Goal: Task Accomplishment & Management: Use online tool/utility

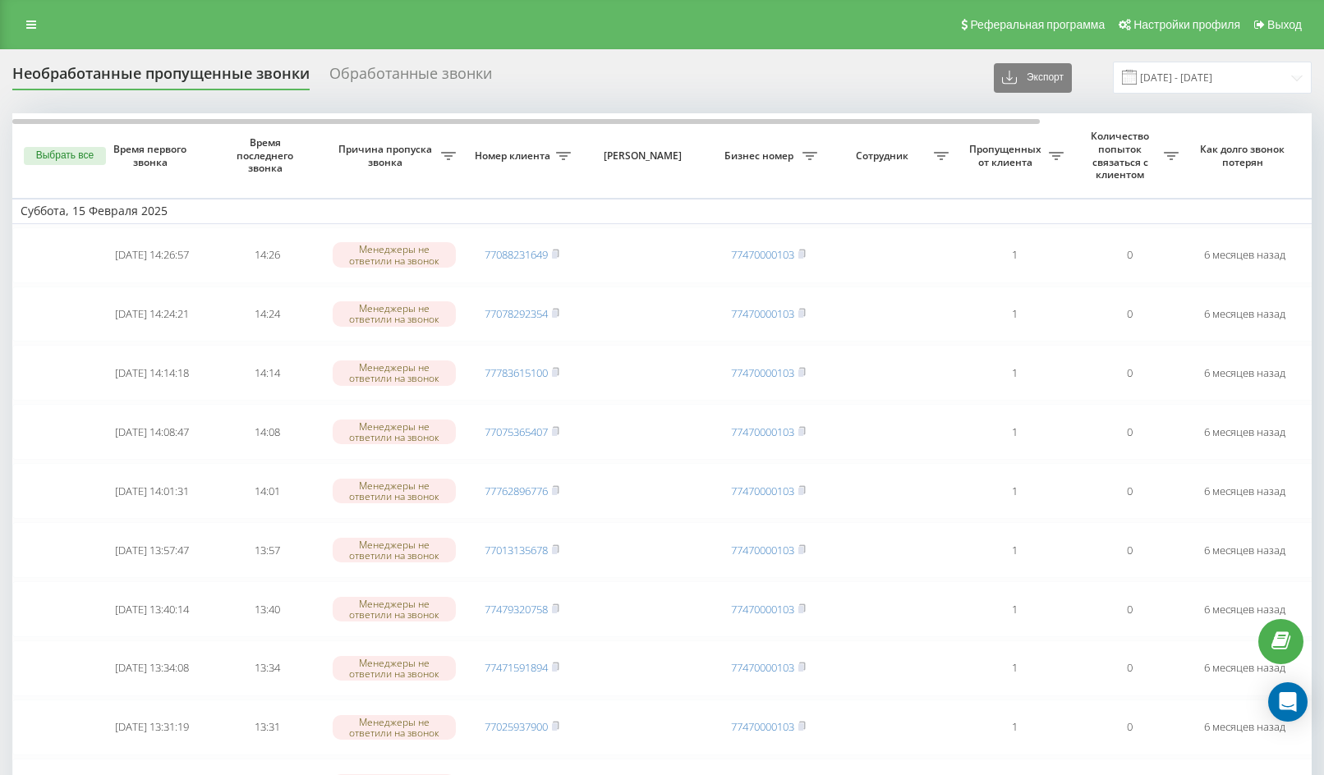
click at [869, 85] on div "Необработанные пропущенные звонки Обработанные звонки Экспорт .csv .xlsx 01.02.…" at bounding box center [661, 78] width 1299 height 32
click at [1195, 76] on input "01.02.2025 - 01.03.2025" at bounding box center [1212, 78] width 199 height 32
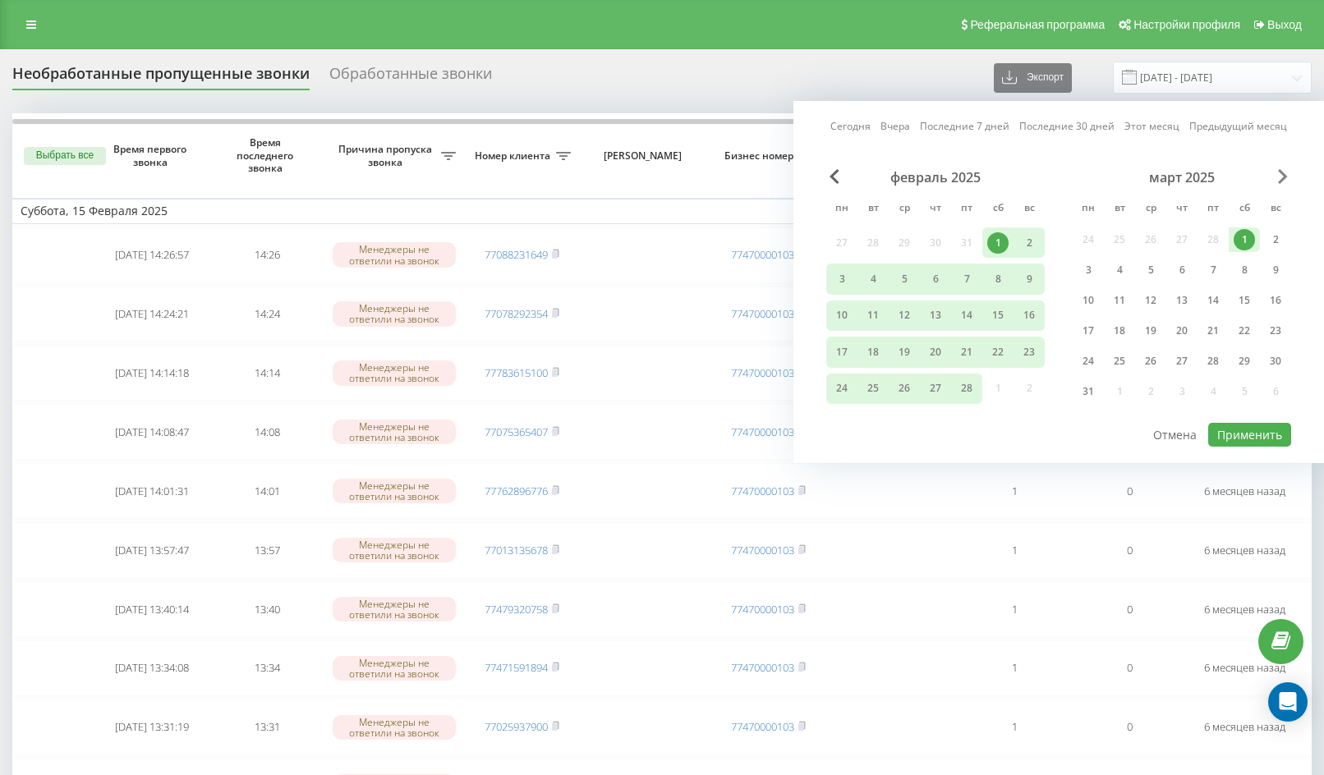
click at [1285, 178] on span "Next Month" at bounding box center [1283, 176] width 10 height 15
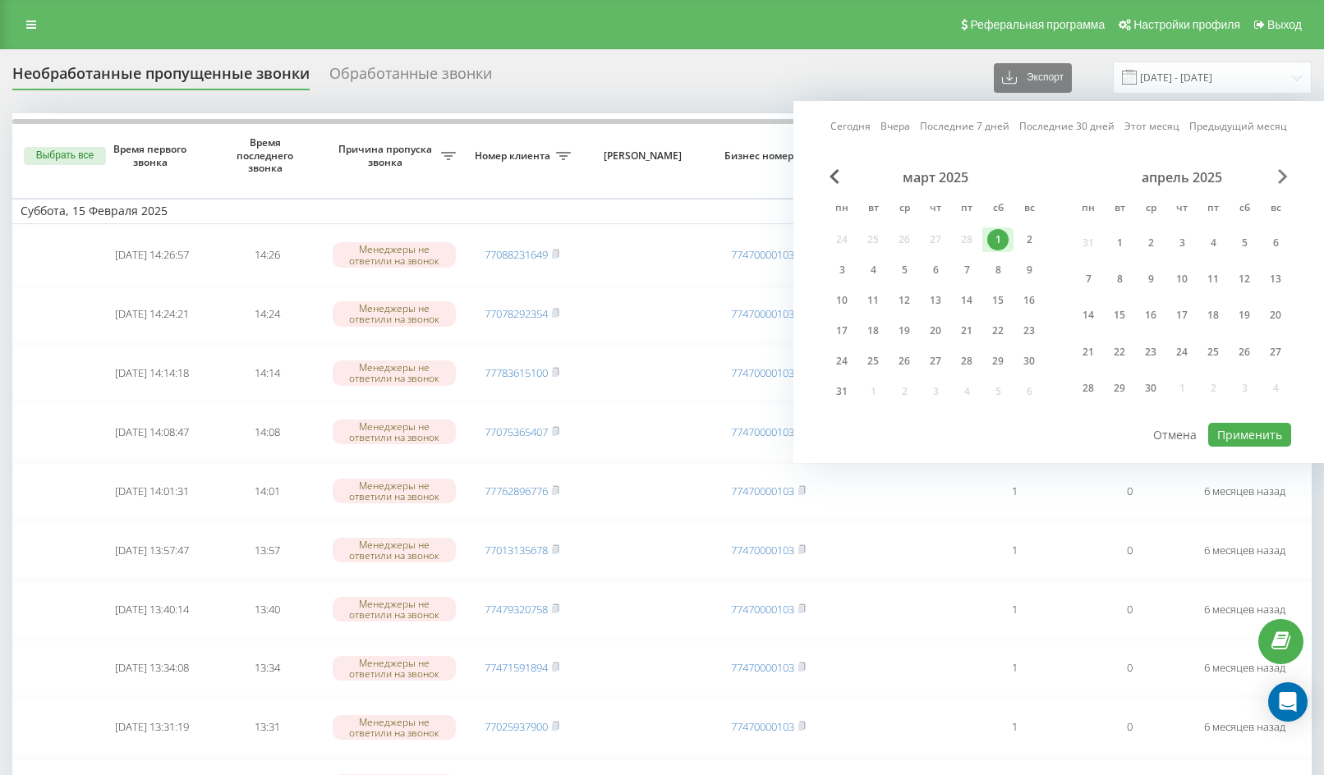
click at [1285, 178] on span "Next Month" at bounding box center [1283, 176] width 10 height 15
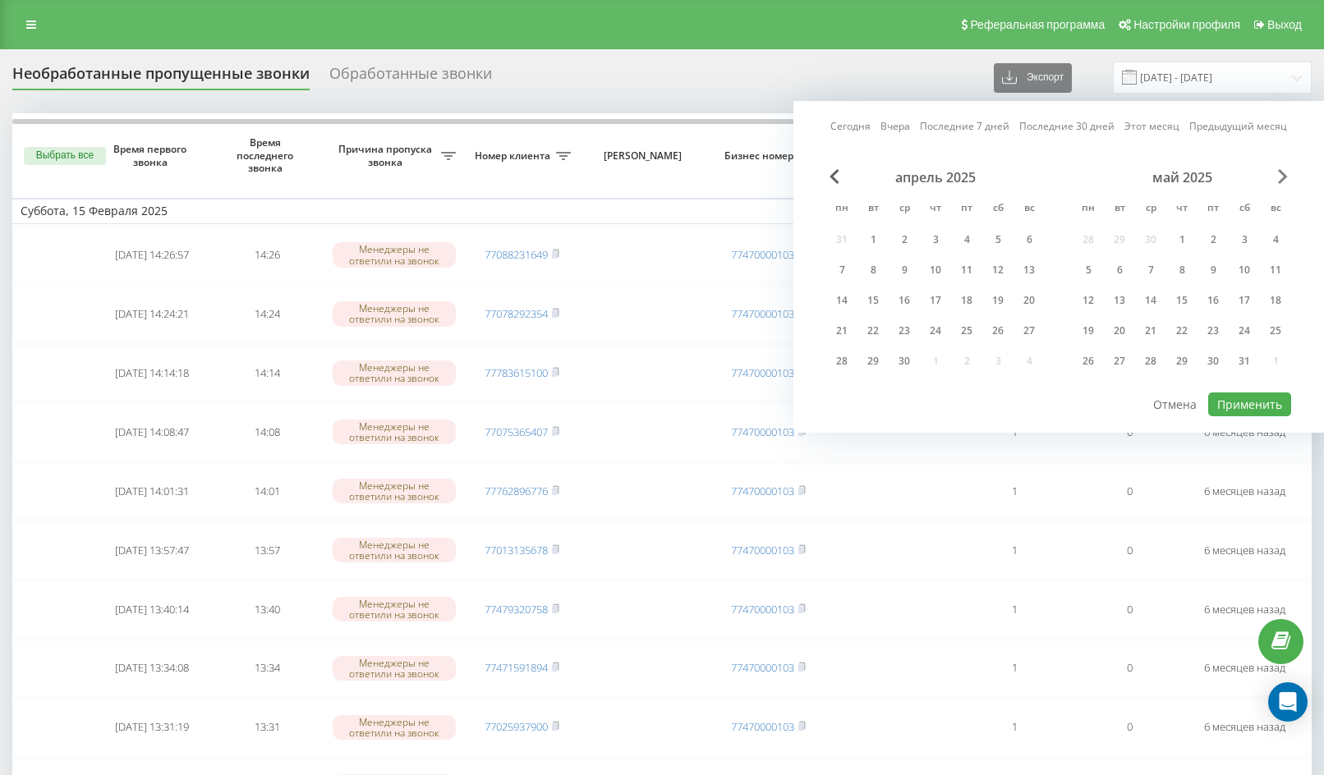
click at [1285, 178] on span "Next Month" at bounding box center [1283, 176] width 10 height 15
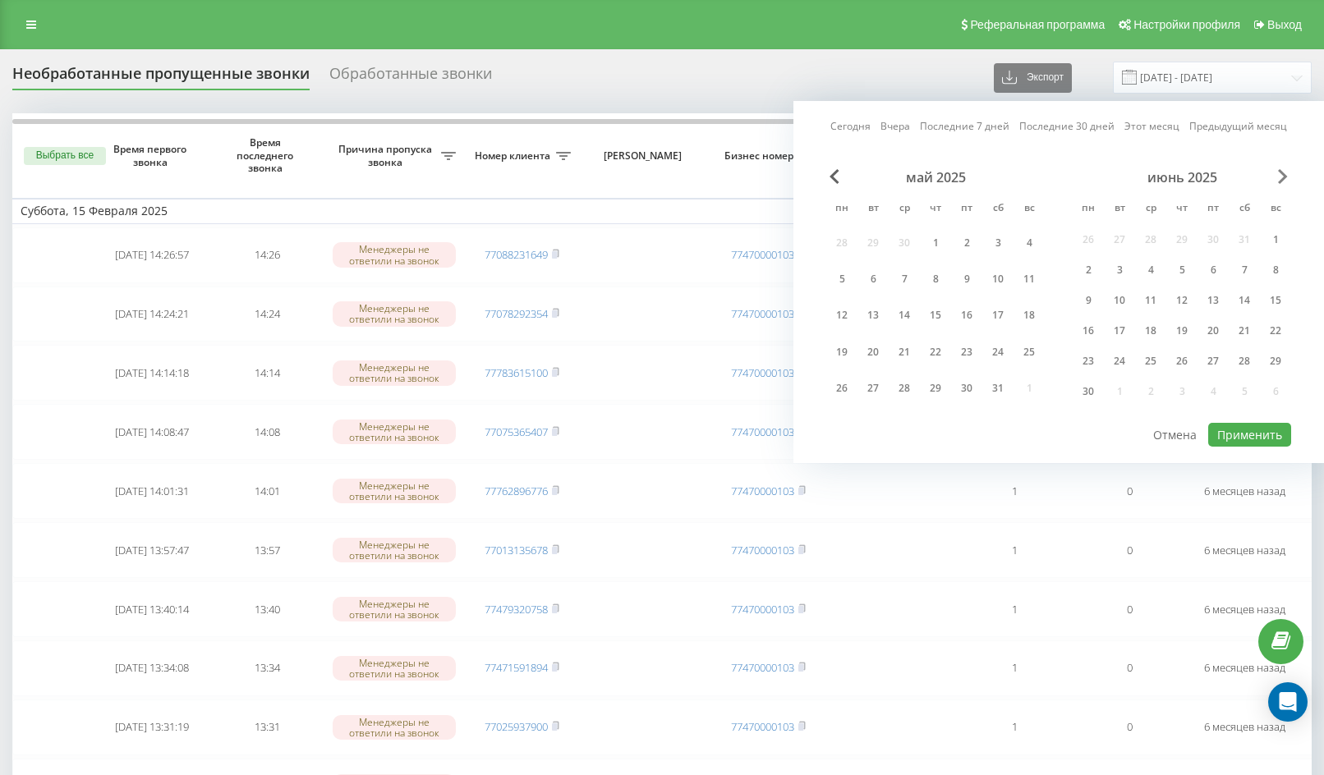
click at [1285, 178] on span "Next Month" at bounding box center [1283, 176] width 10 height 15
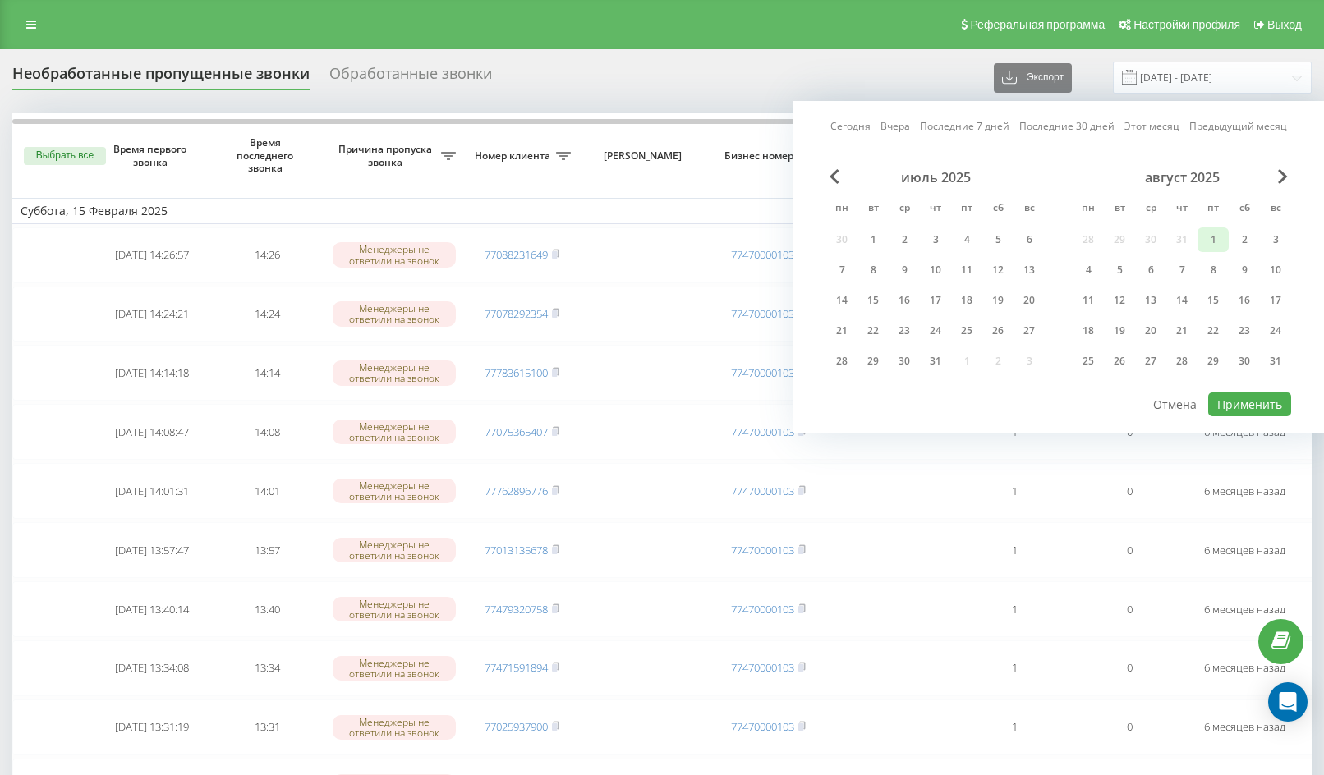
click at [1209, 240] on div "1" at bounding box center [1212, 239] width 21 height 21
click at [1119, 336] on div "19" at bounding box center [1119, 330] width 21 height 21
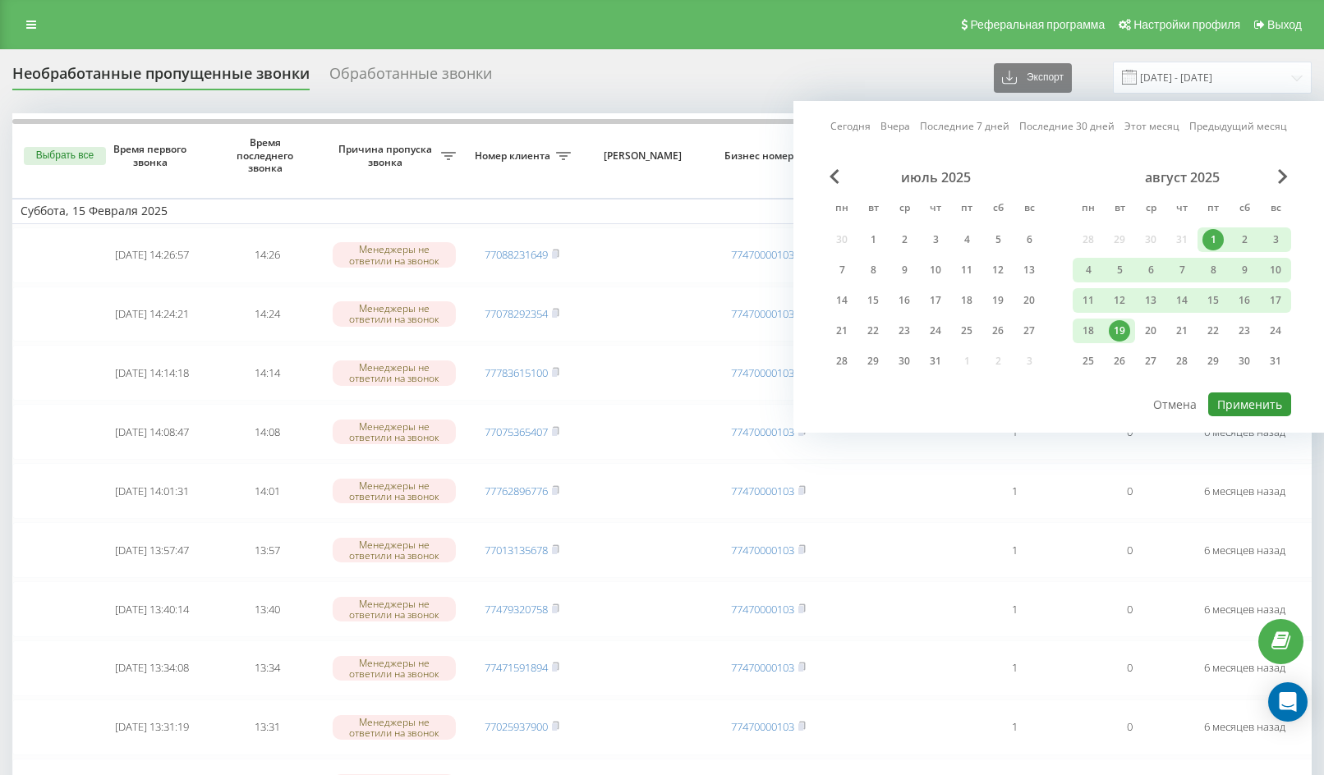
click at [1222, 401] on button "Применить" at bounding box center [1249, 405] width 83 height 24
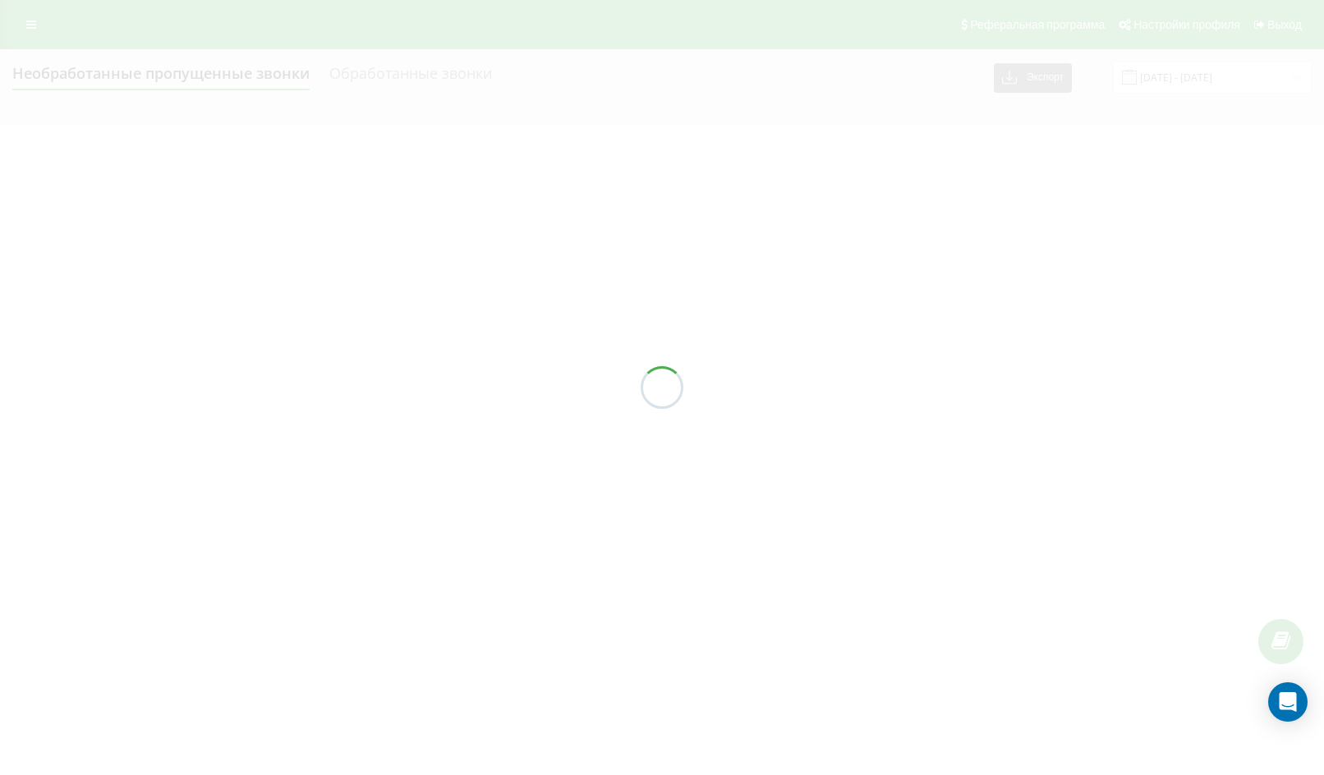
type input "01.08.2025 - 19.08.2025"
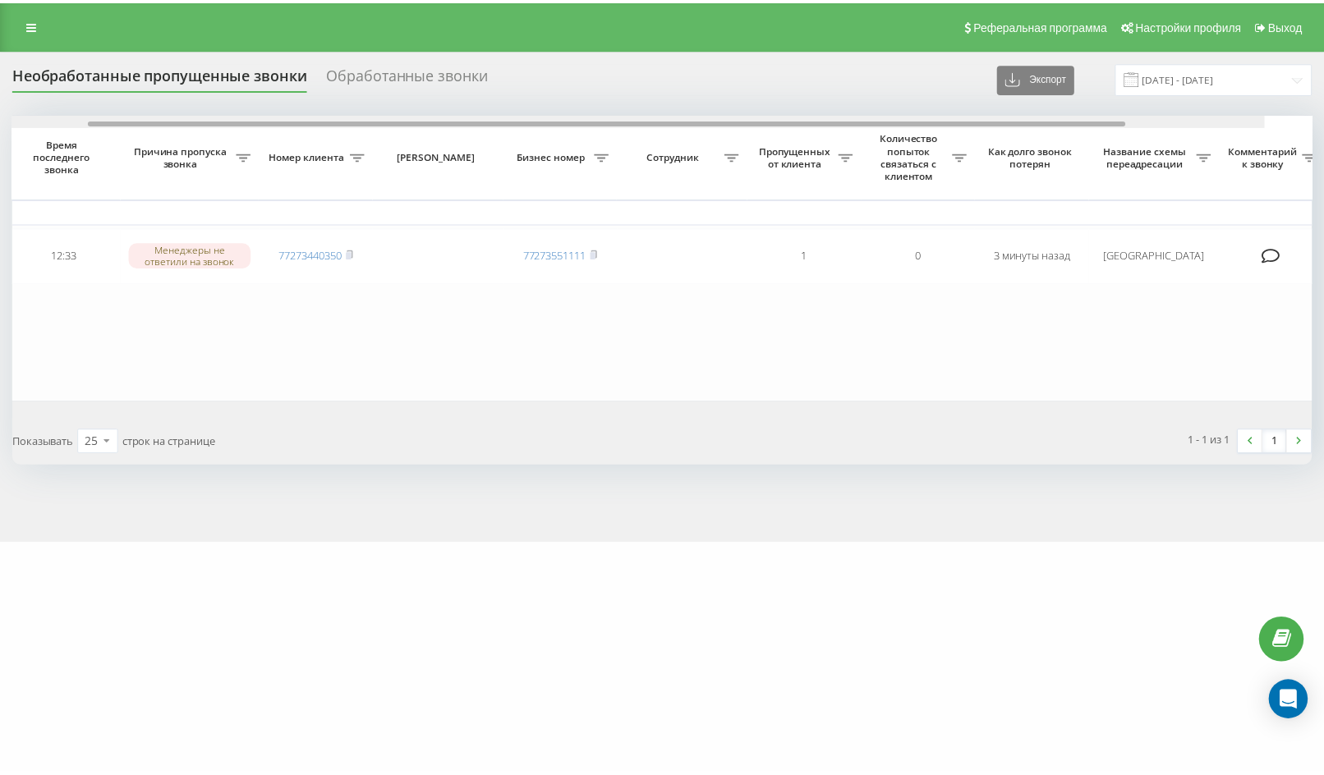
scroll to position [0, 331]
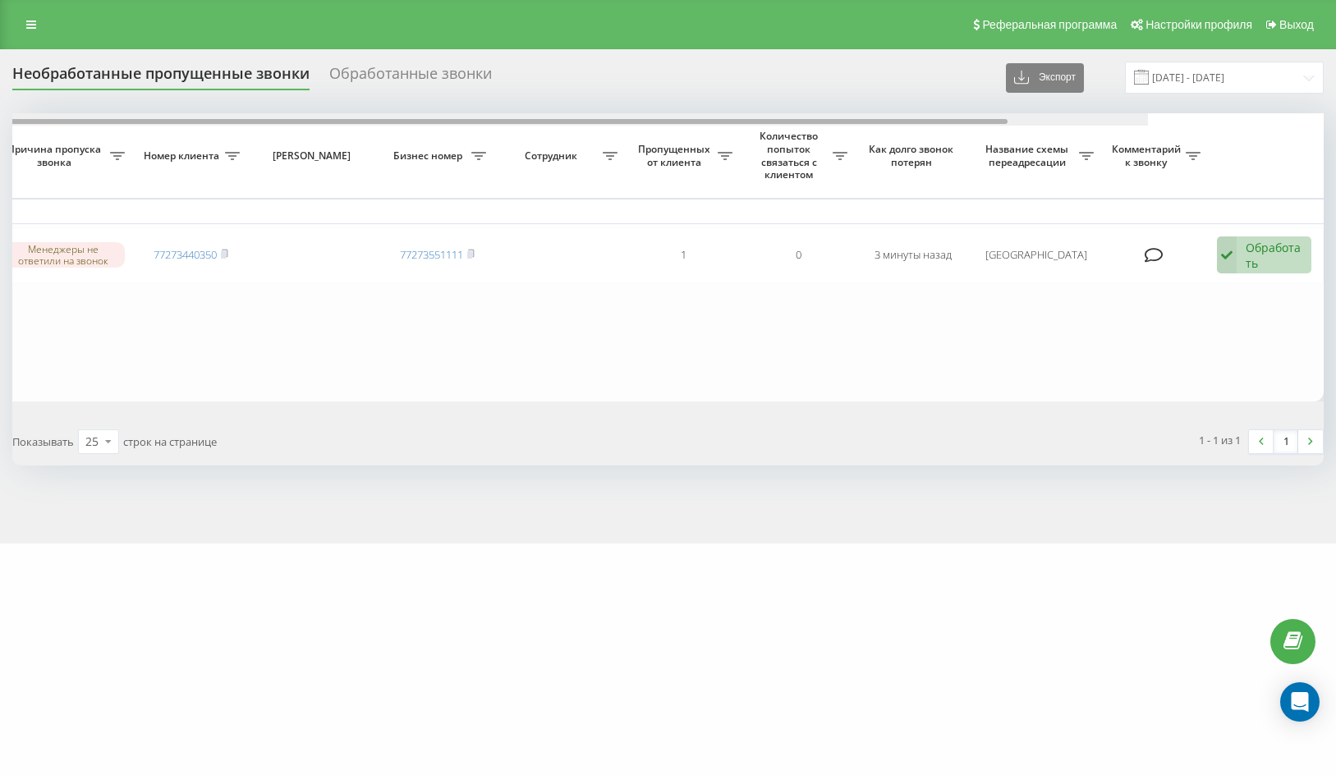
drag, startPoint x: 391, startPoint y: 123, endPoint x: 851, endPoint y: 172, distance: 462.6
click at [851, 172] on div "Выбрать все Время первого звонка Время последнего звонка Причина пропуска звонк…" at bounding box center [668, 256] width 1312 height 287
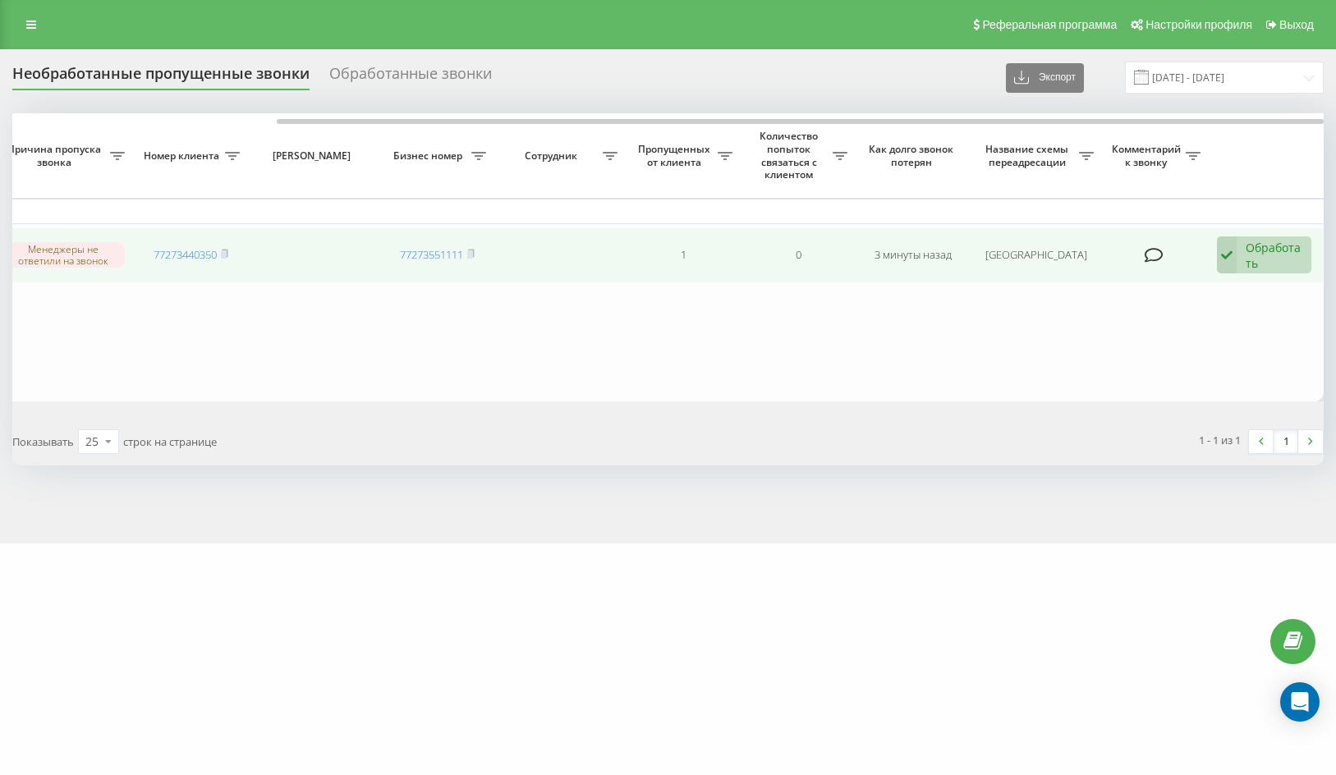
click at [1230, 248] on icon at bounding box center [1227, 256] width 20 height 38
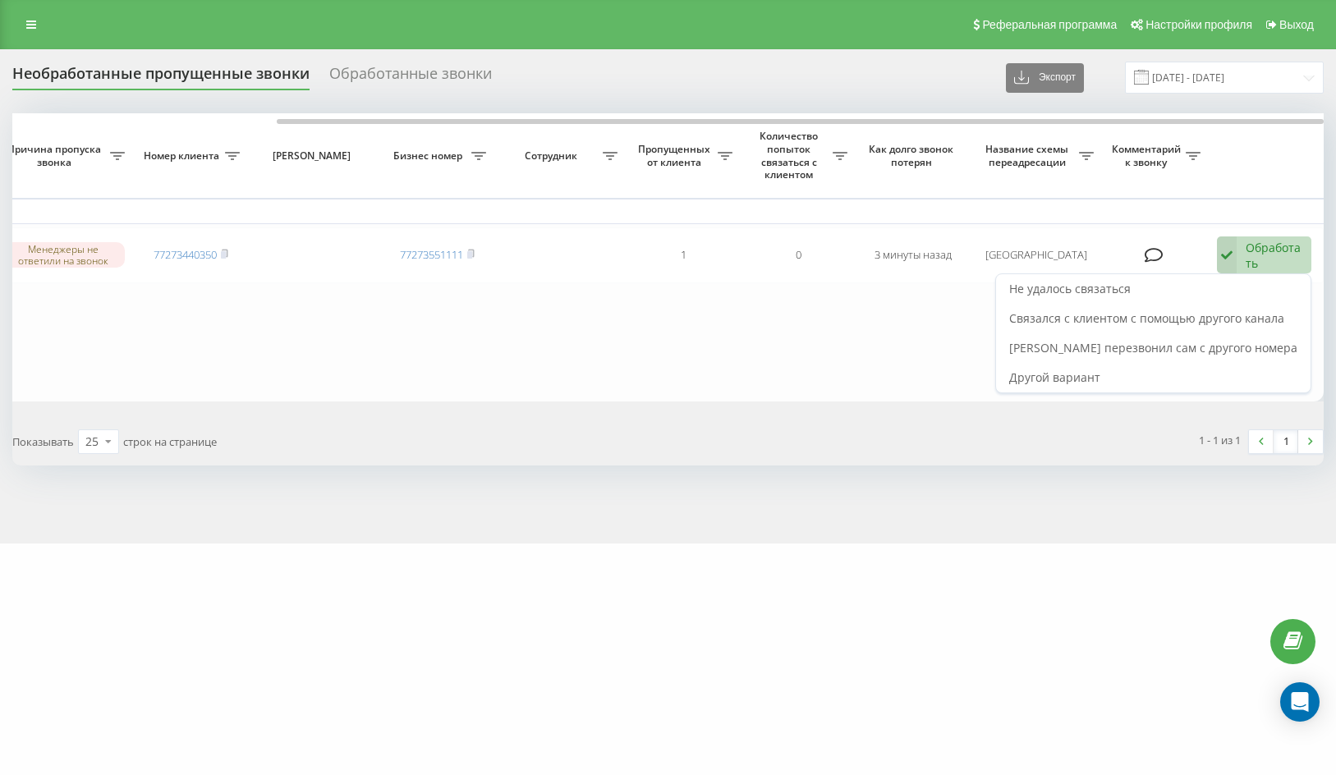
drag, startPoint x: 1239, startPoint y: 316, endPoint x: 1198, endPoint y: 315, distance: 41.9
click at [1233, 317] on span "Связался с клиентом с помощью другого канала" at bounding box center [1146, 318] width 275 height 16
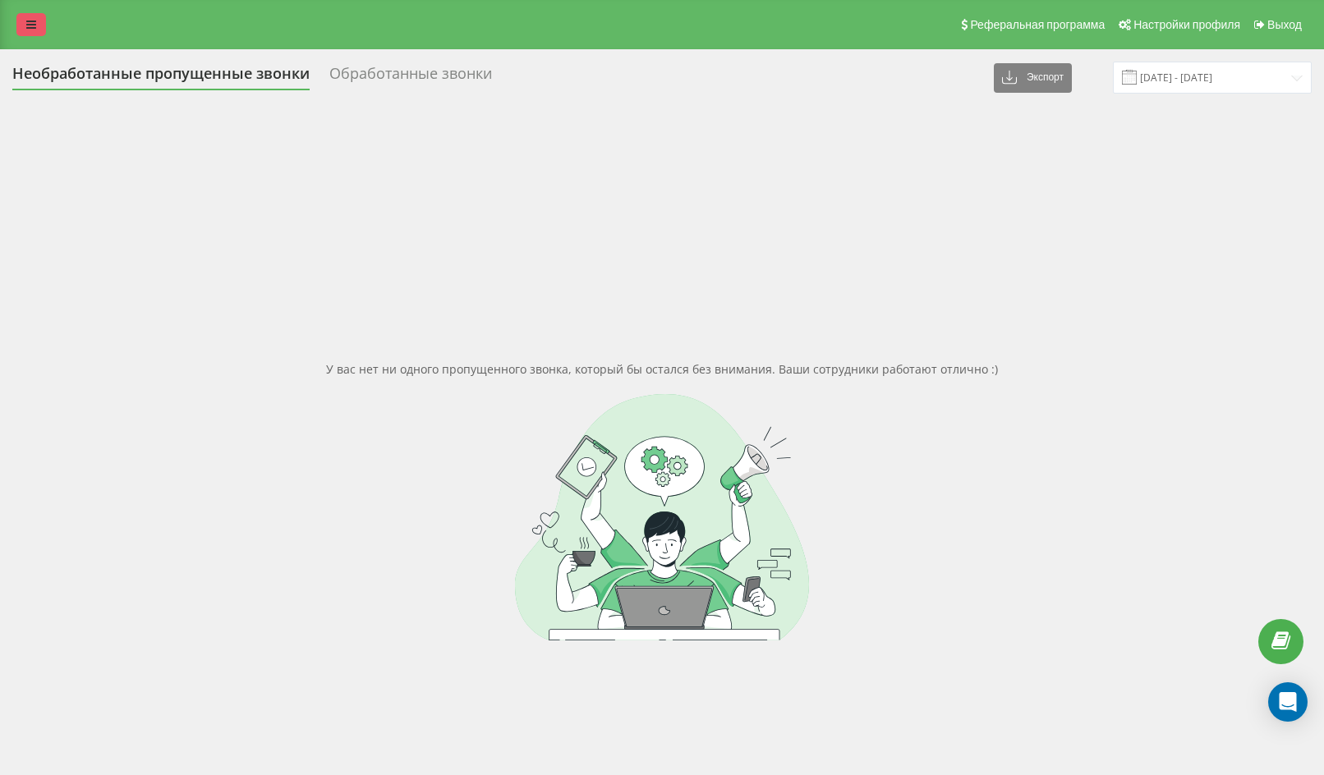
click at [30, 26] on icon at bounding box center [31, 24] width 10 height 11
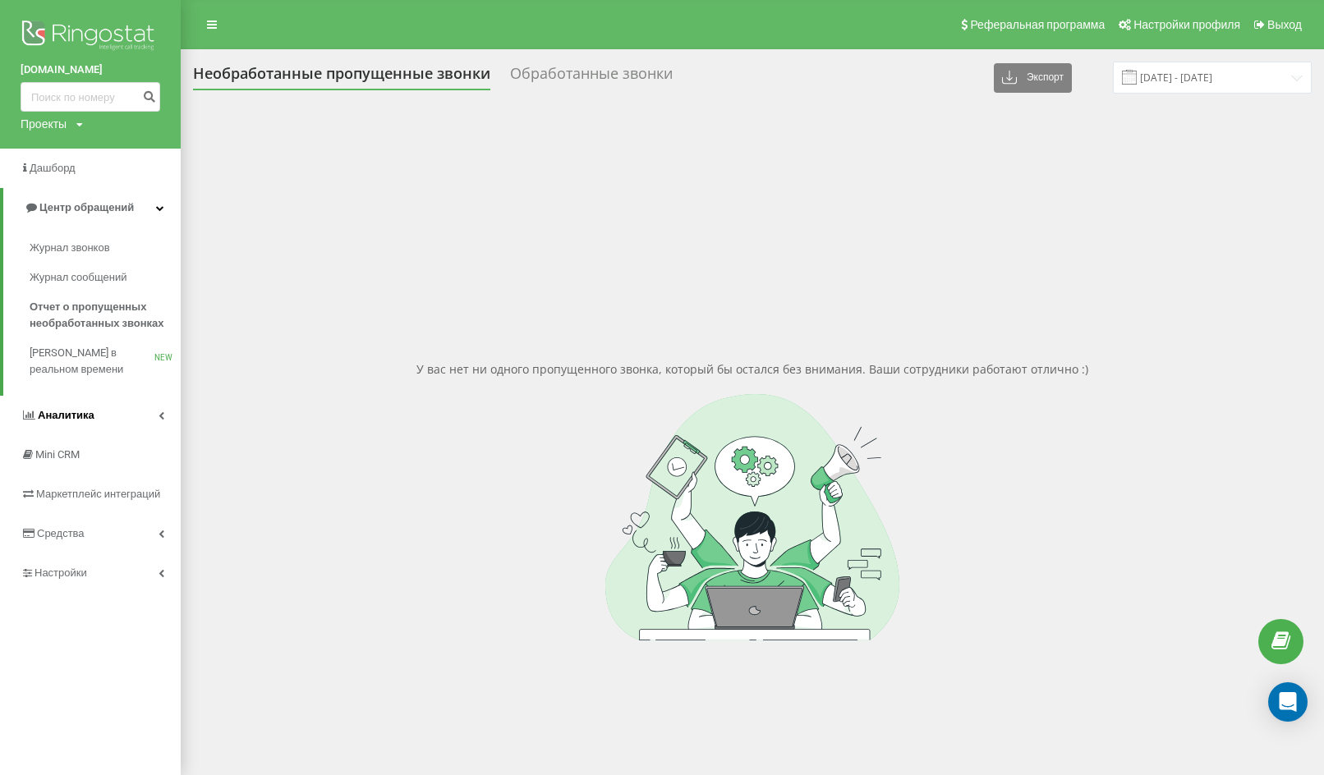
click at [131, 418] on link "Аналитика" at bounding box center [90, 415] width 181 height 39
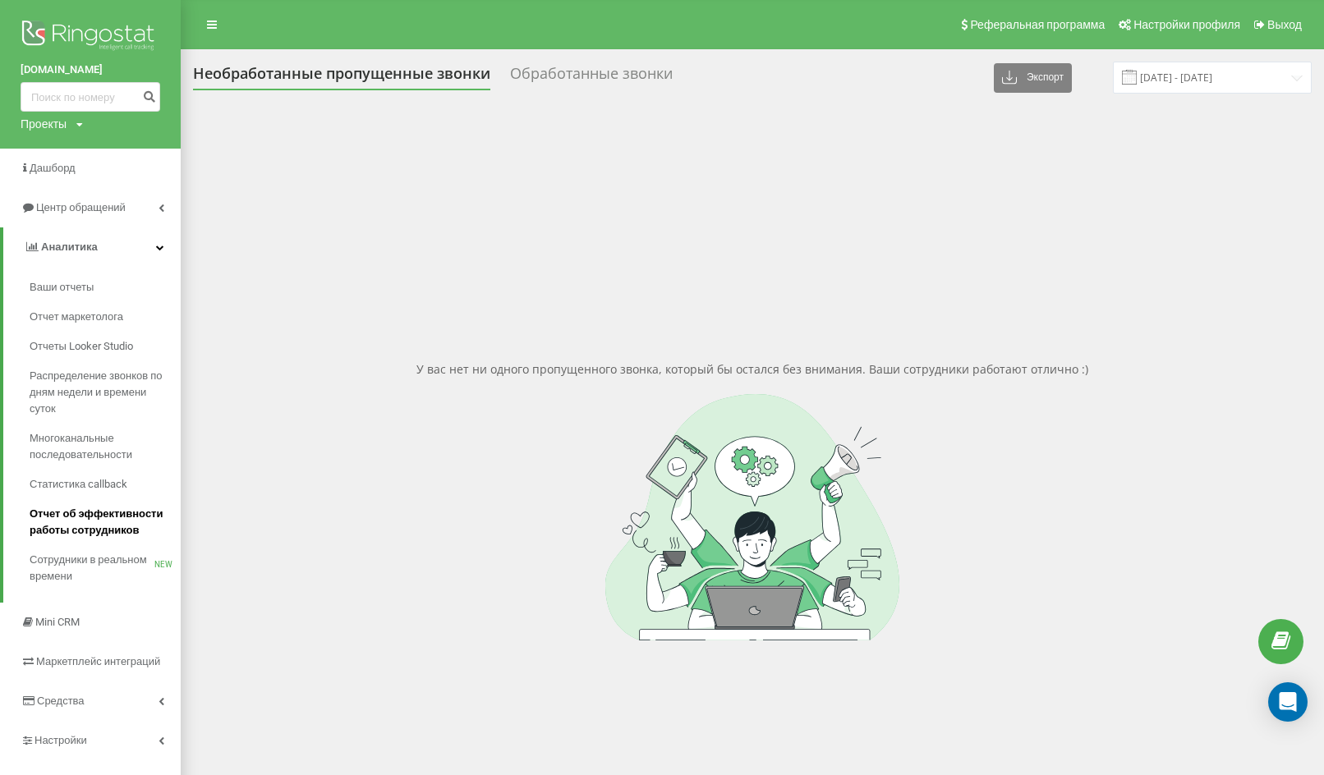
click at [108, 517] on span "Отчет об эффективности работы сотрудников" at bounding box center [101, 522] width 143 height 33
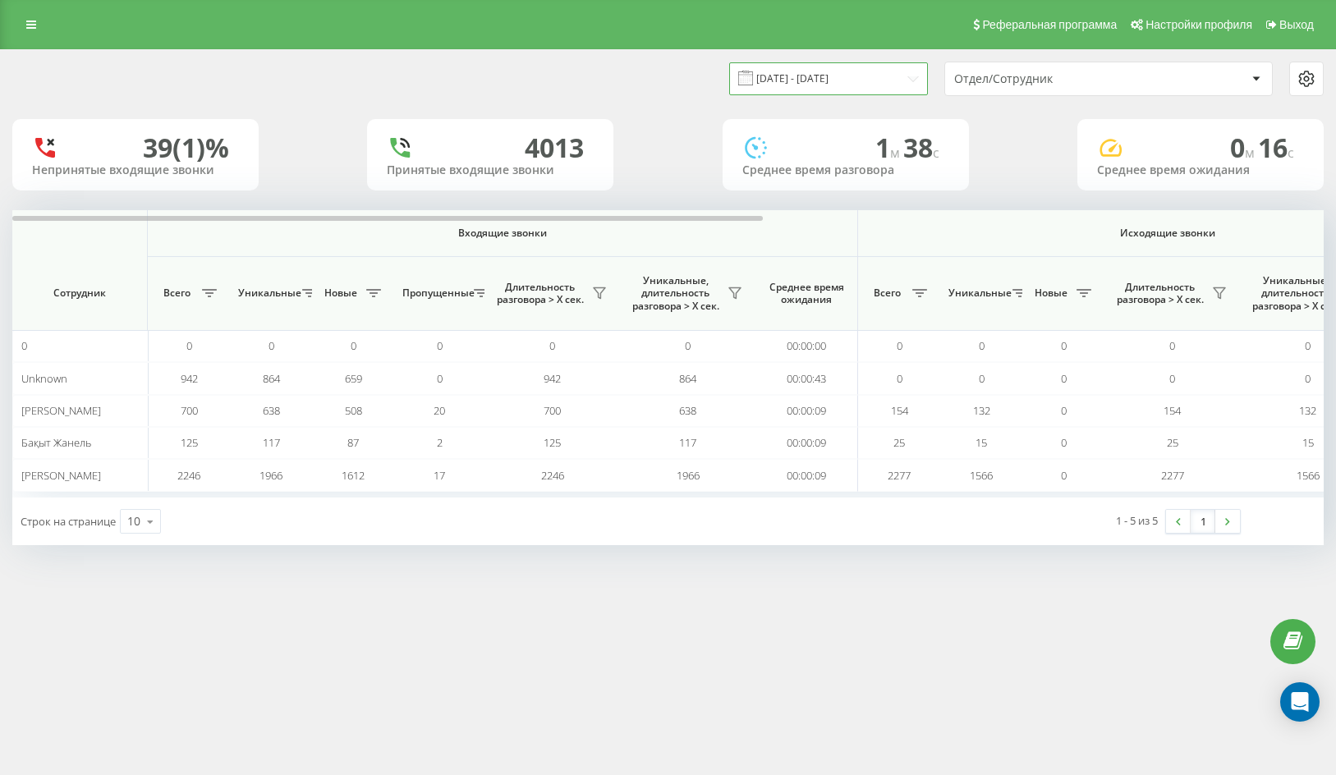
click at [841, 78] on input "19.07.2025 - 19.08.2025" at bounding box center [828, 78] width 199 height 32
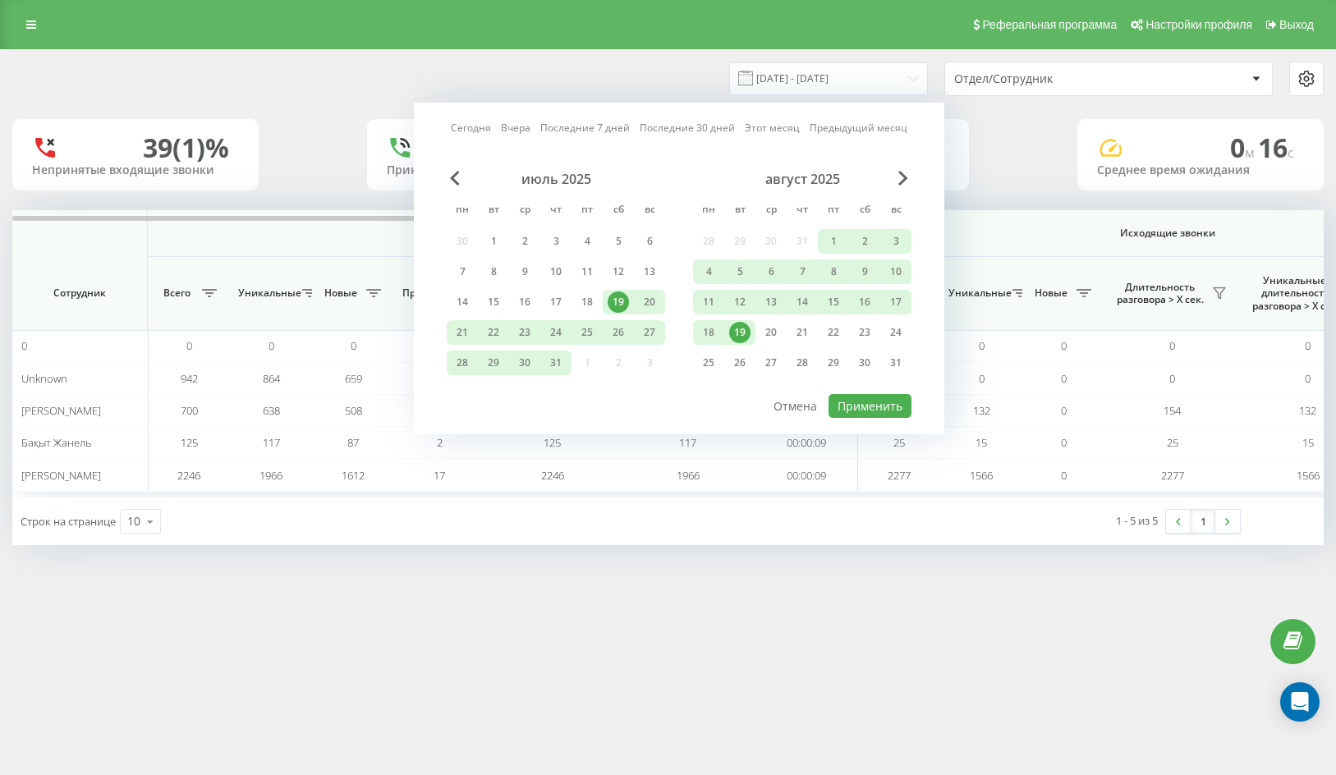
click at [733, 323] on div "19" at bounding box center [739, 332] width 31 height 25
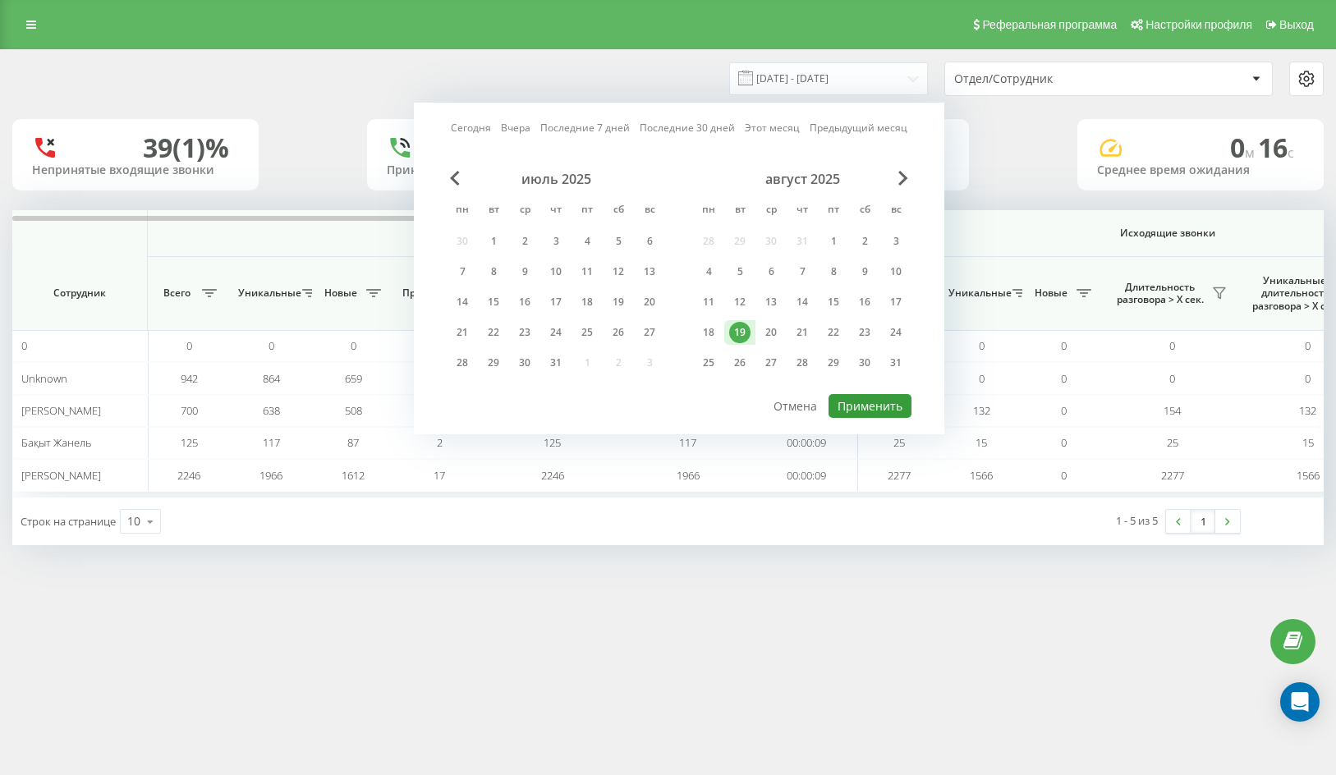
click at [833, 405] on button "Применить" at bounding box center [870, 406] width 83 height 24
type input "19.08.2025 - 19.08.2025"
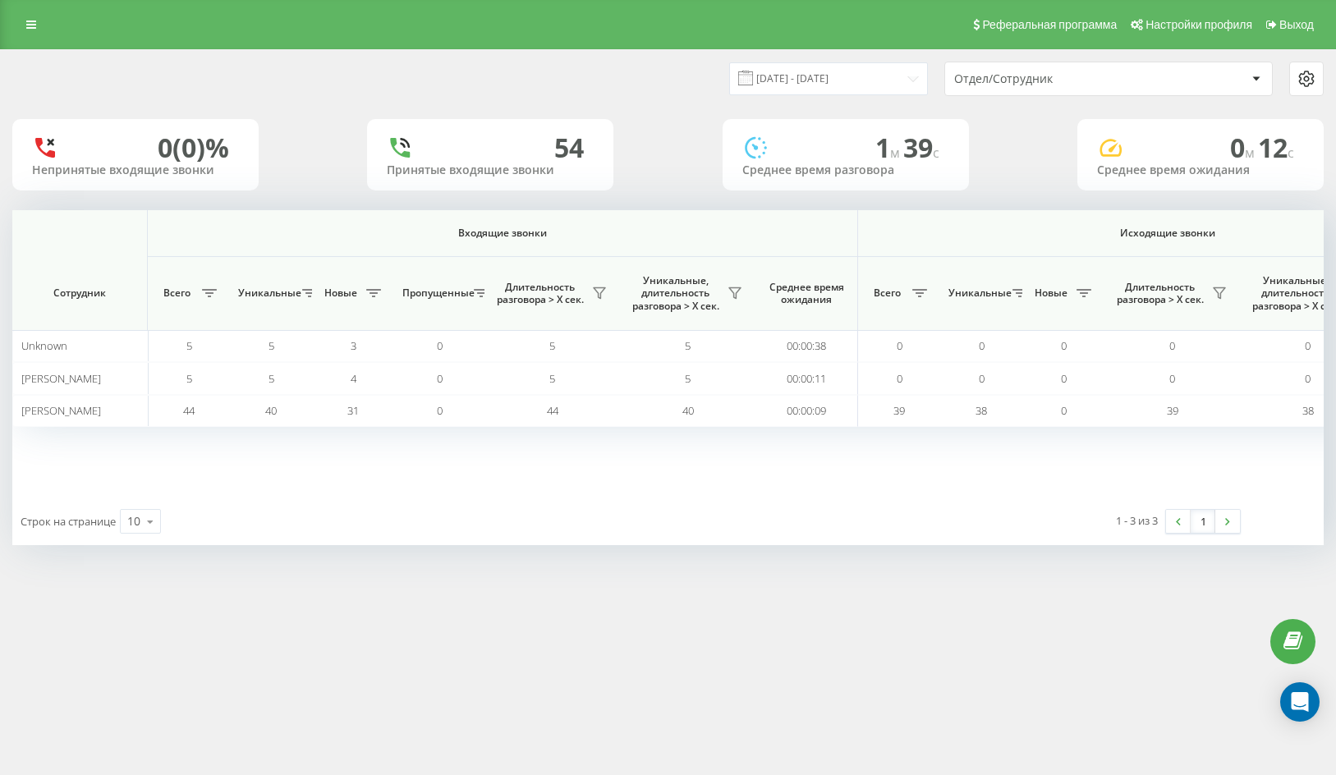
scroll to position [0, 980]
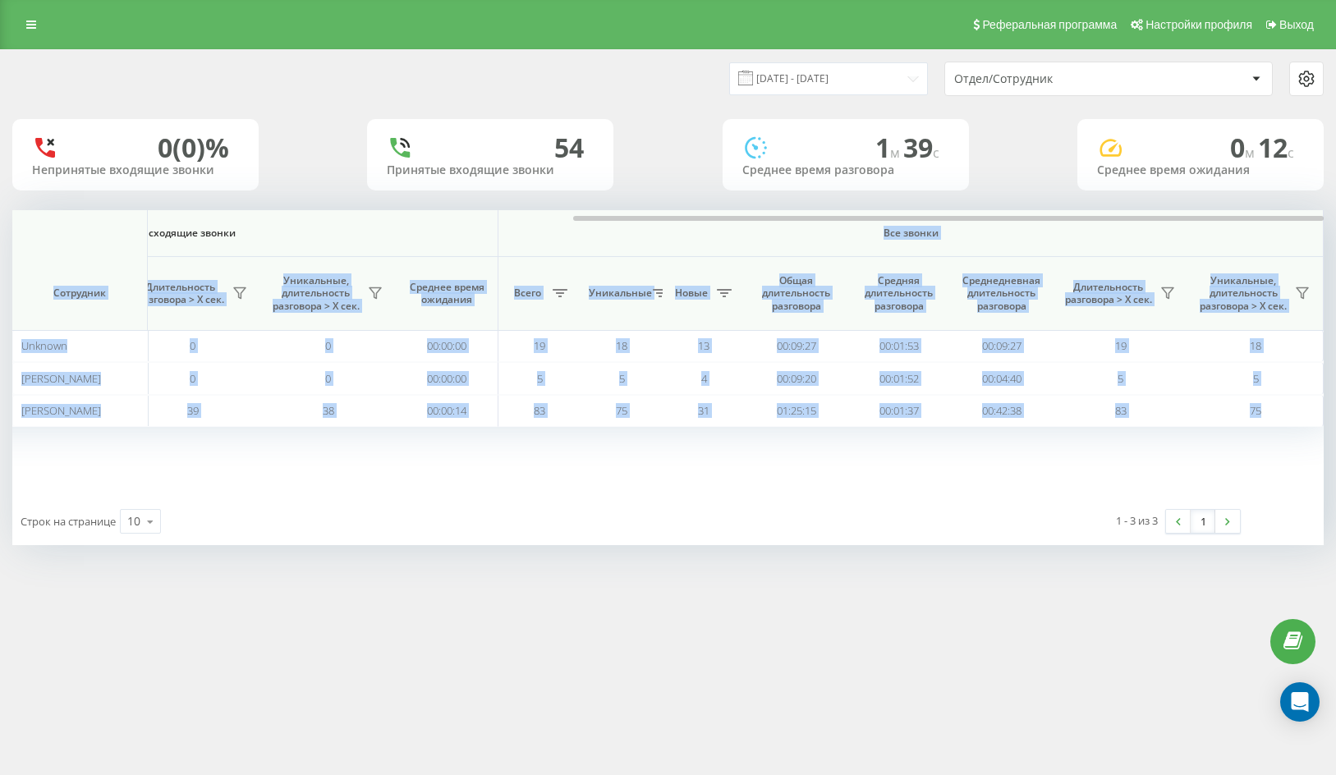
drag, startPoint x: 605, startPoint y: 215, endPoint x: 844, endPoint y: 240, distance: 240.3
click at [844, 240] on div "Входящие звонки Исходящие звонки Все звонки Сотрудник Всего Уникальные Новые Пр…" at bounding box center [668, 353] width 1312 height 287
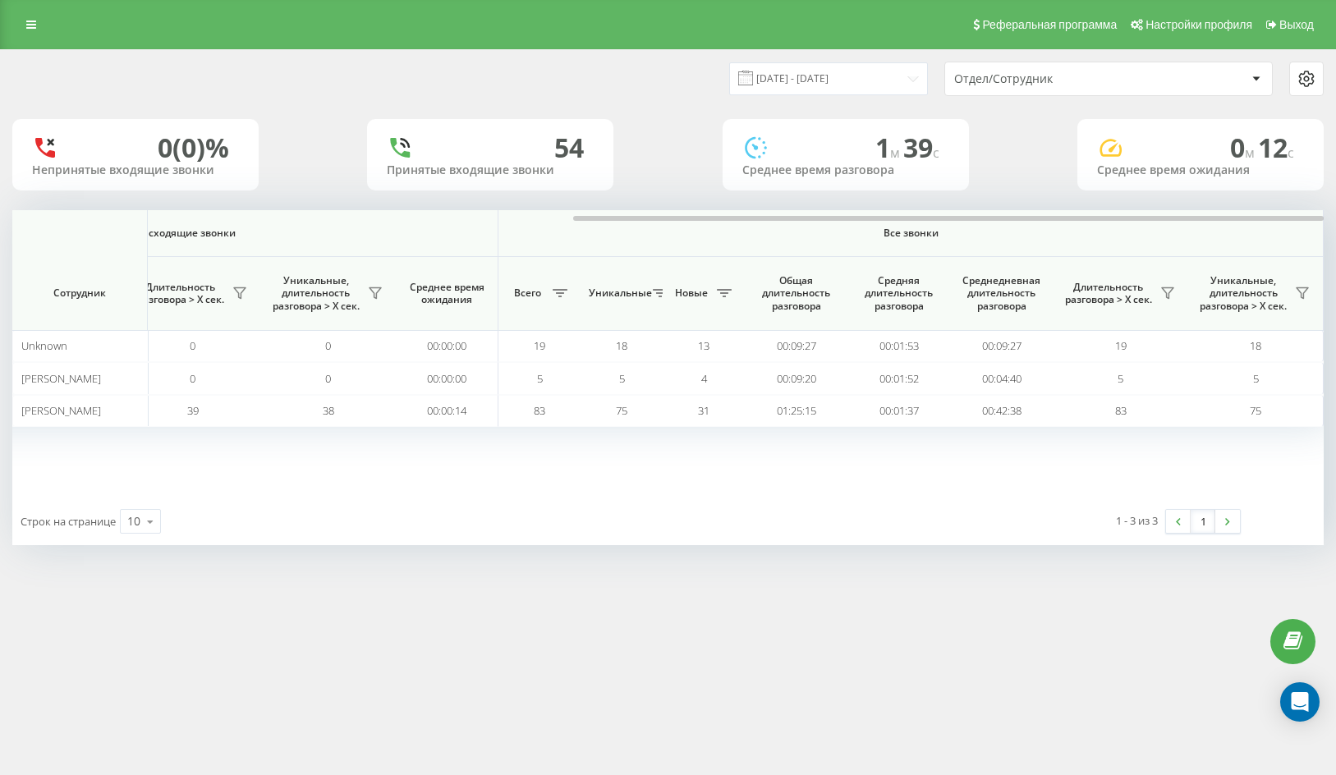
click at [682, 508] on div "Строк на странице 10 10 25 50 100 1 - 3 из 3 1" at bounding box center [668, 522] width 1312 height 48
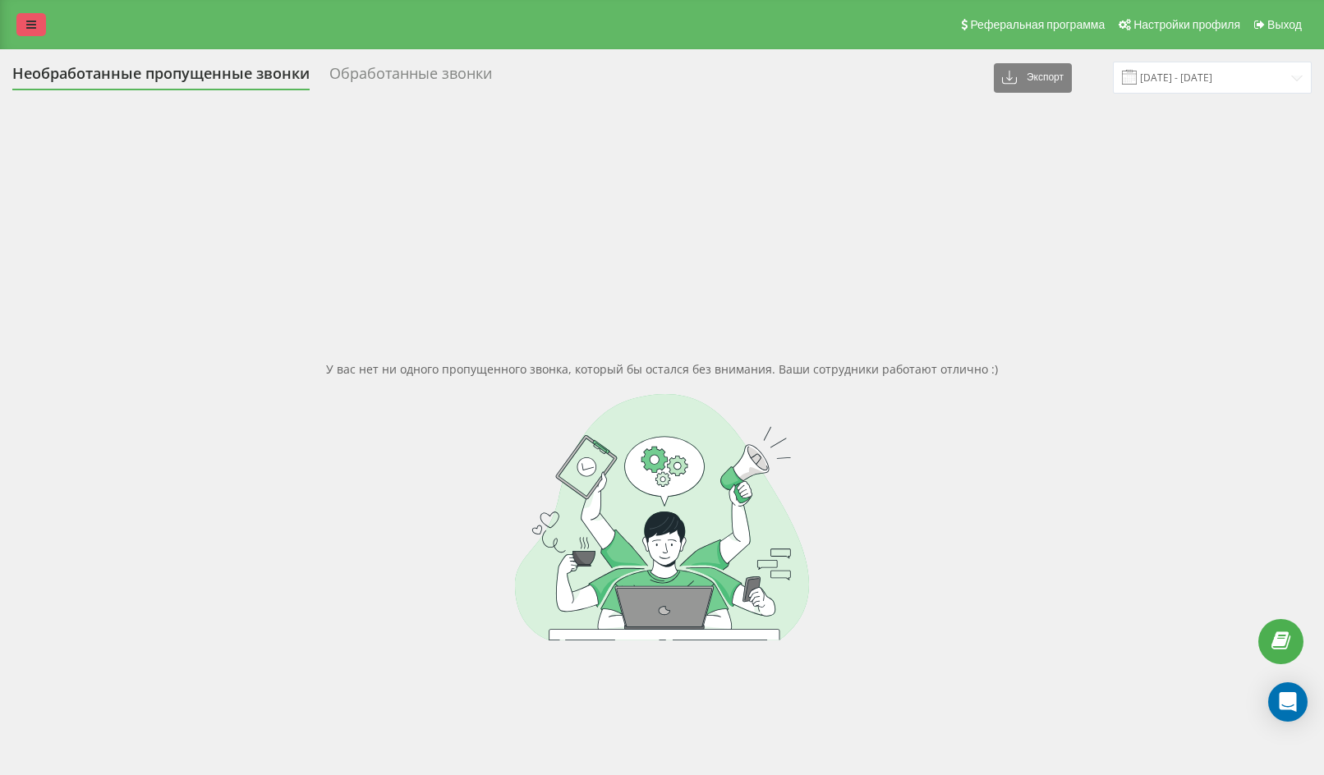
click at [18, 27] on link at bounding box center [31, 24] width 30 height 23
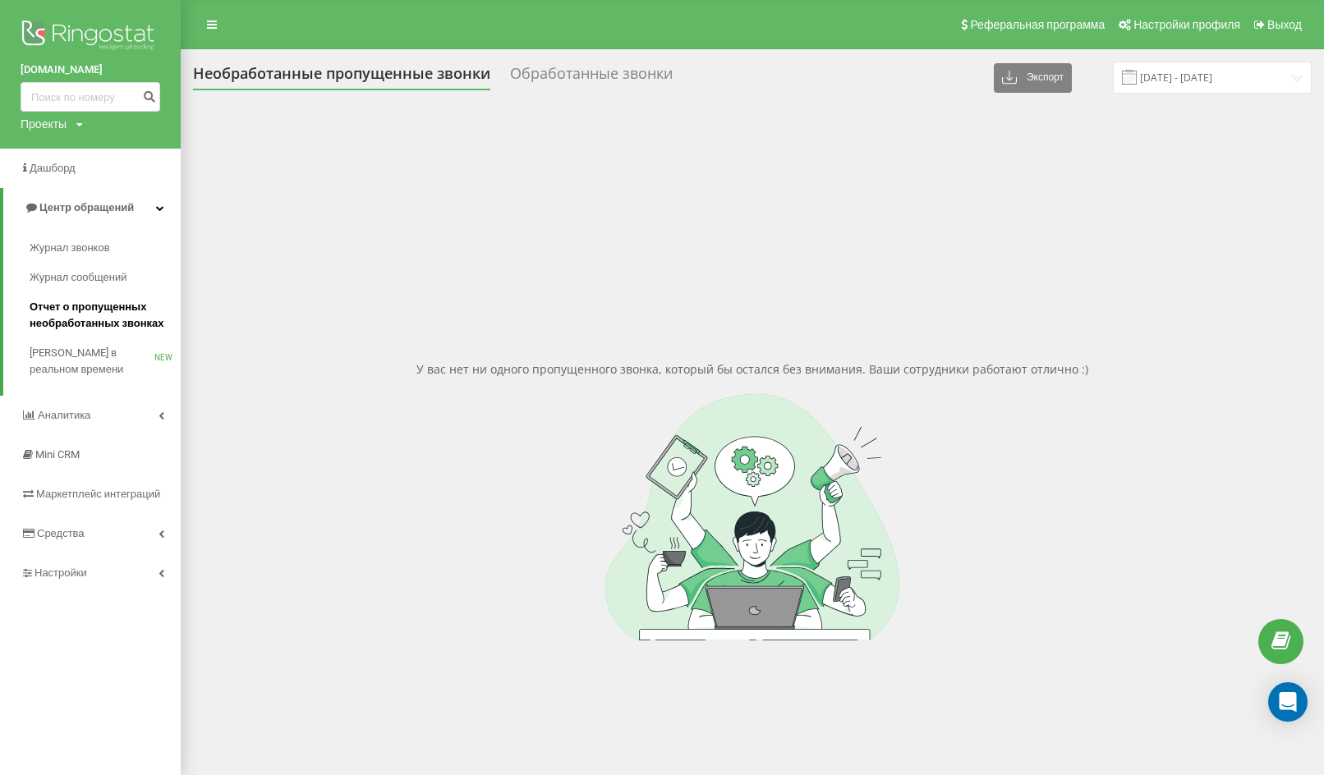
click at [85, 295] on link "Отчет о пропущенных необработанных звонках" at bounding box center [105, 315] width 151 height 46
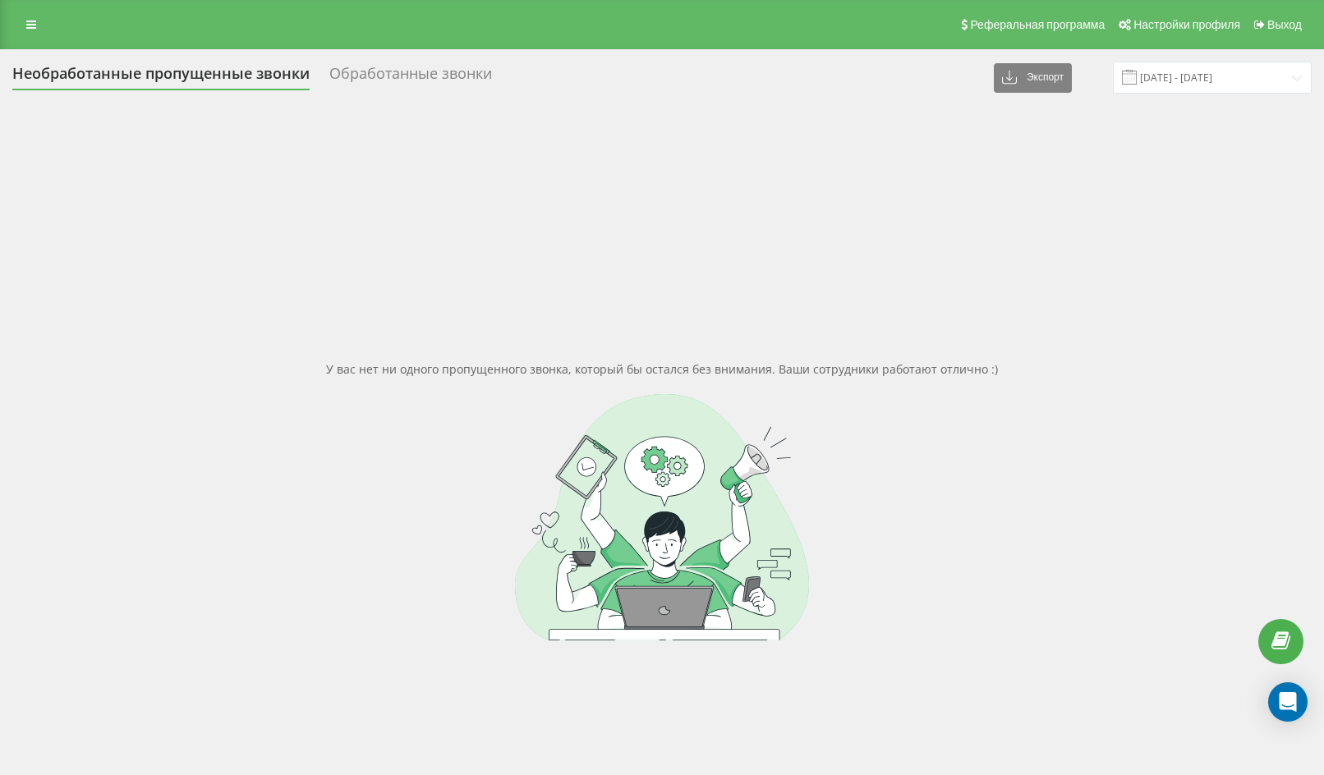
click at [91, 26] on div "Реферальная программа Настройки профиля Выход" at bounding box center [662, 24] width 1324 height 49
click at [32, 23] on icon at bounding box center [31, 24] width 10 height 11
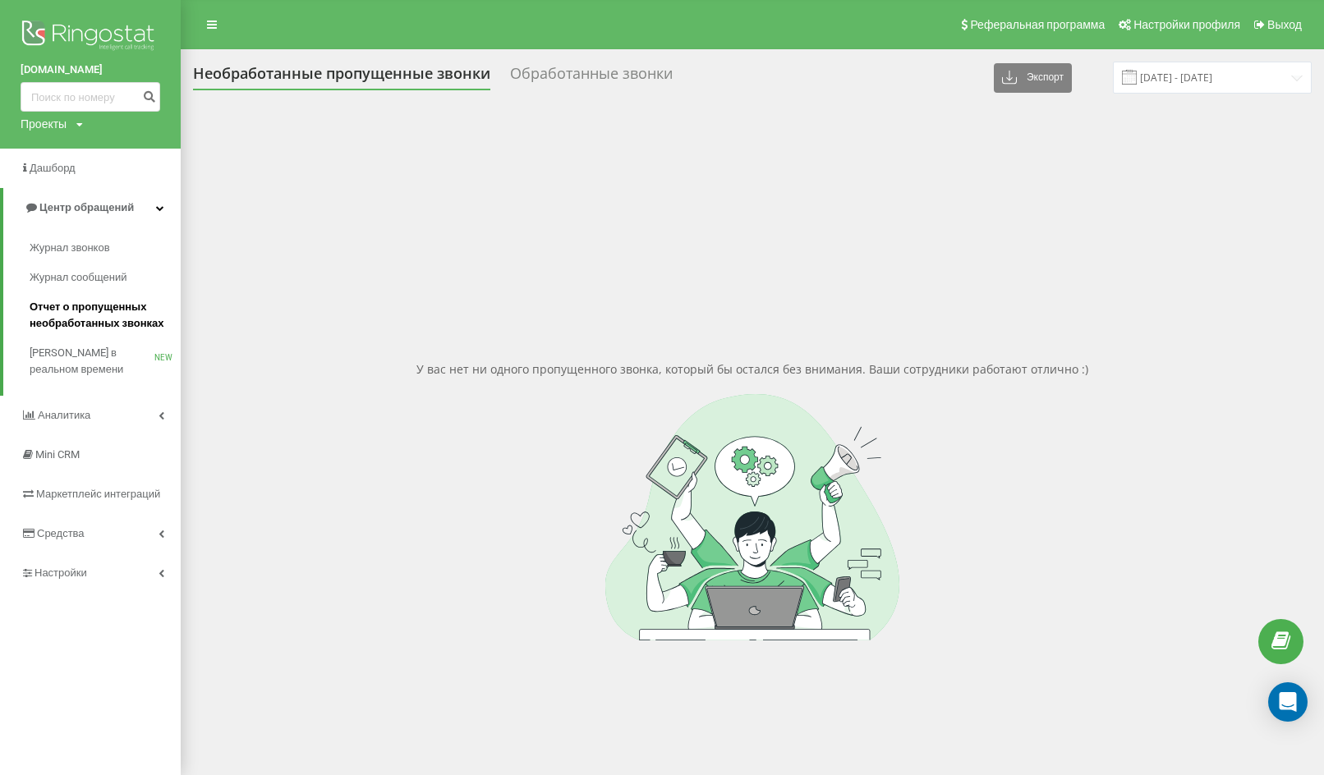
click at [57, 306] on span "Отчет о пропущенных необработанных звонках" at bounding box center [101, 315] width 143 height 33
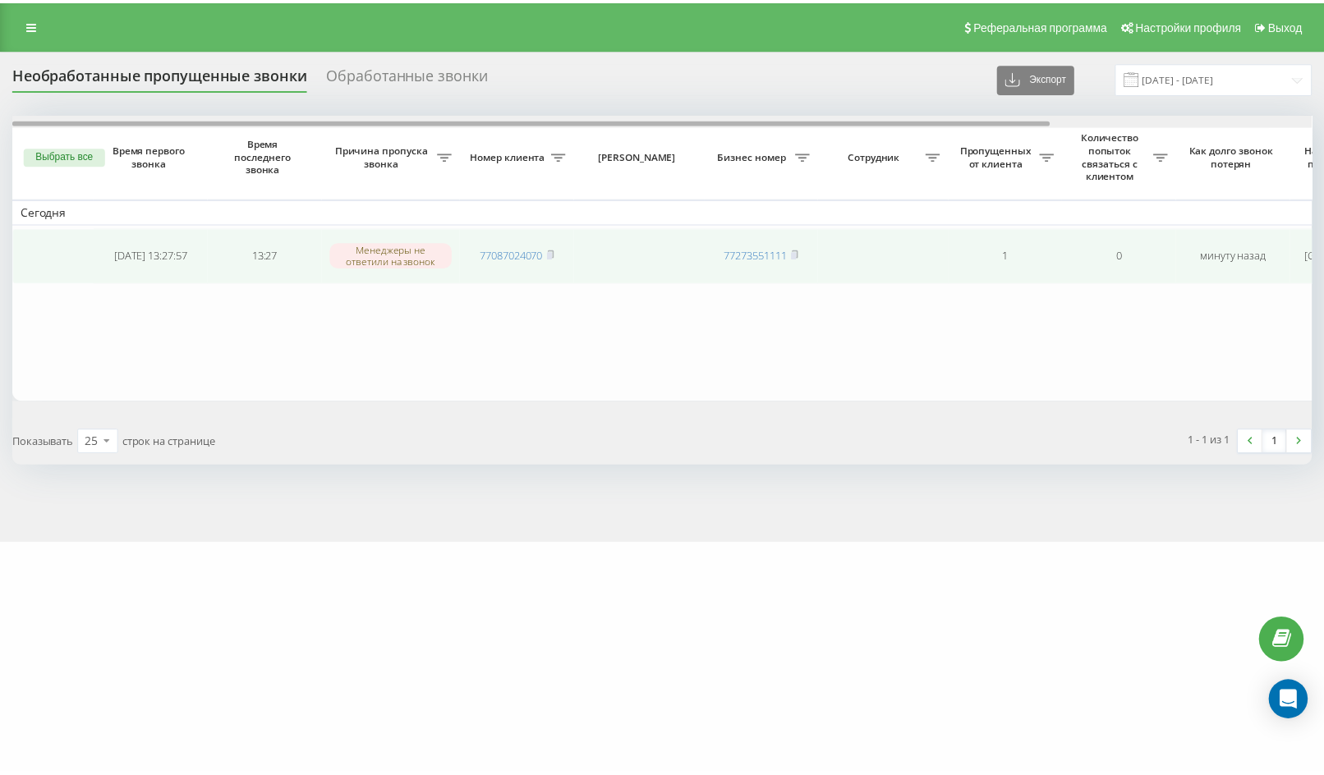
scroll to position [0, 331]
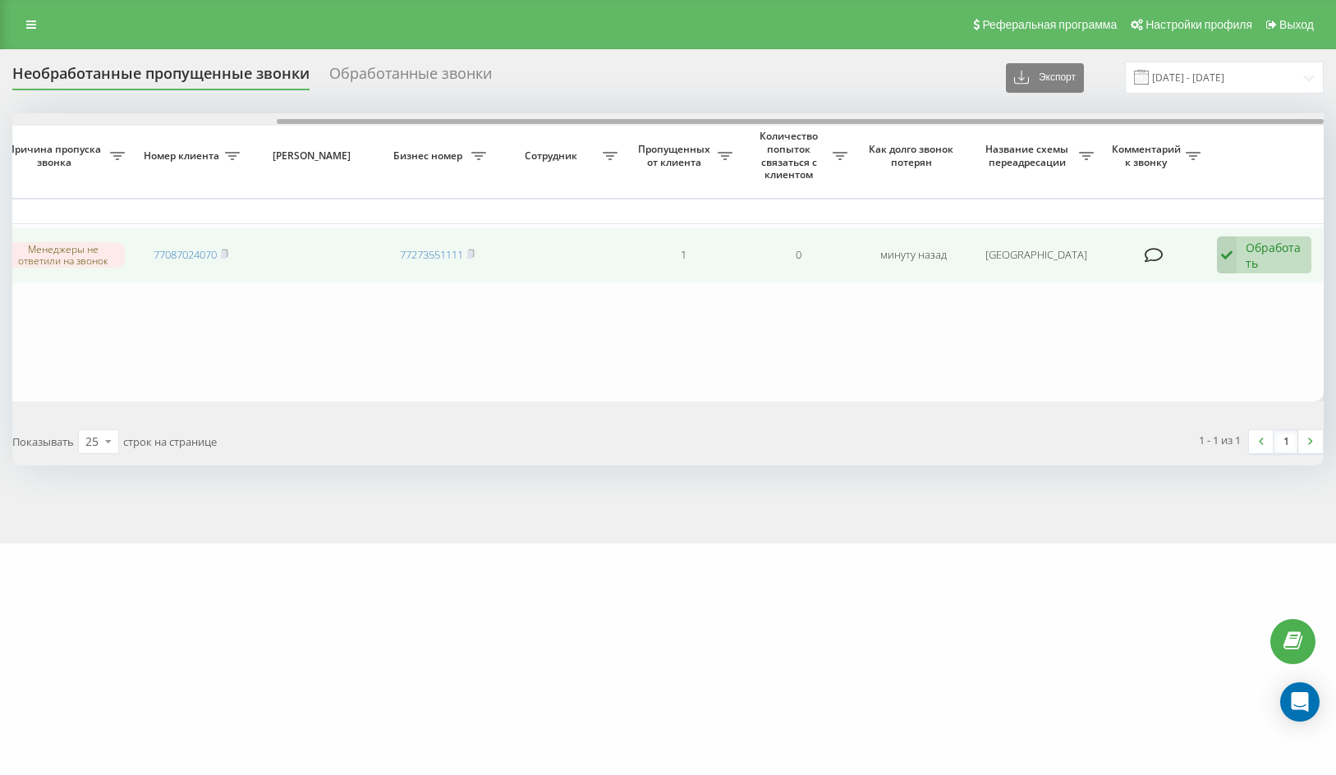
drag, startPoint x: 499, startPoint y: 121, endPoint x: 1292, endPoint y: 273, distance: 807.0
click at [1313, 275] on div "Выбрать все Время первого звонка Время последнего звонка Причина пропуска звонк…" at bounding box center [668, 256] width 1312 height 287
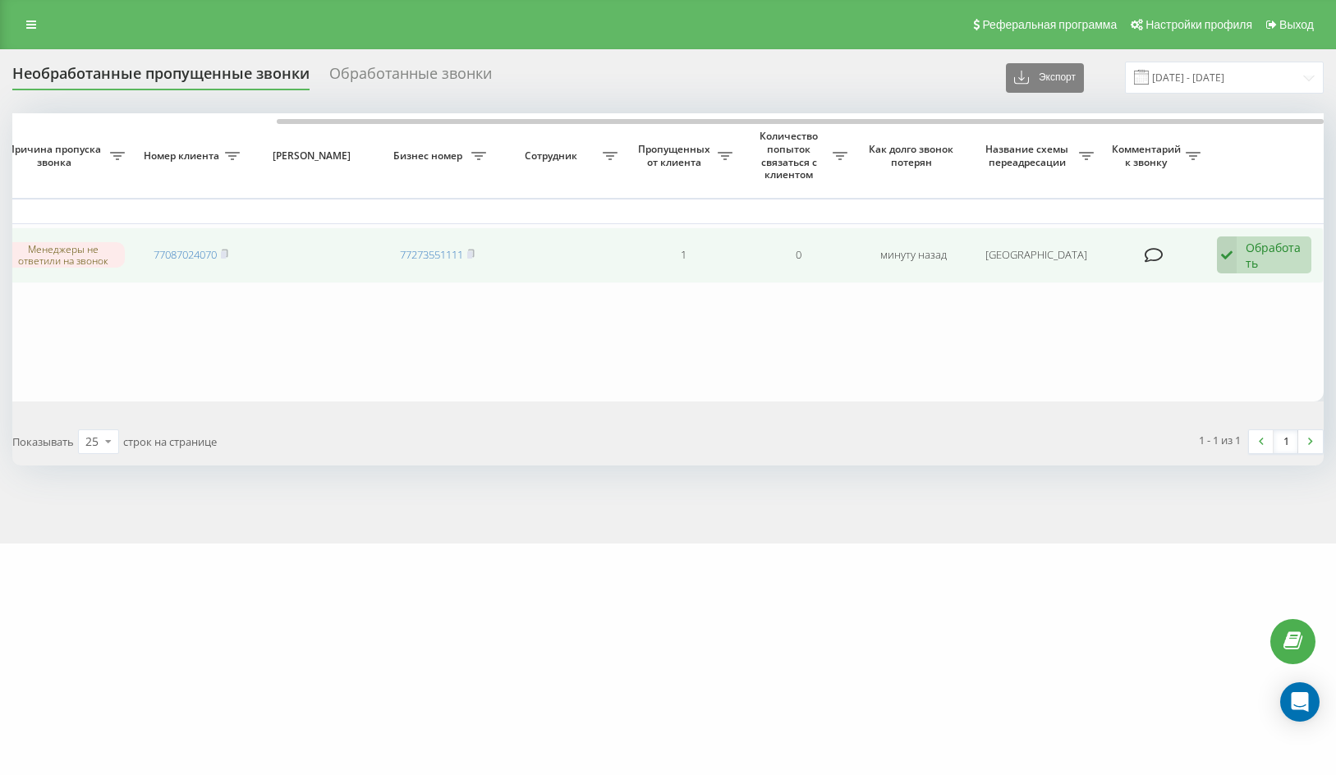
drag, startPoint x: 223, startPoint y: 255, endPoint x: 236, endPoint y: 251, distance: 13.8
click at [224, 253] on rect at bounding box center [223, 254] width 5 height 7
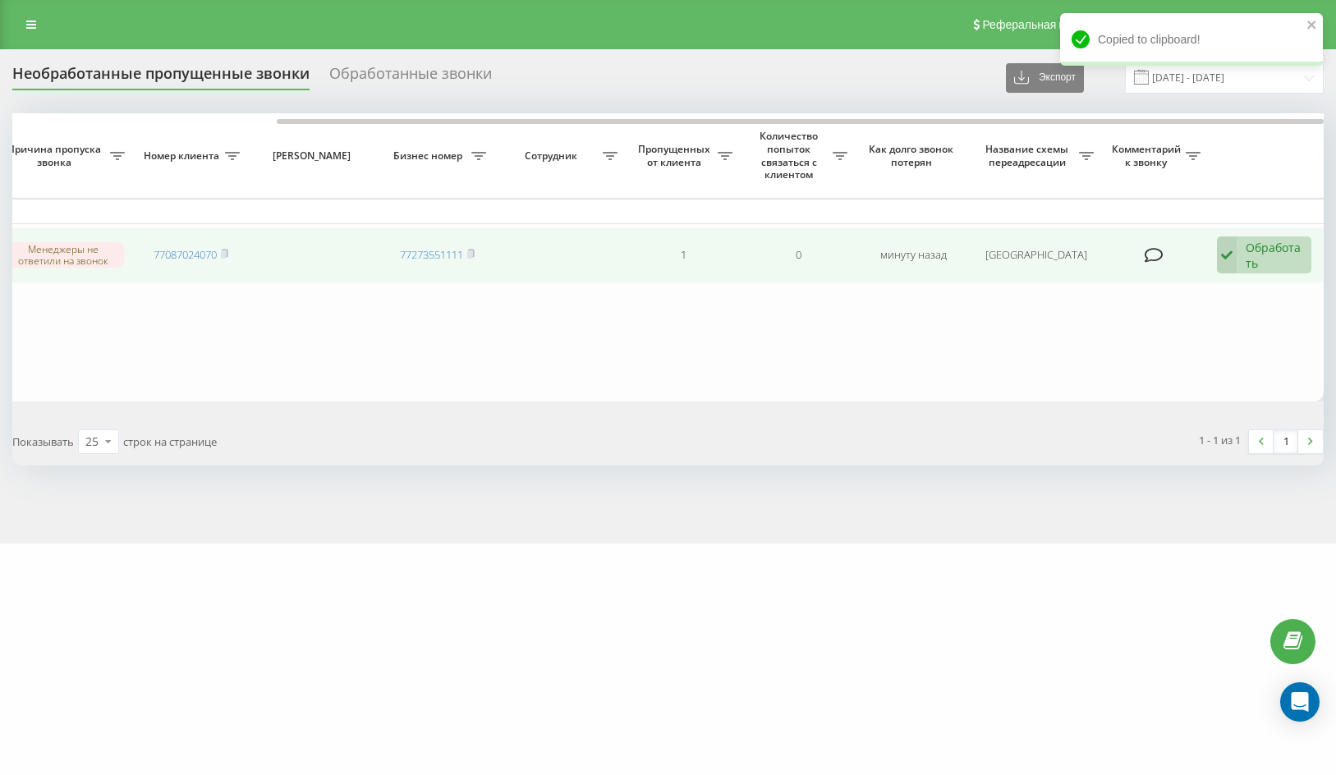
click at [1276, 251] on div "Обработать" at bounding box center [1274, 255] width 57 height 31
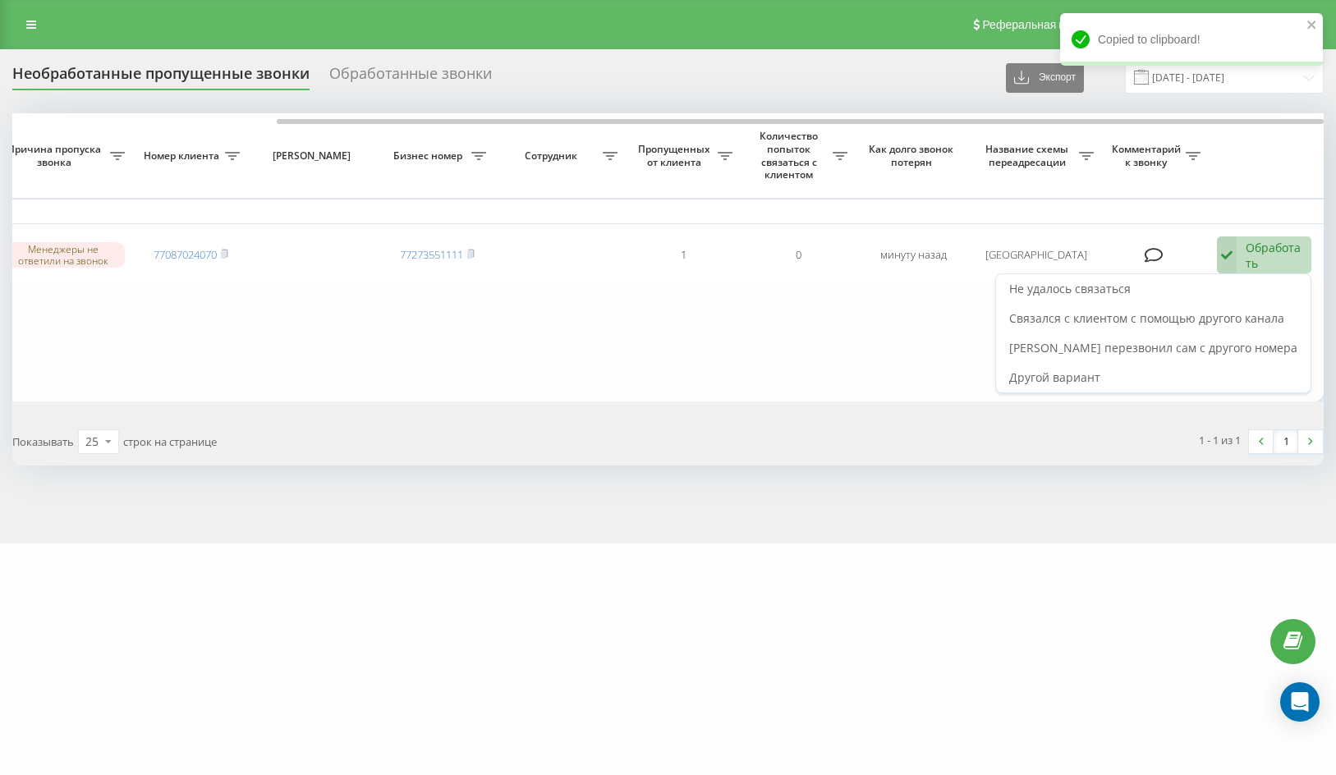
drag, startPoint x: 1266, startPoint y: 322, endPoint x: 1197, endPoint y: 293, distance: 74.7
click at [1263, 323] on span "Связался с клиентом с помощью другого канала" at bounding box center [1146, 318] width 275 height 16
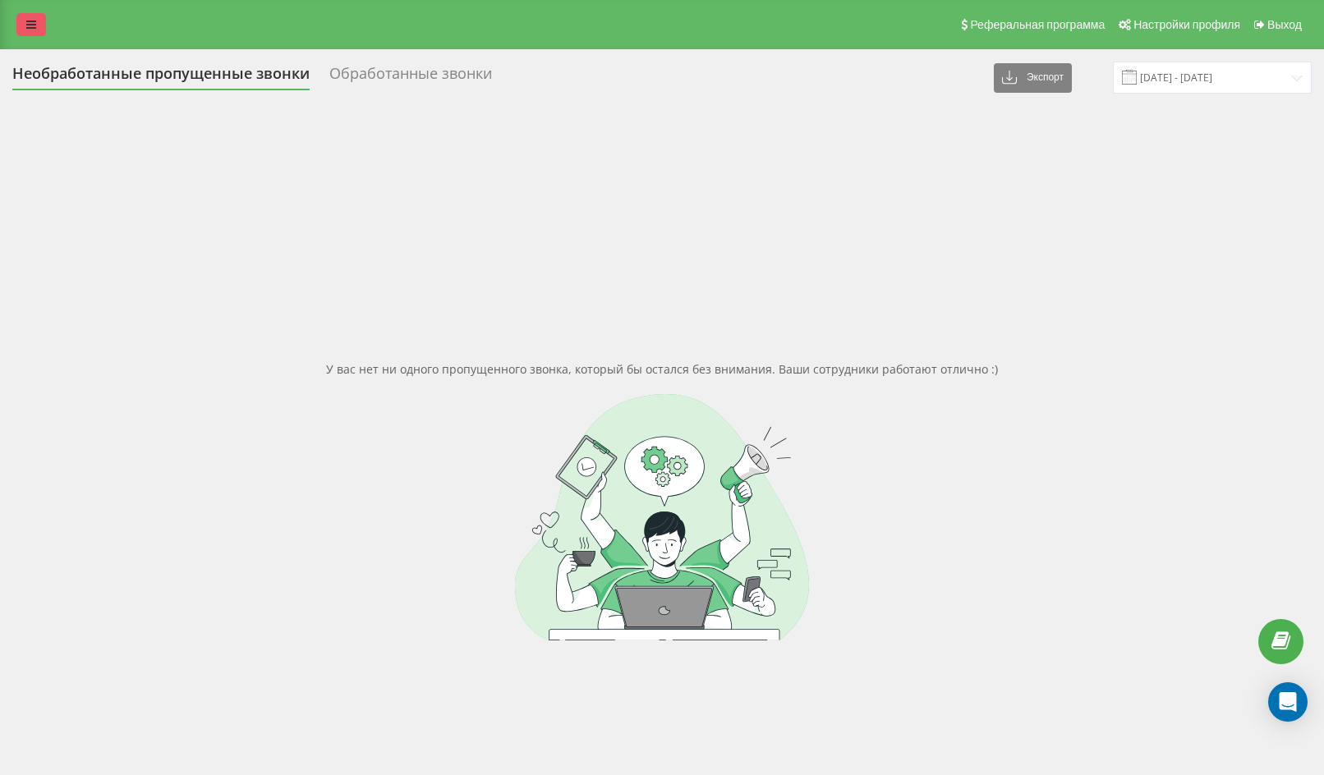
click at [36, 23] on link at bounding box center [31, 24] width 30 height 23
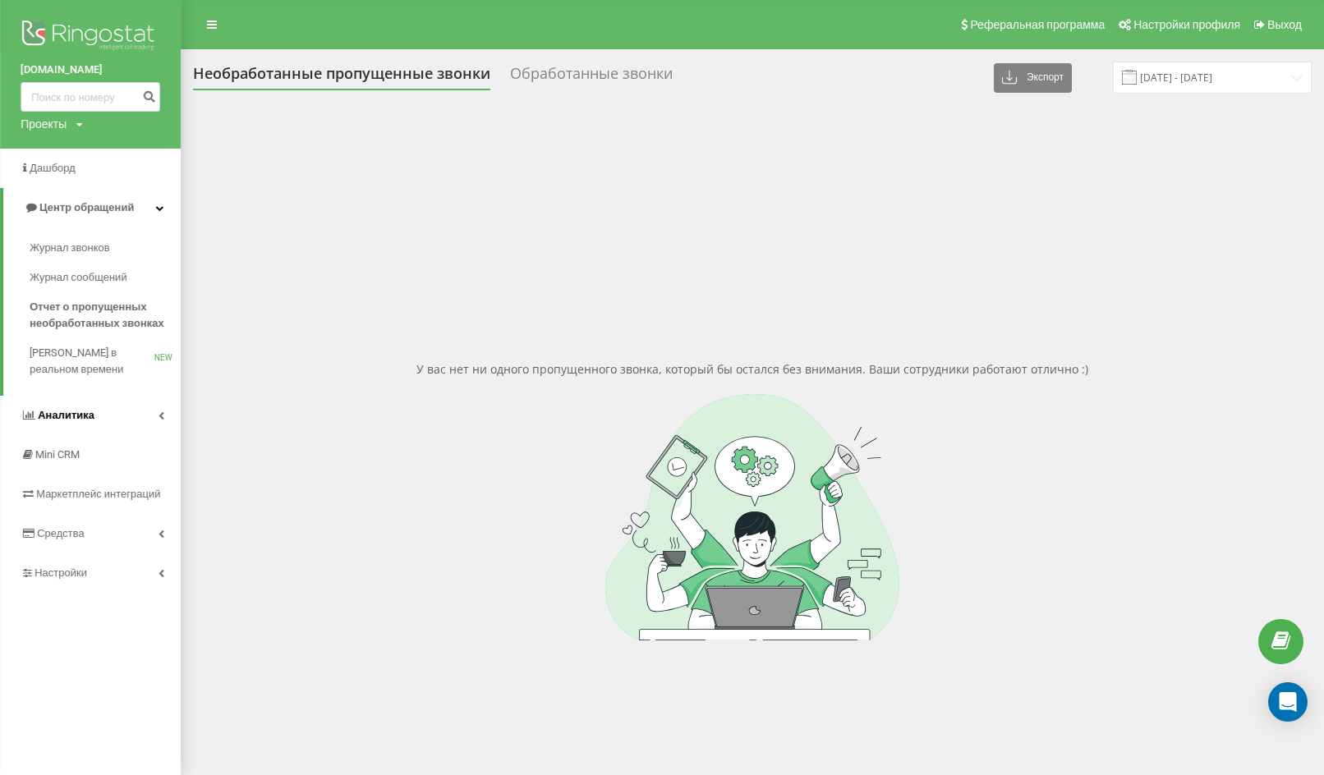
click at [115, 421] on link "Аналитика" at bounding box center [90, 415] width 181 height 39
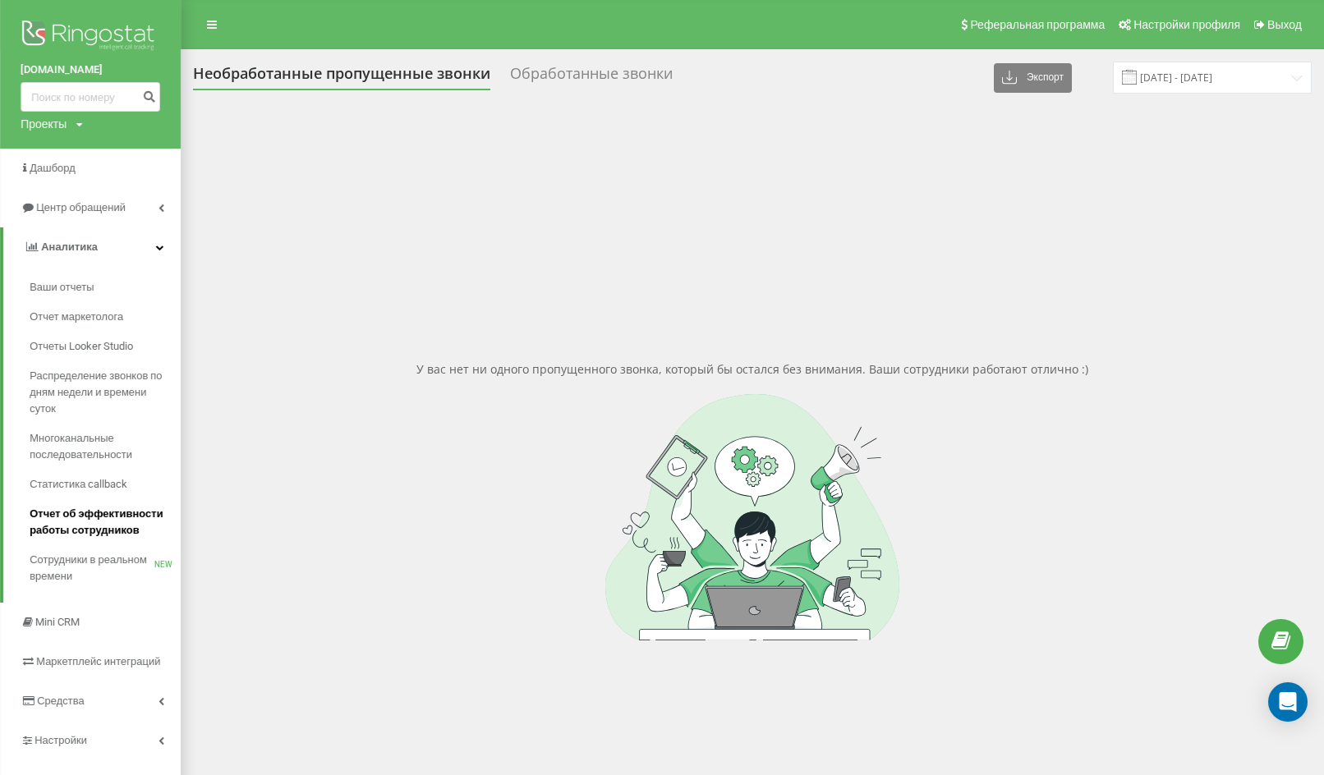
click at [126, 525] on span "Отчет об эффективности работы сотрудников" at bounding box center [101, 522] width 143 height 33
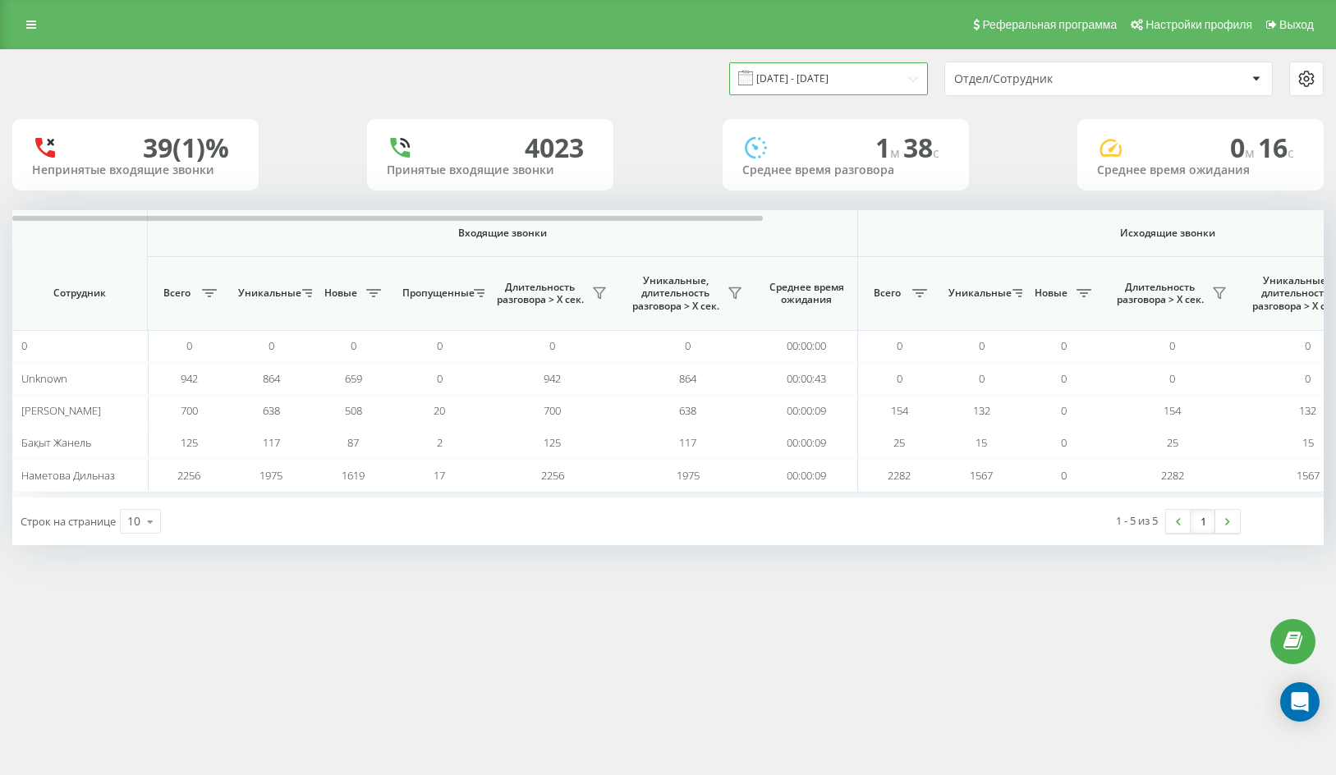
click at [785, 81] on input "[DATE] - [DATE]" at bounding box center [828, 78] width 199 height 32
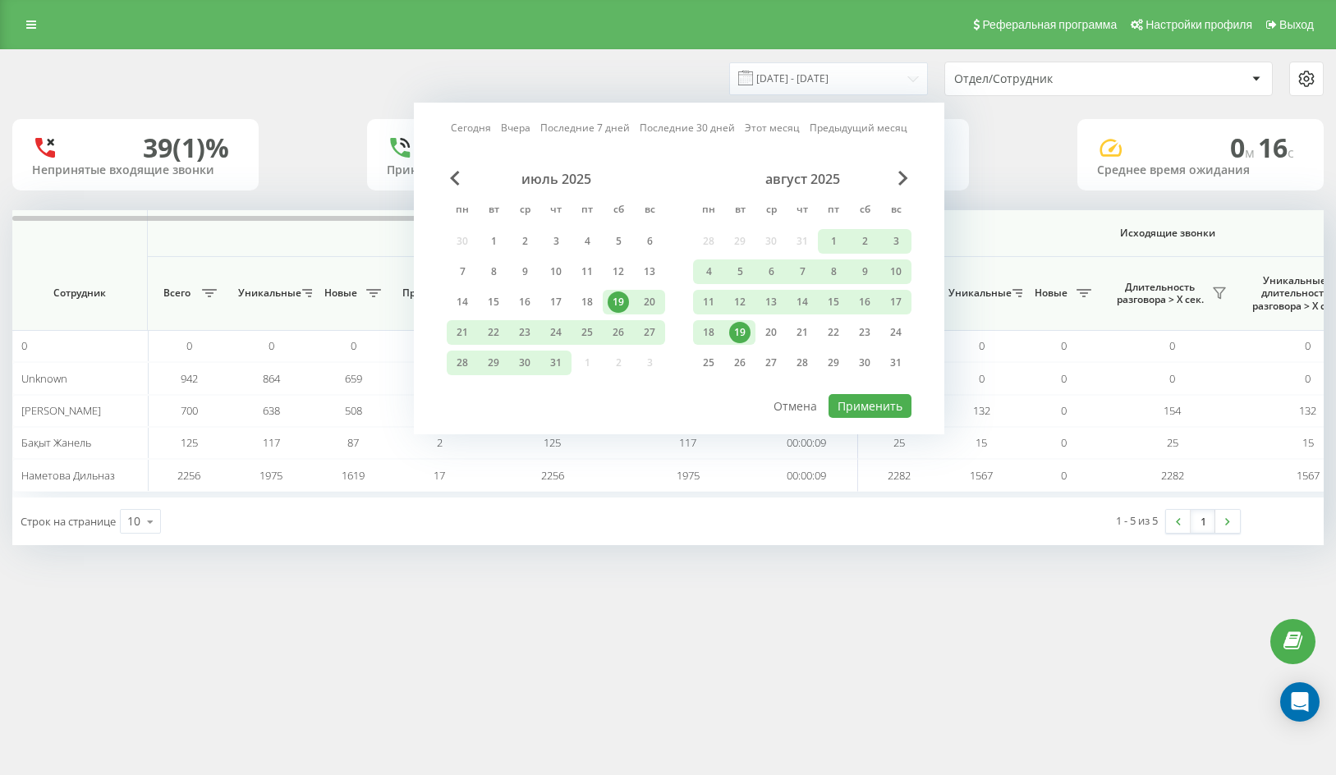
click at [735, 329] on div "19" at bounding box center [739, 332] width 21 height 21
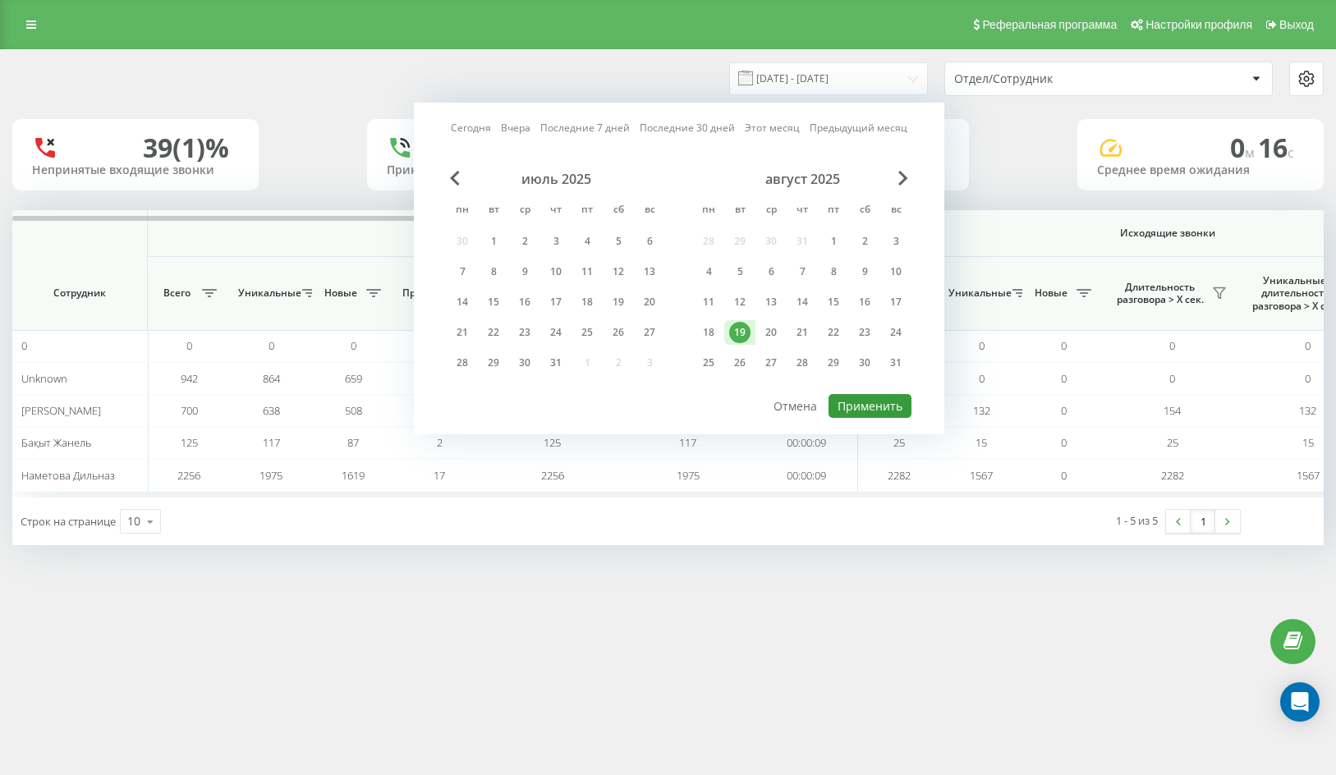
click at [885, 409] on button "Применить" at bounding box center [870, 406] width 83 height 24
type input "19.08.2025 - 19.08.2025"
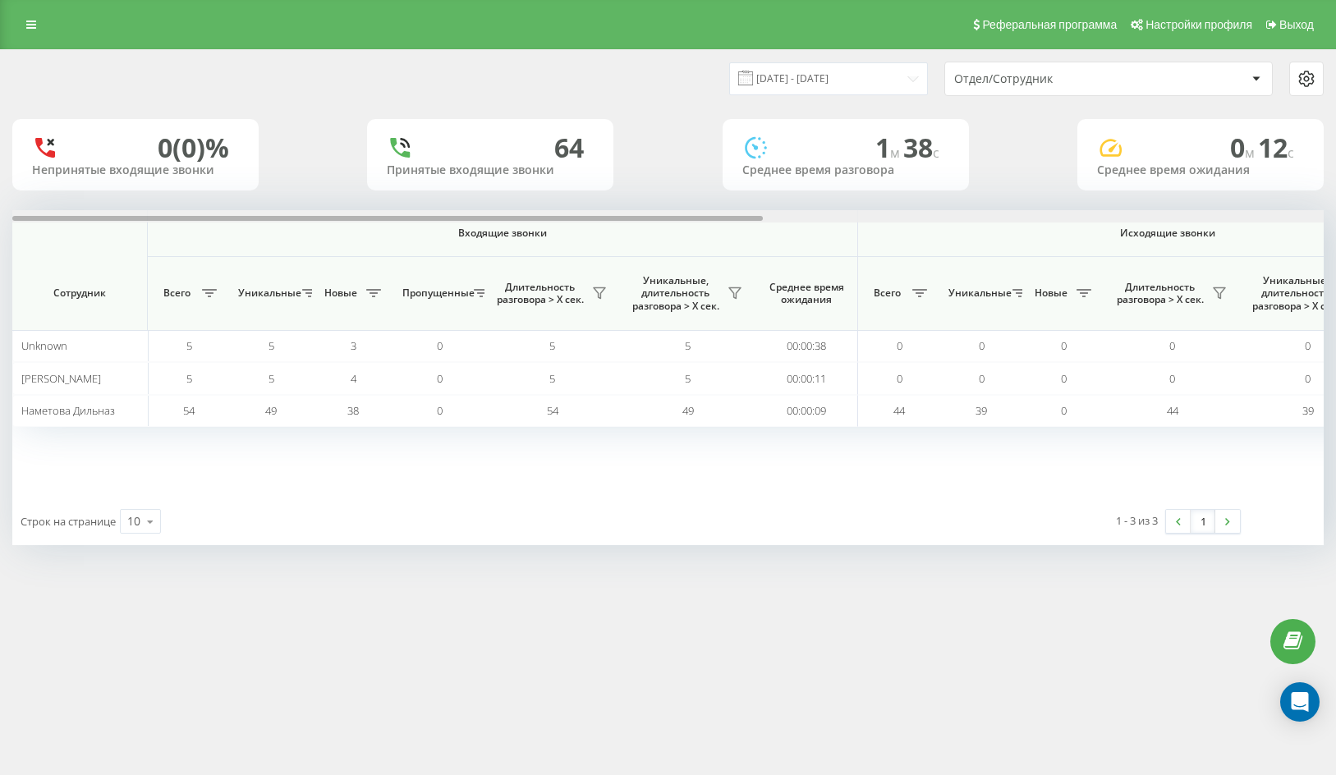
scroll to position [0, 980]
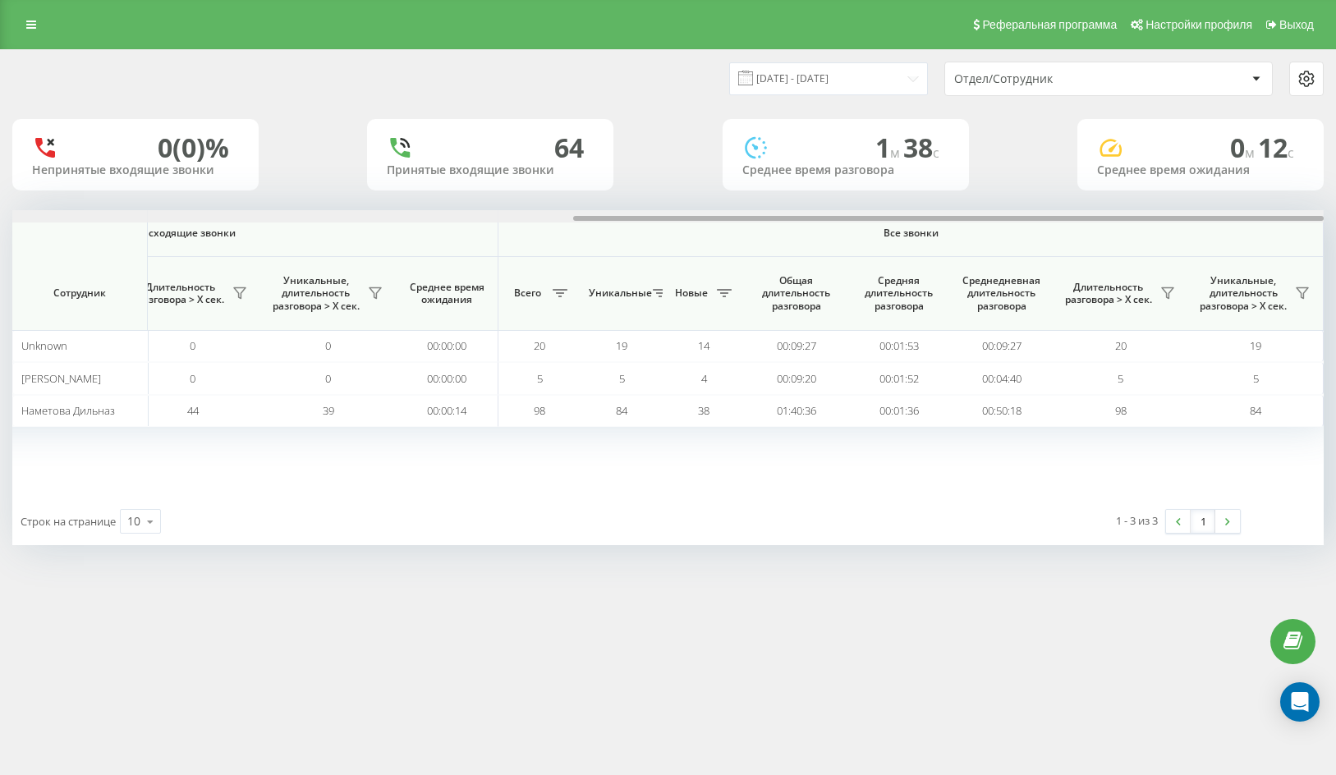
click at [481, 215] on div at bounding box center [668, 216] width 1312 height 12
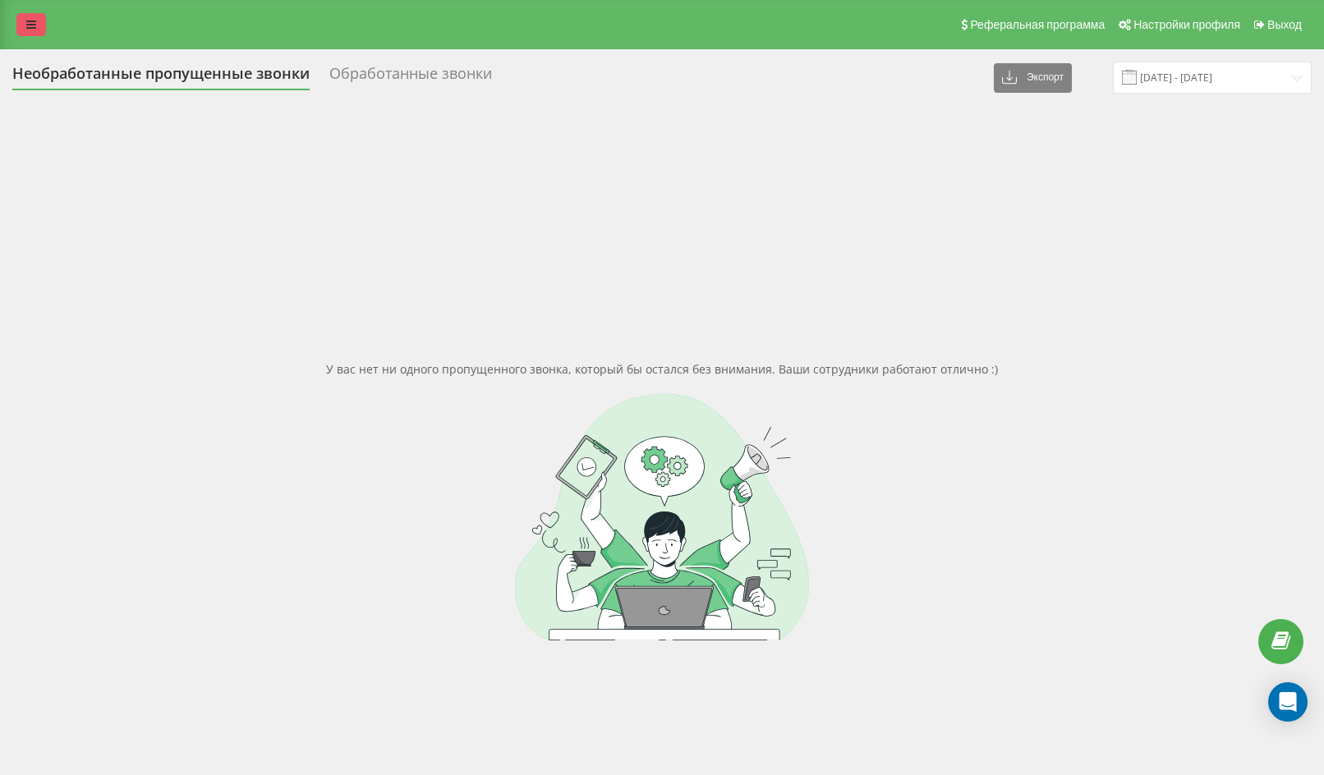
click at [31, 14] on link at bounding box center [31, 24] width 30 height 23
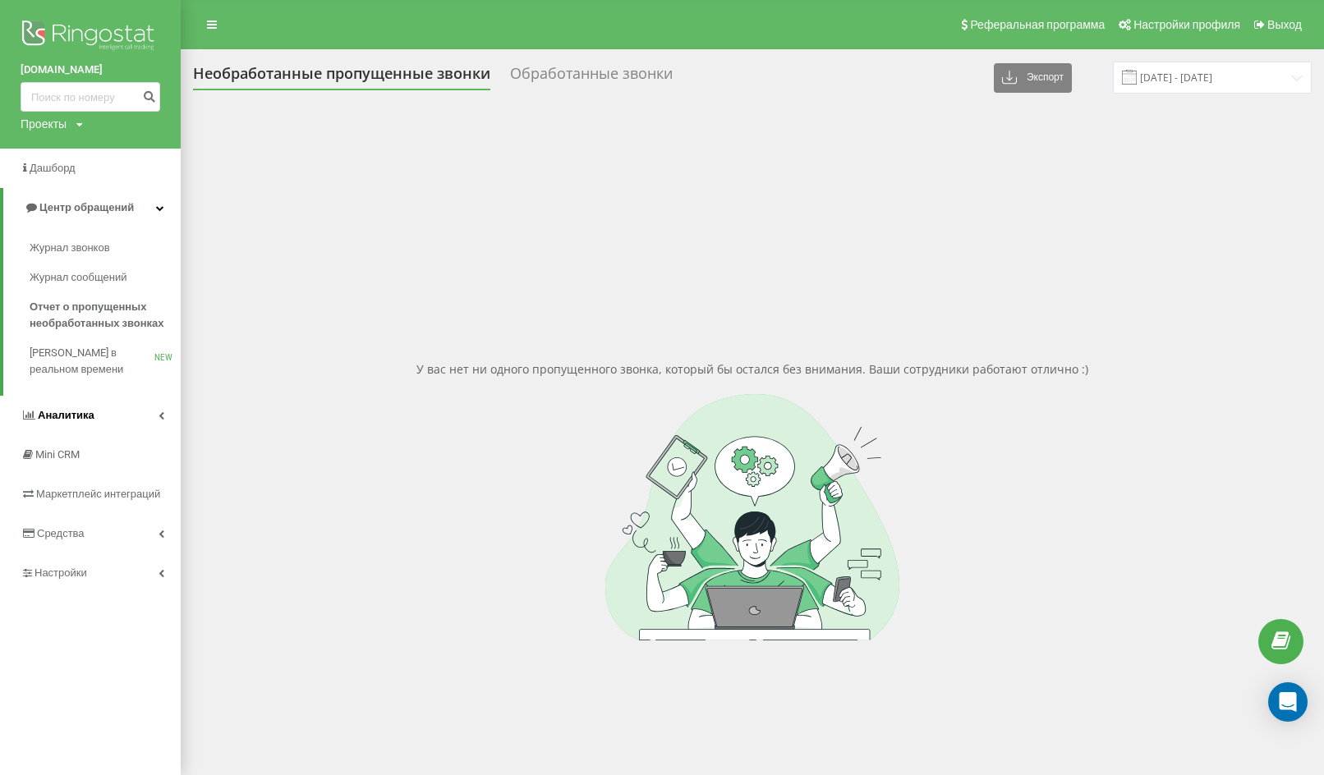
click at [84, 423] on span "Аналитика" at bounding box center [58, 415] width 74 height 16
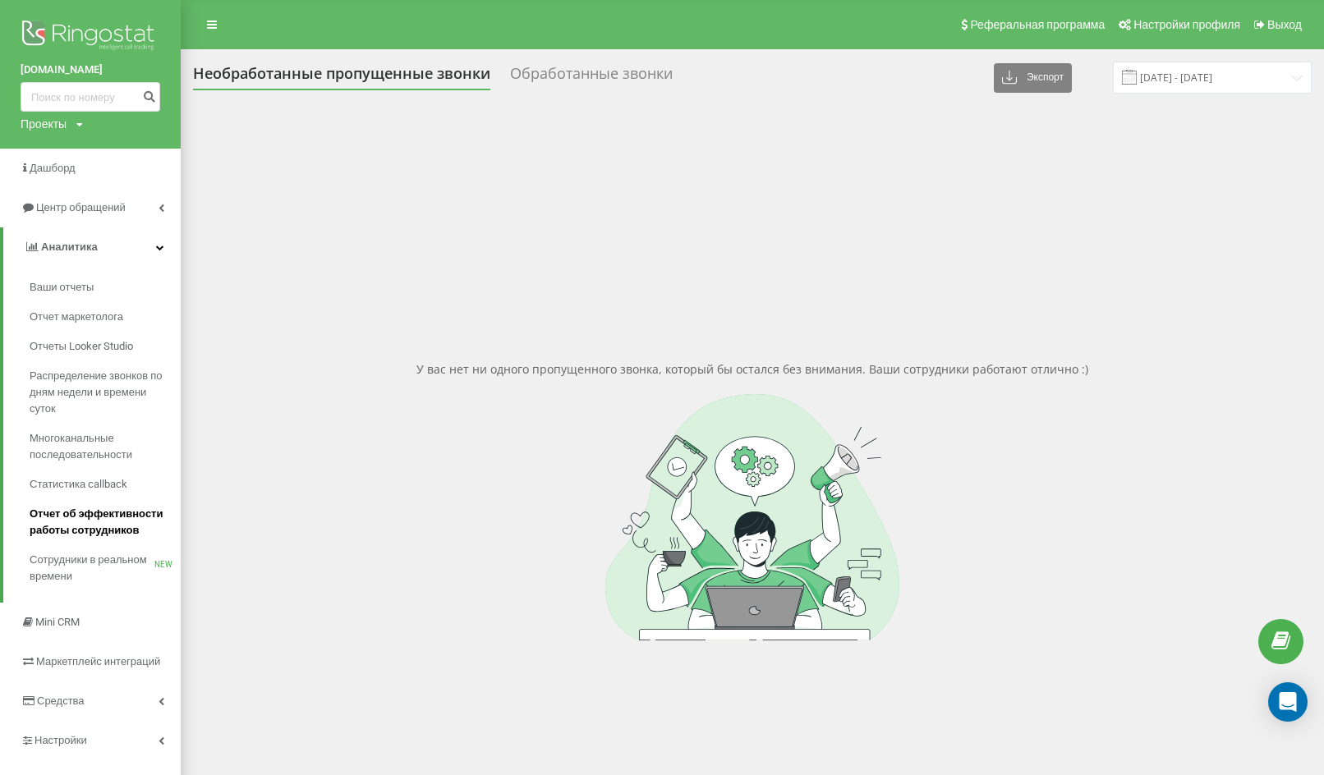
click at [80, 518] on span "Отчет об эффективности работы сотрудников" at bounding box center [101, 522] width 143 height 33
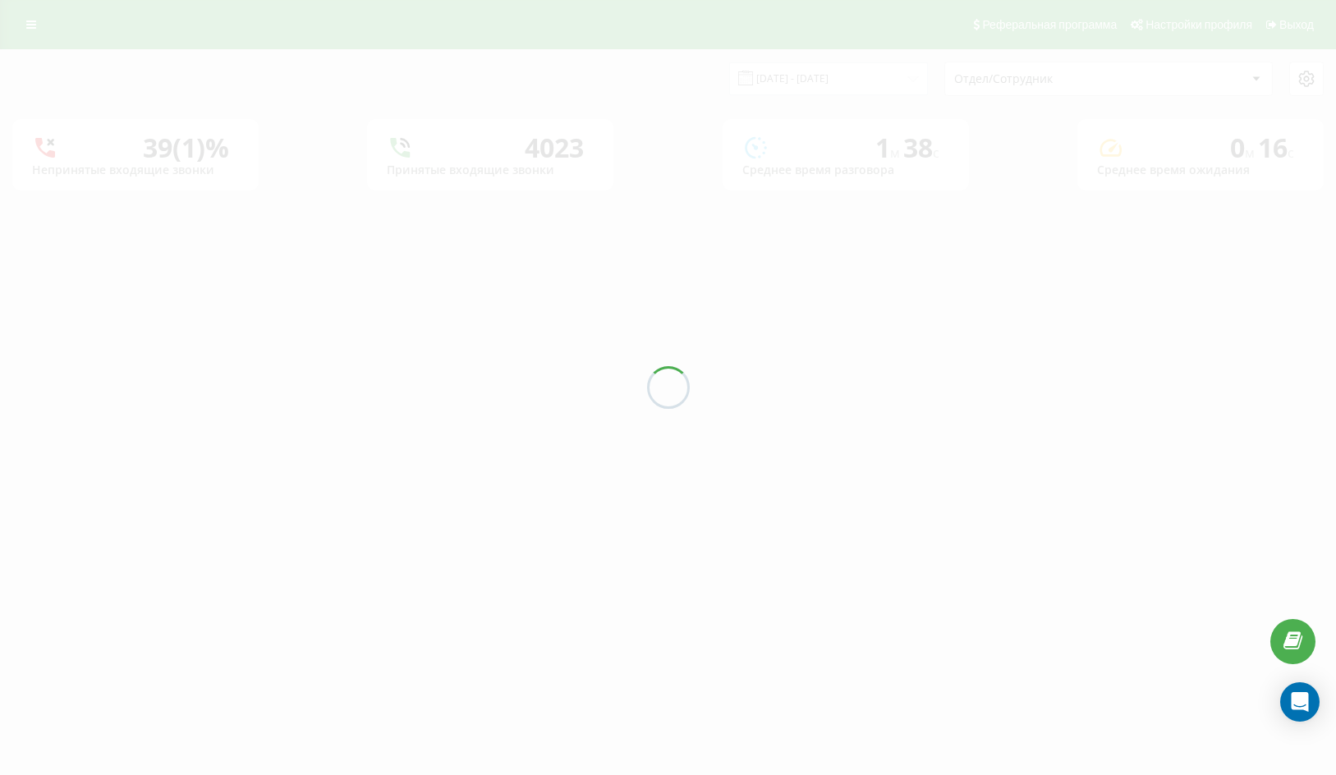
click at [819, 75] on div at bounding box center [668, 387] width 1336 height 775
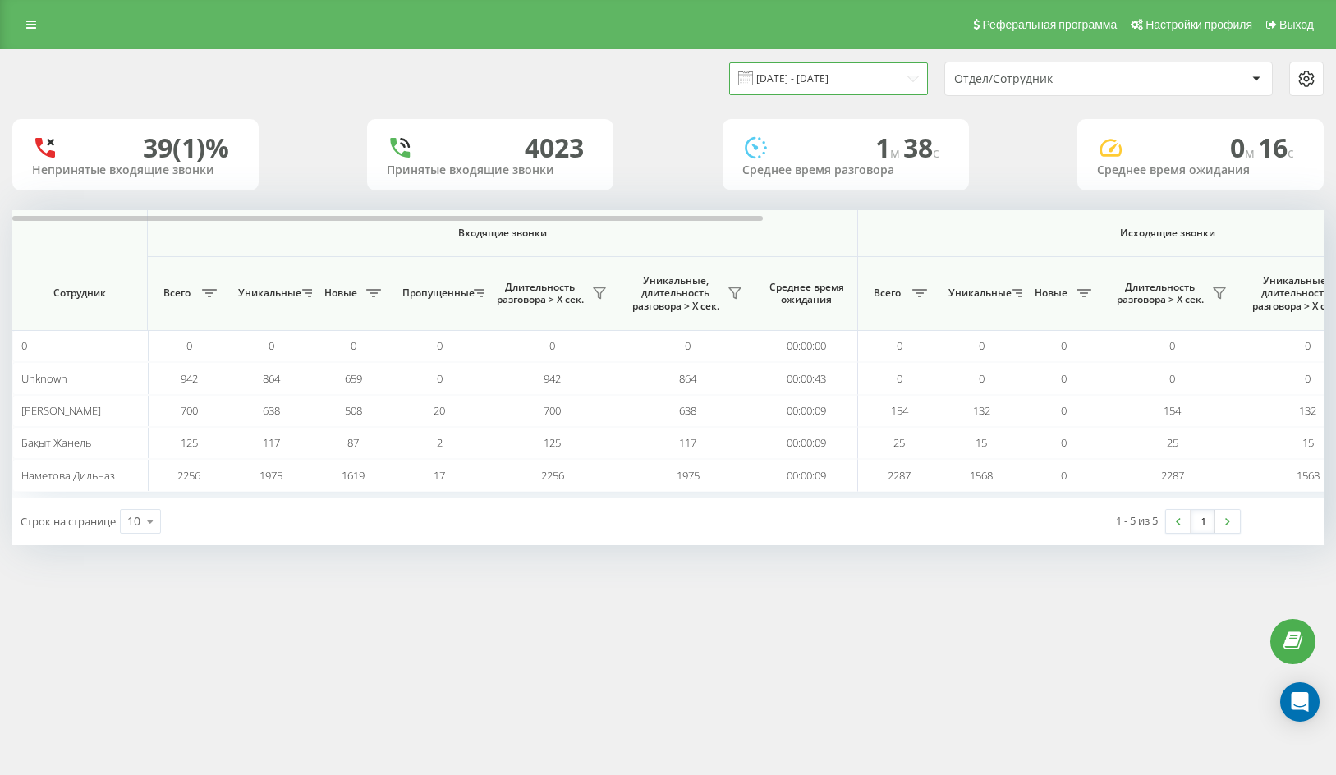
click at [819, 75] on input "[DATE] - [DATE]" at bounding box center [828, 78] width 199 height 32
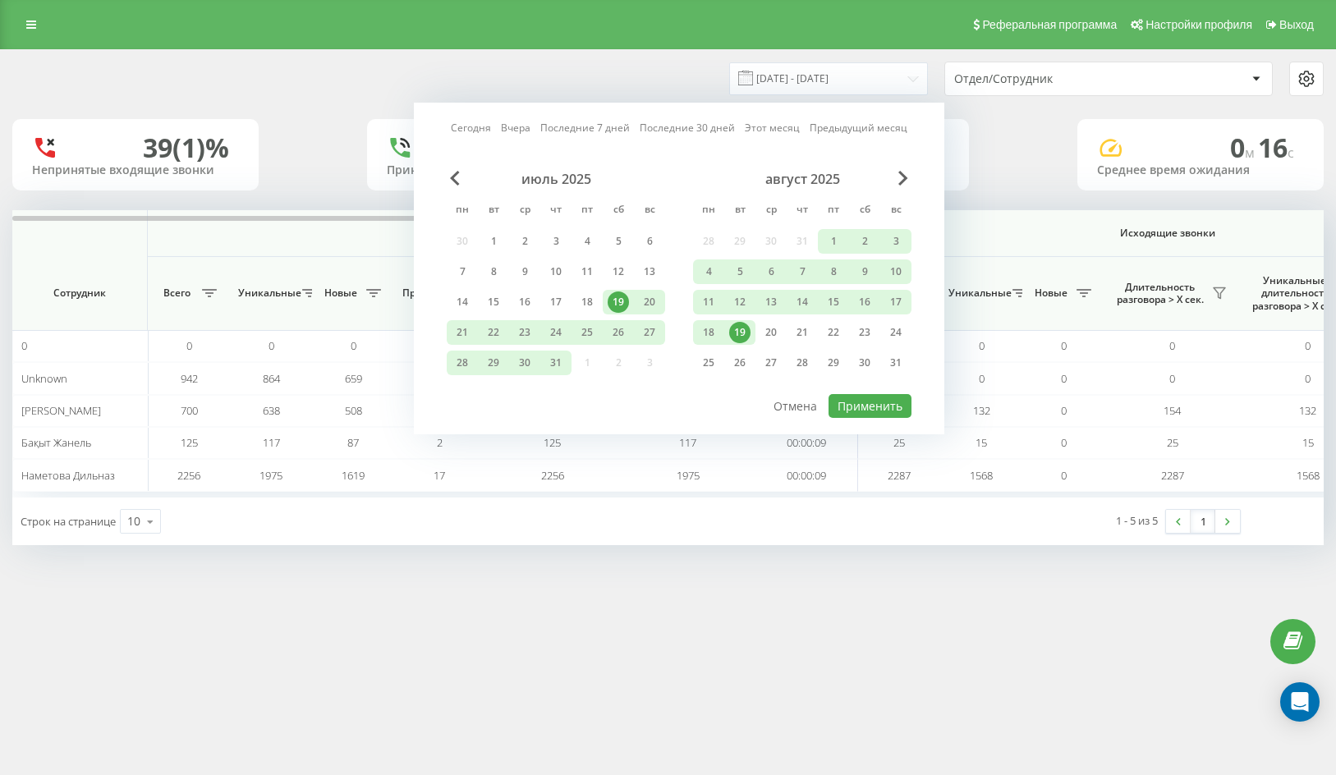
click at [751, 333] on div "19" at bounding box center [739, 332] width 31 height 25
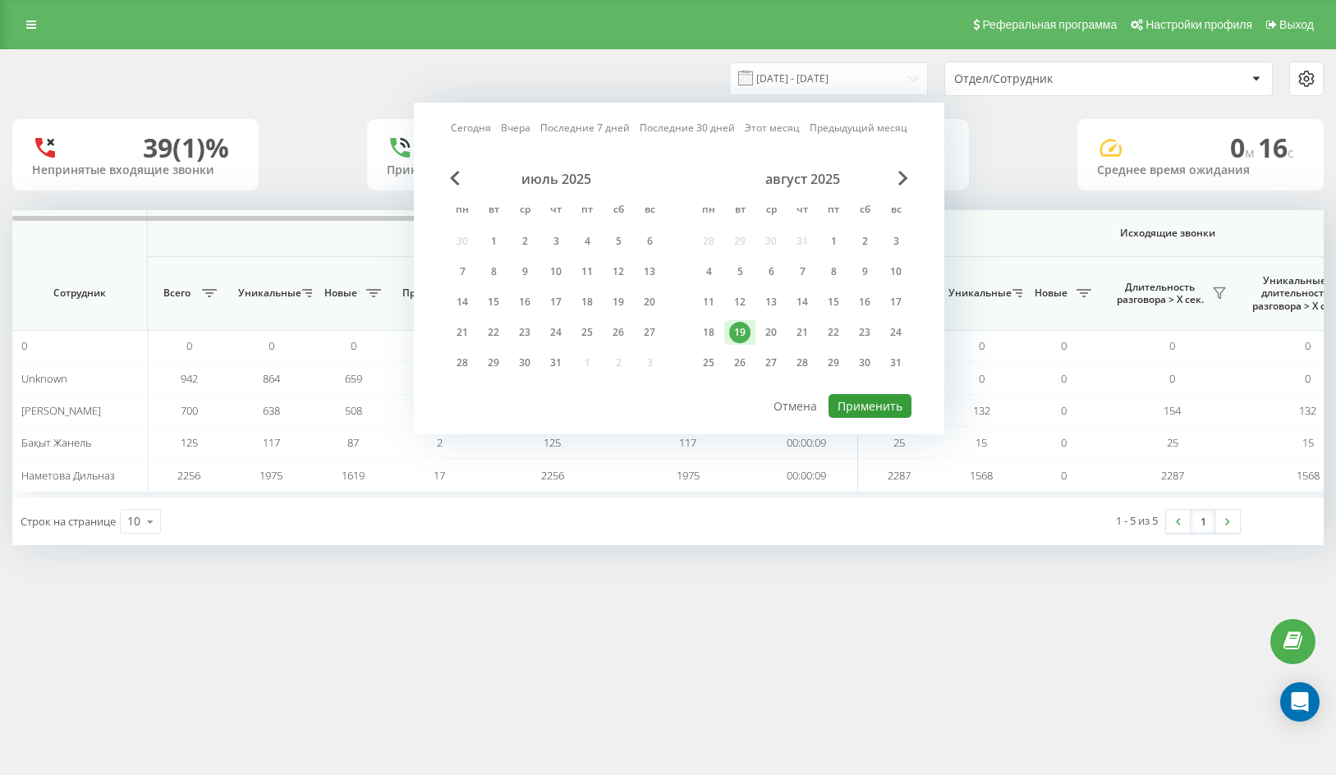
click at [854, 402] on button "Применить" at bounding box center [870, 406] width 83 height 24
type input "19.08.2025 - 19.08.2025"
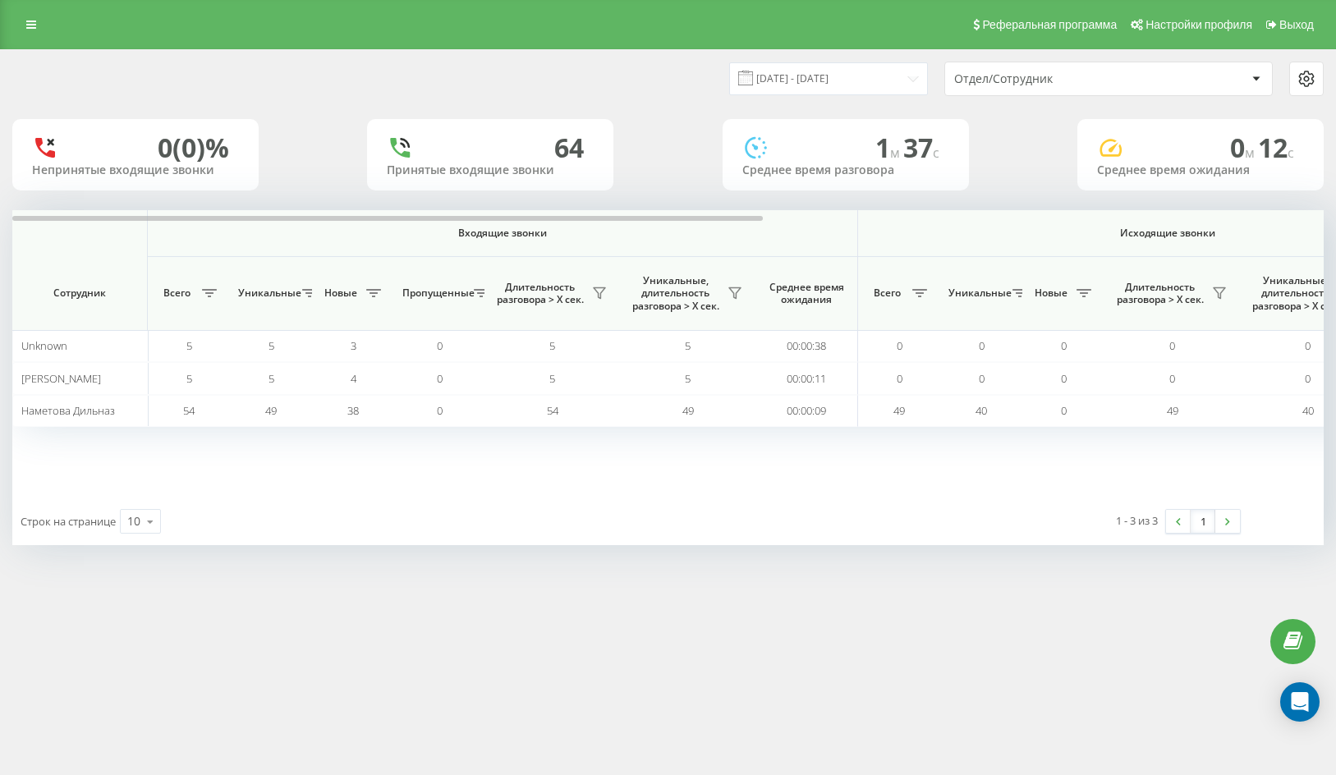
scroll to position [0, 980]
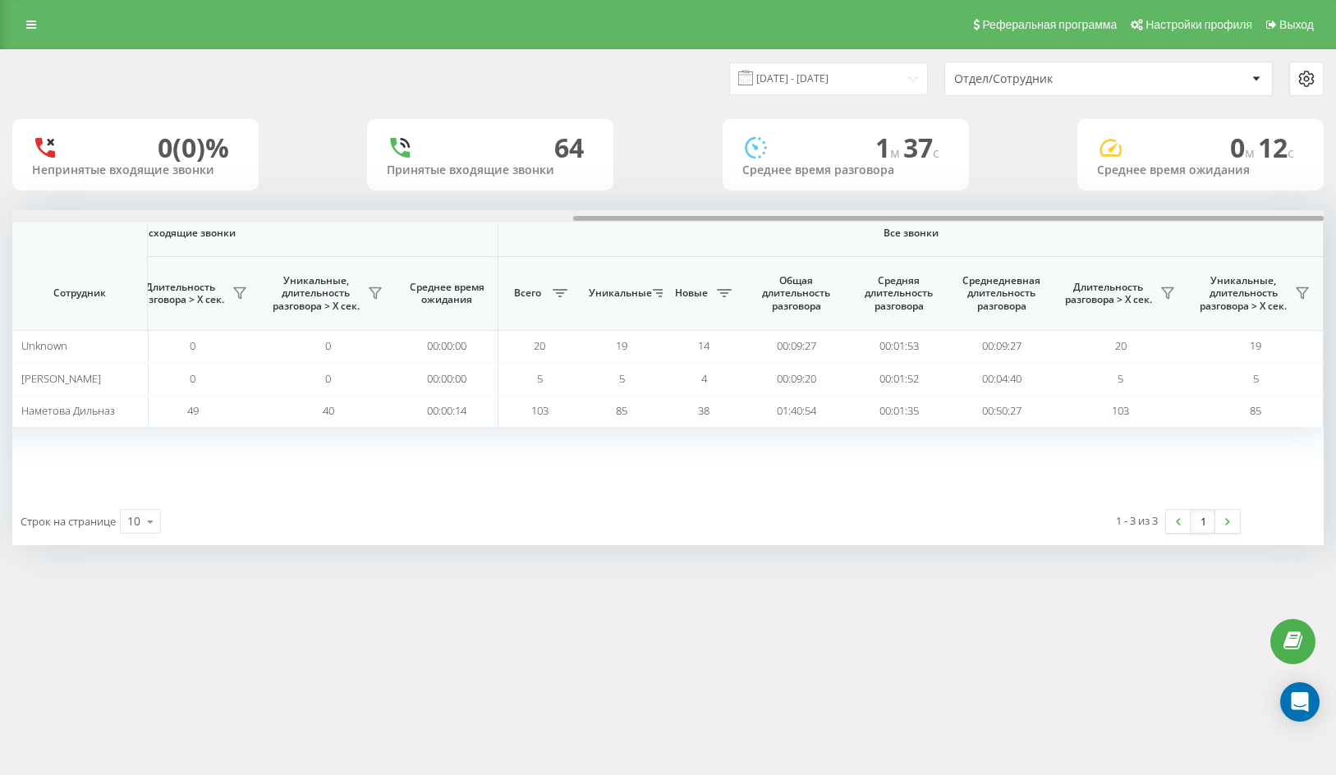
drag, startPoint x: 569, startPoint y: 211, endPoint x: 577, endPoint y: 213, distance: 8.4
click at [577, 213] on div at bounding box center [668, 216] width 1312 height 12
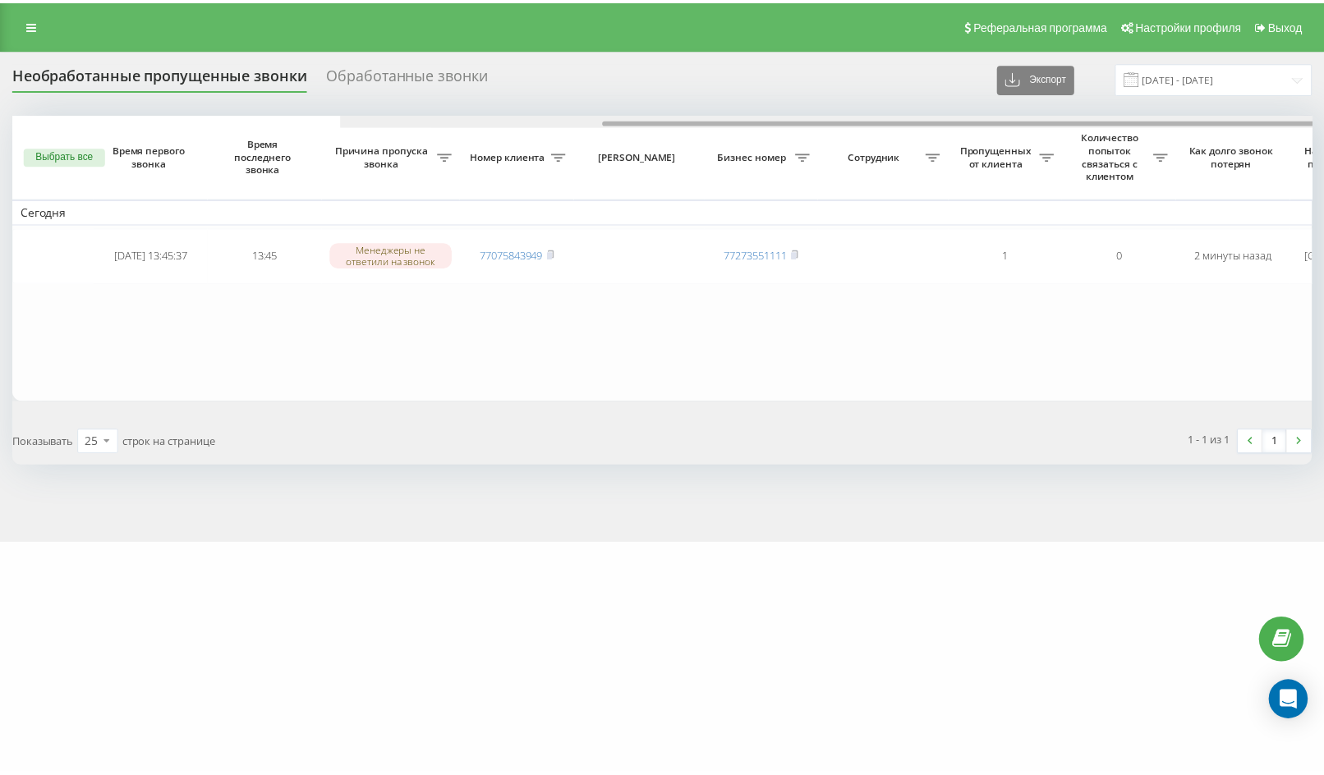
scroll to position [0, 331]
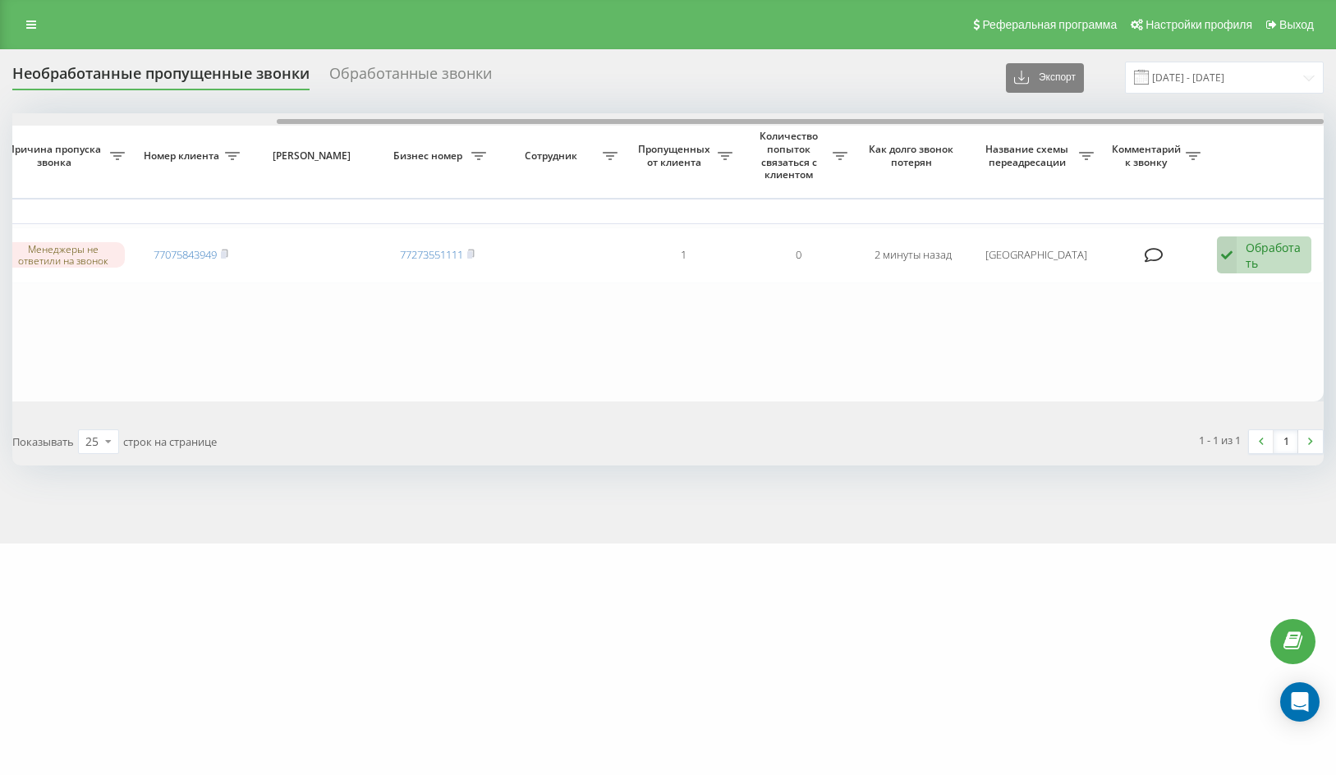
click at [373, 117] on div at bounding box center [668, 119] width 1312 height 12
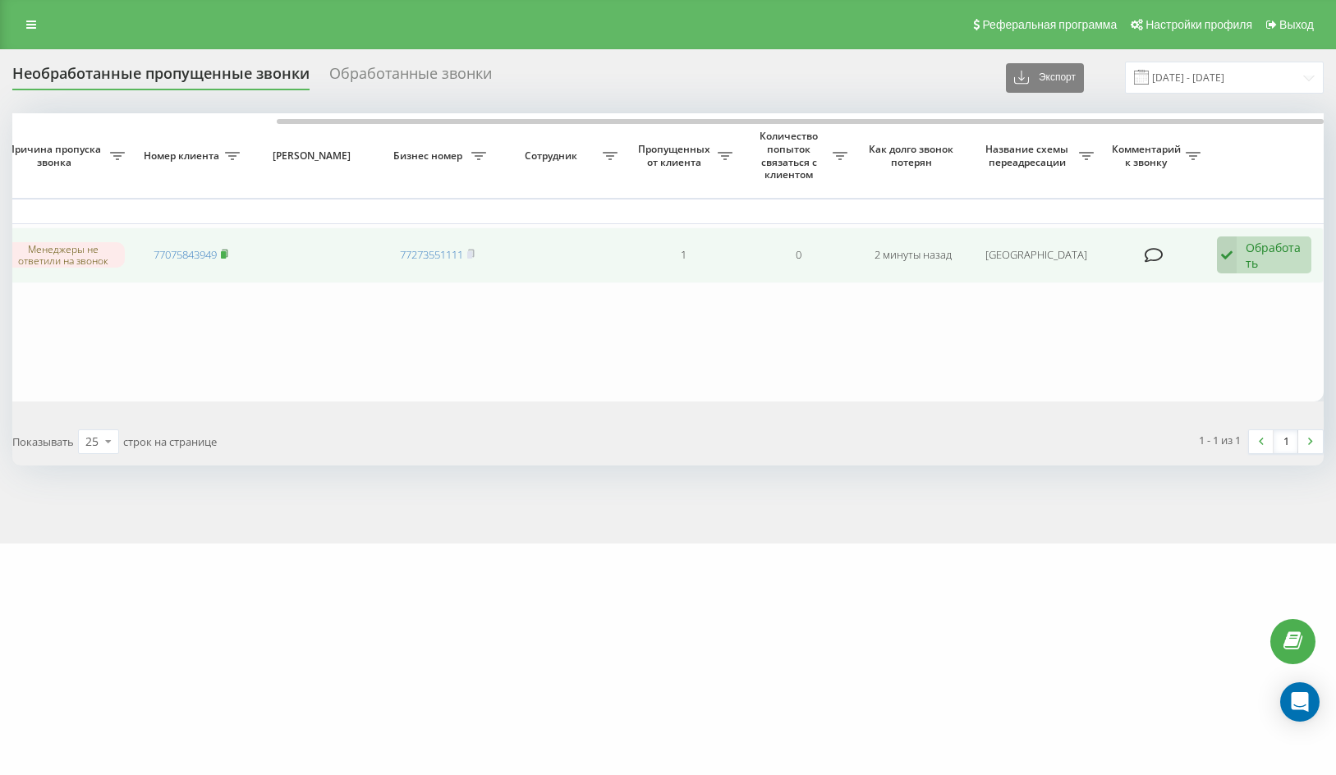
click at [223, 252] on rect at bounding box center [223, 254] width 5 height 7
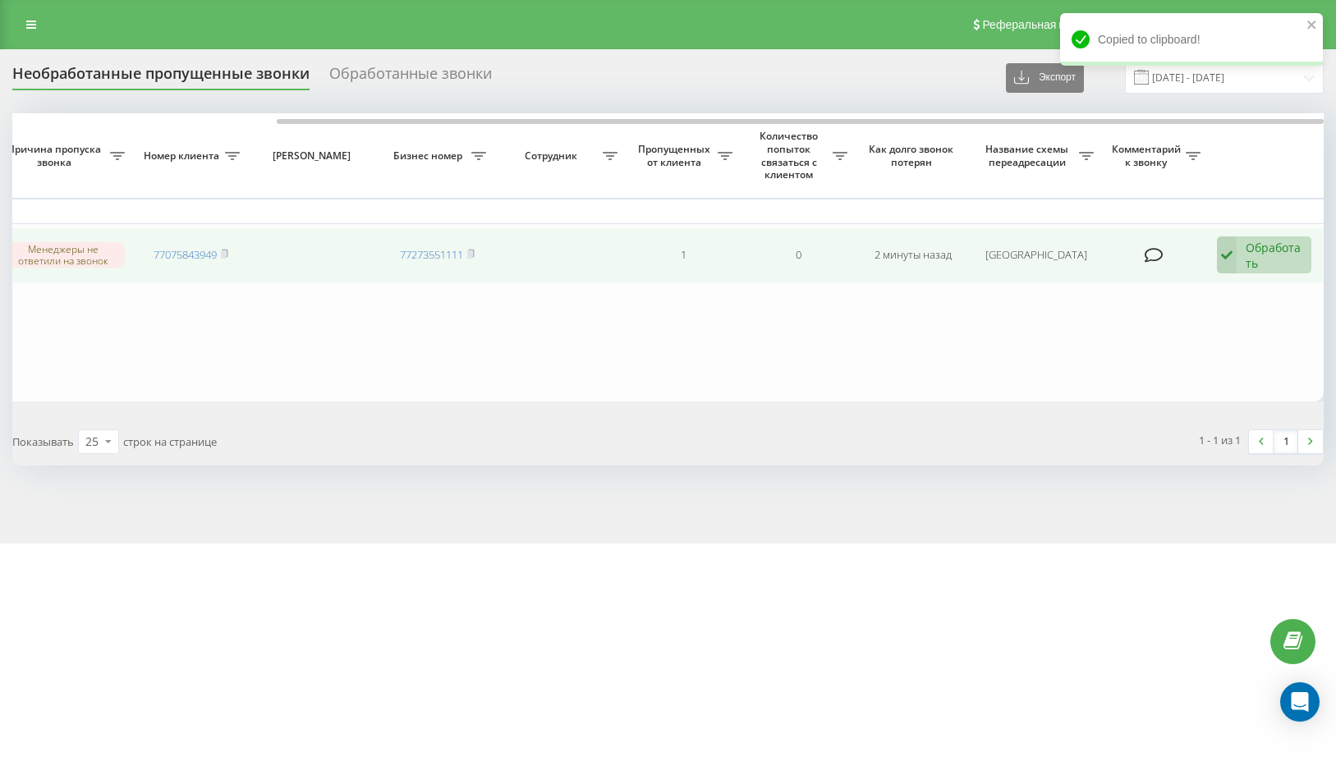
click at [1254, 243] on div "Обработать" at bounding box center [1274, 255] width 57 height 31
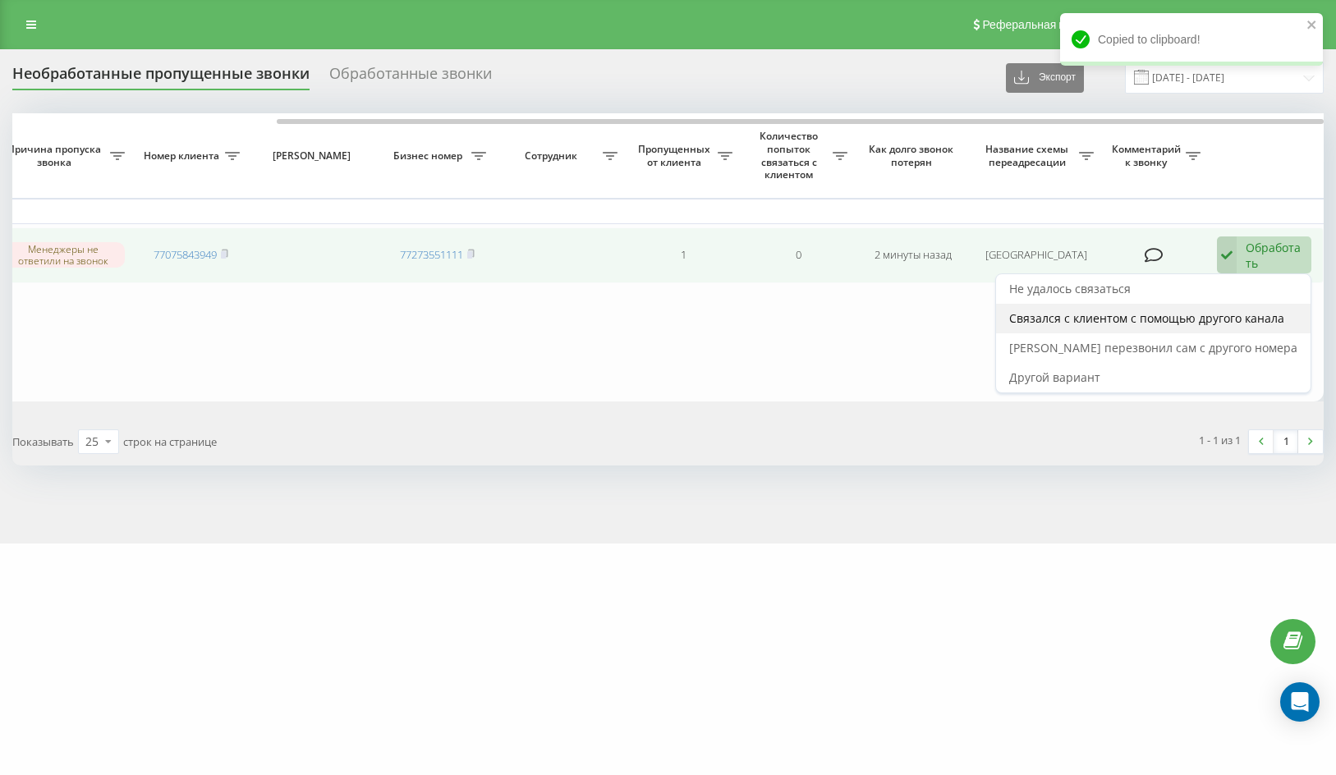
click at [1249, 320] on span "Связался с клиентом с помощью другого канала" at bounding box center [1146, 318] width 275 height 16
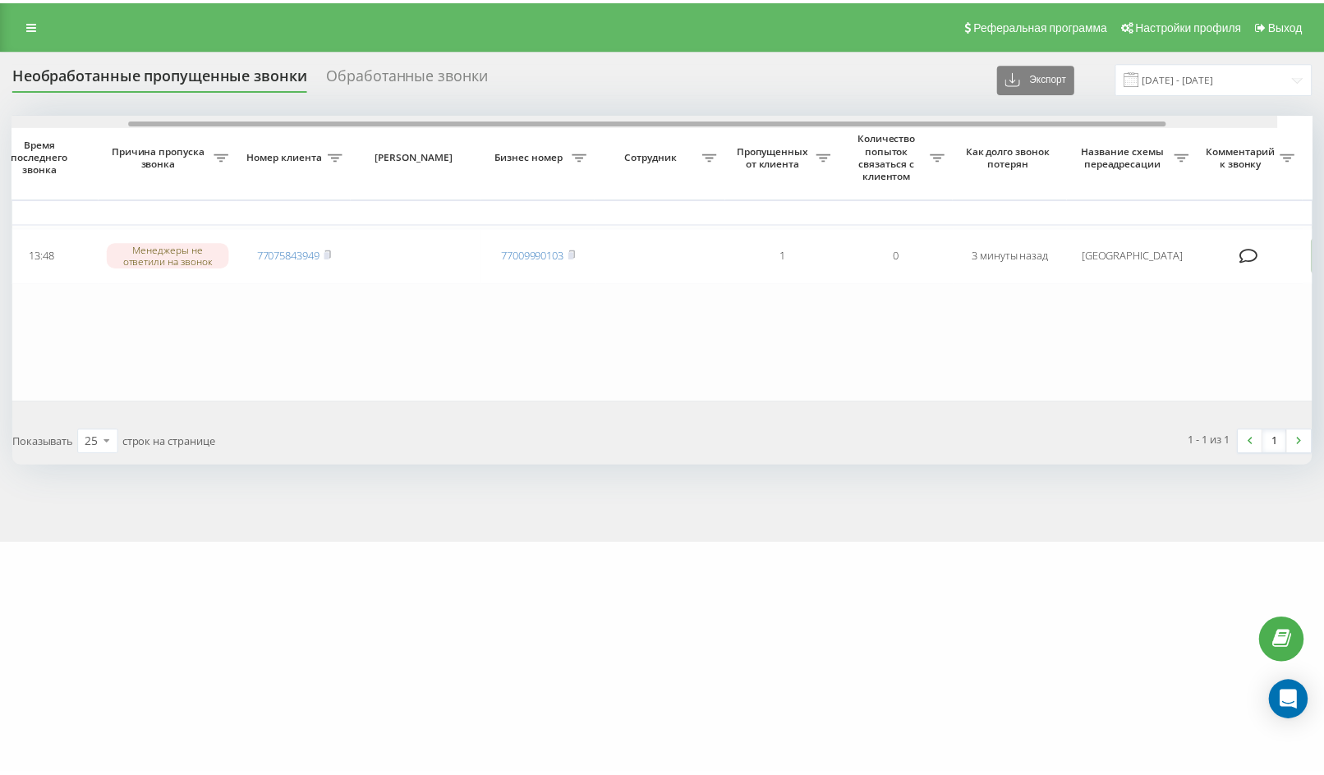
scroll to position [0, 331]
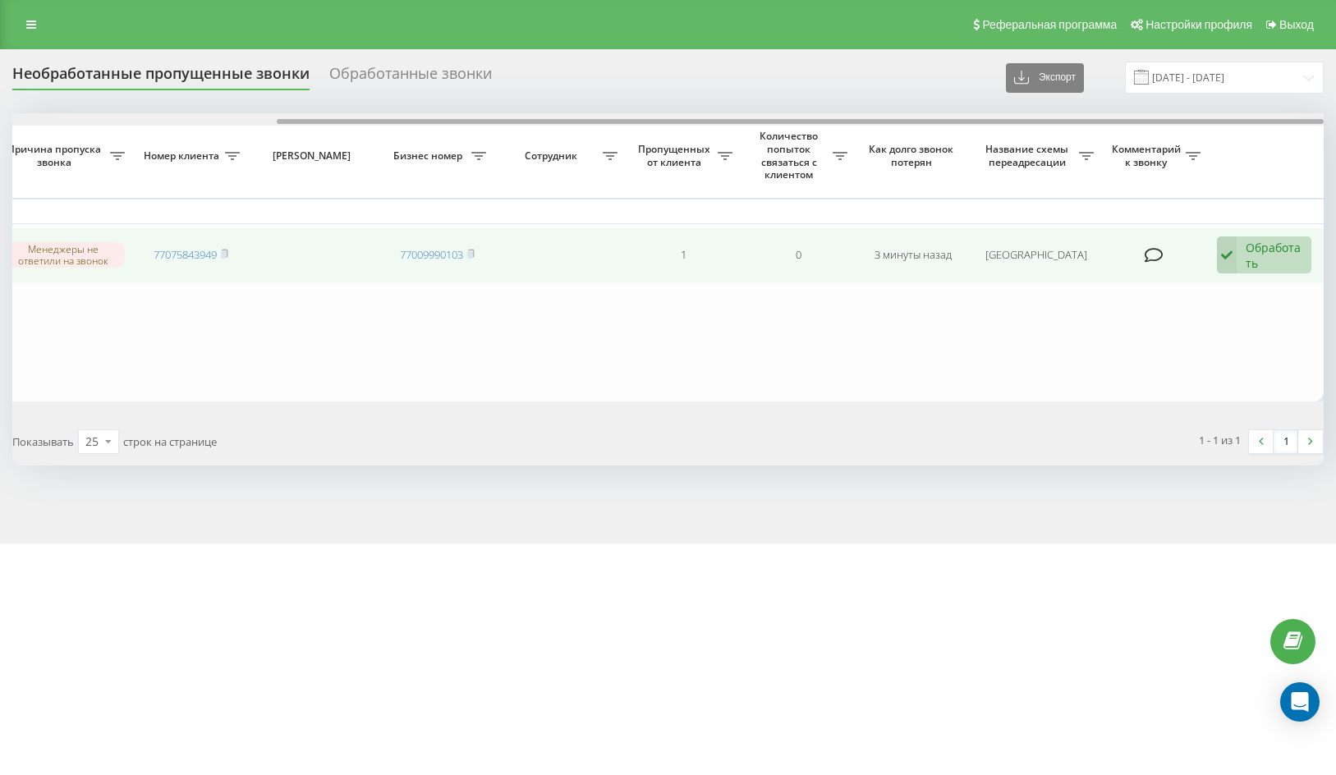
drag, startPoint x: 487, startPoint y: 122, endPoint x: 1198, endPoint y: 257, distance: 723.9
click at [1182, 211] on div "Выбрать все Время первого звонка Время последнего звонка Причина пропуска звонк…" at bounding box center [668, 256] width 1312 height 287
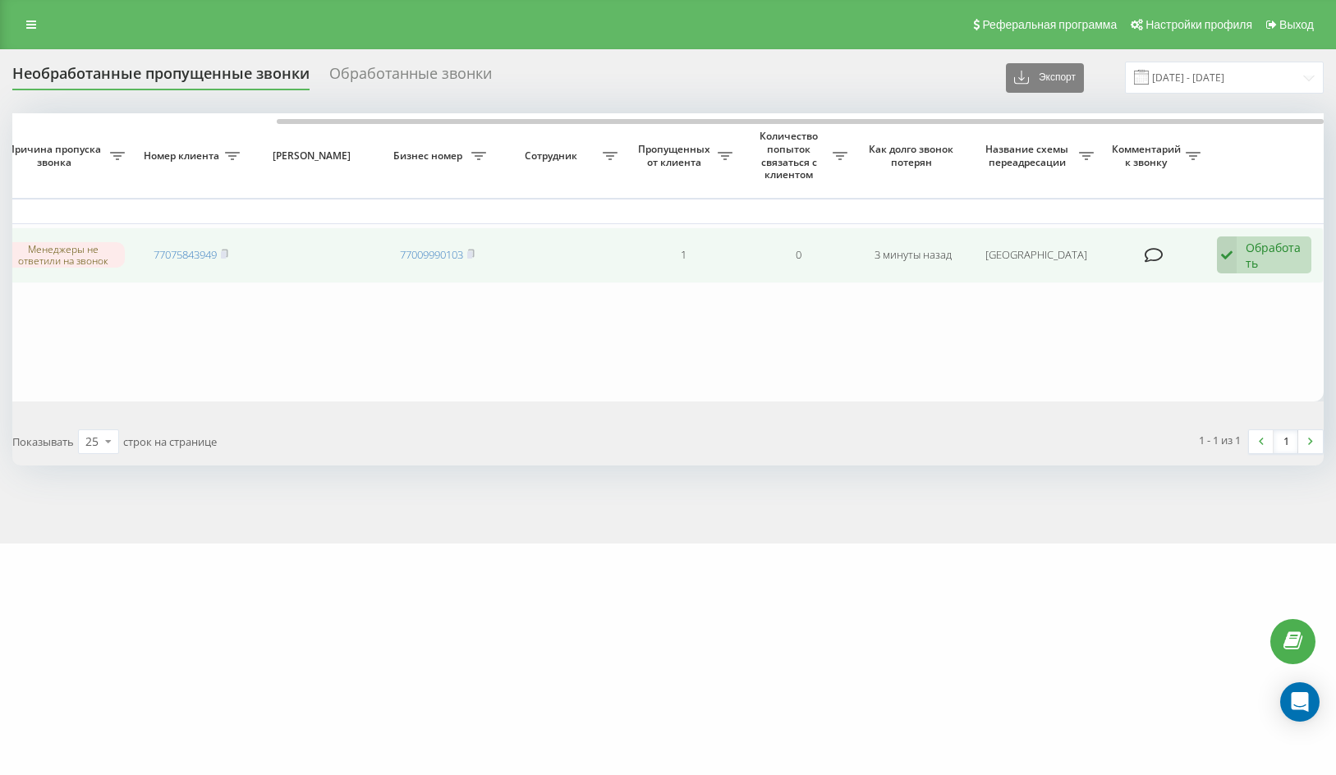
drag, startPoint x: 1226, startPoint y: 261, endPoint x: 1219, endPoint y: 283, distance: 22.6
click at [1226, 262] on icon at bounding box center [1227, 256] width 20 height 38
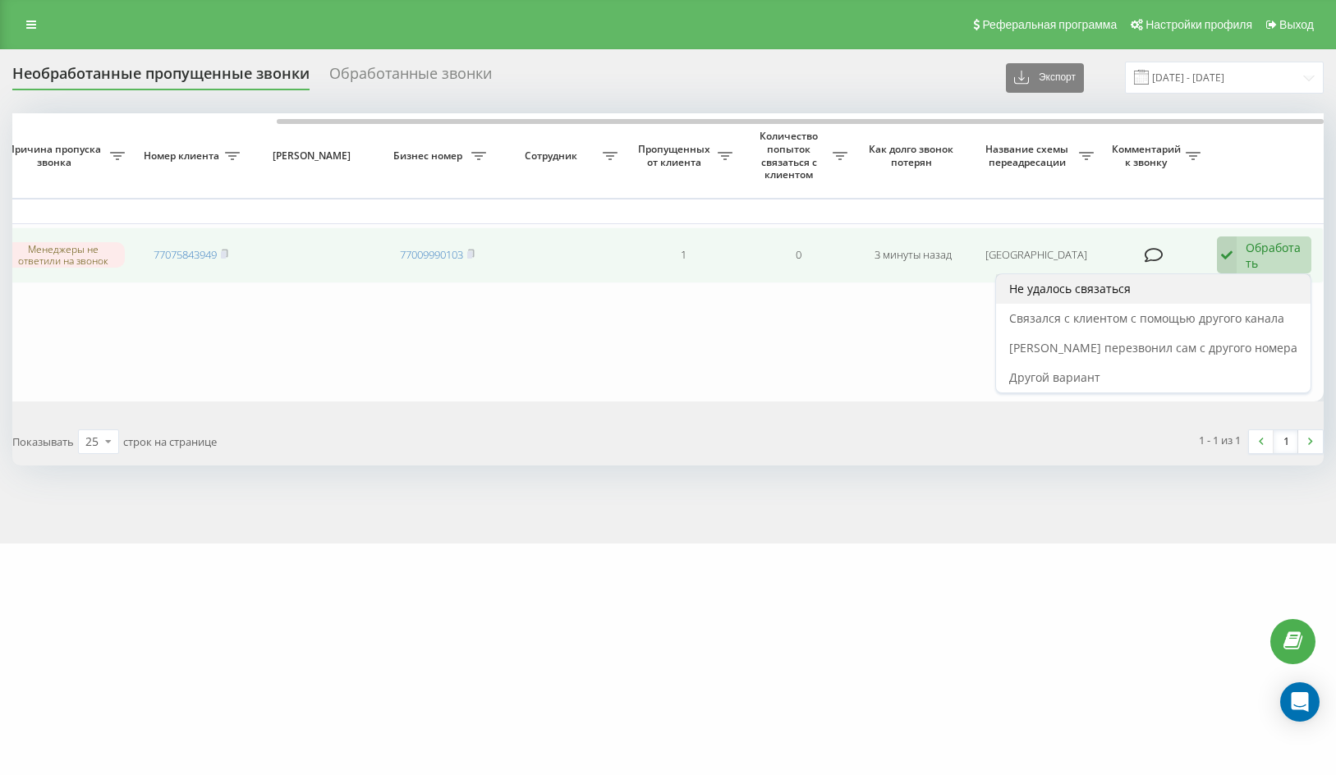
click at [1214, 295] on div "Не удалось связаться" at bounding box center [1153, 289] width 315 height 30
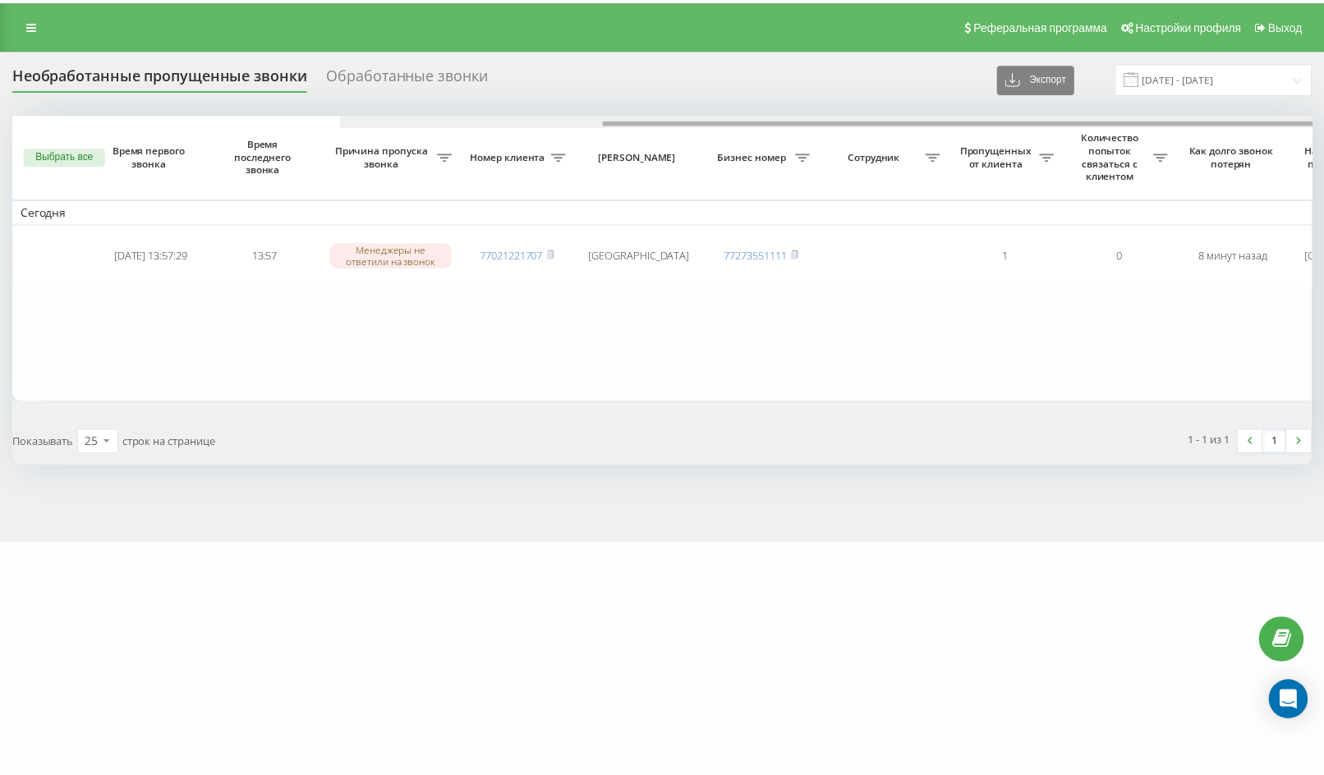
scroll to position [0, 331]
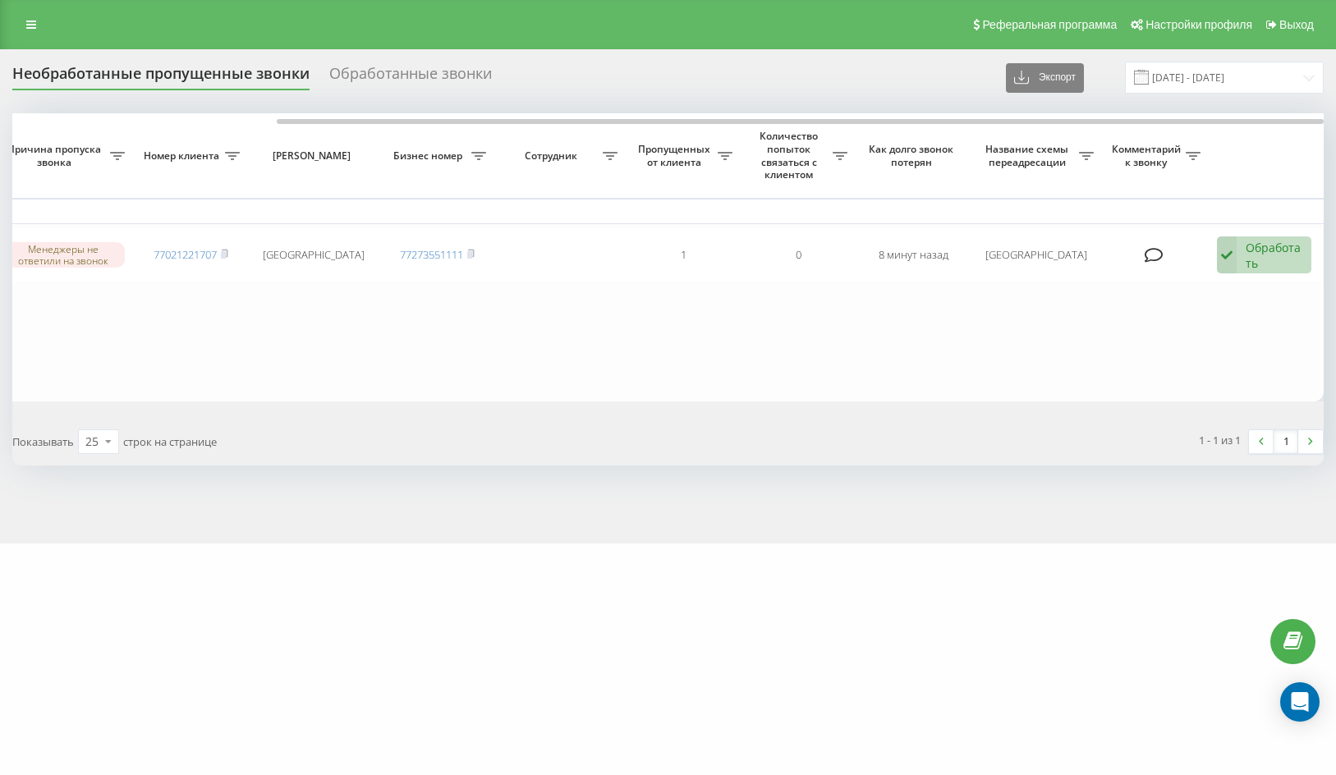
drag, startPoint x: 332, startPoint y: 118, endPoint x: 385, endPoint y: 187, distance: 87.2
click at [588, 118] on div at bounding box center [668, 119] width 1312 height 12
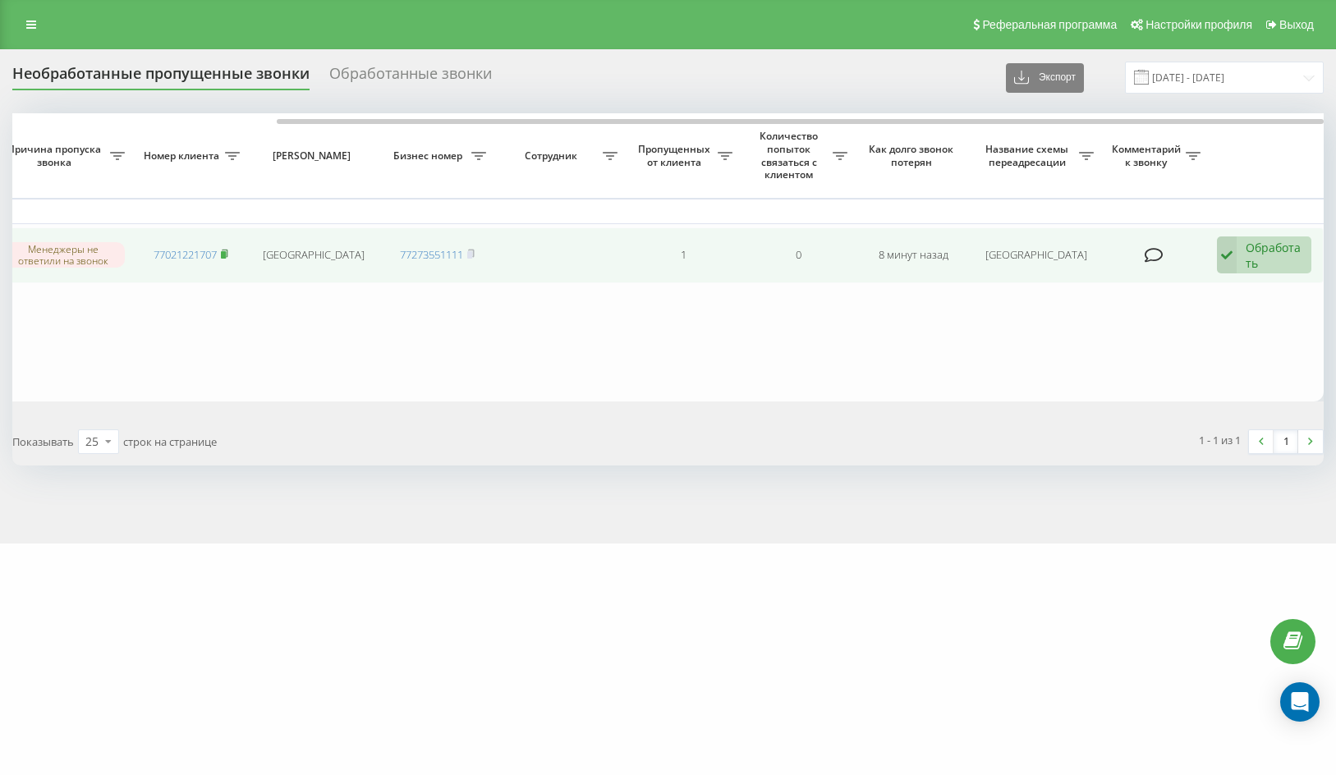
click at [226, 253] on rect at bounding box center [223, 254] width 5 height 7
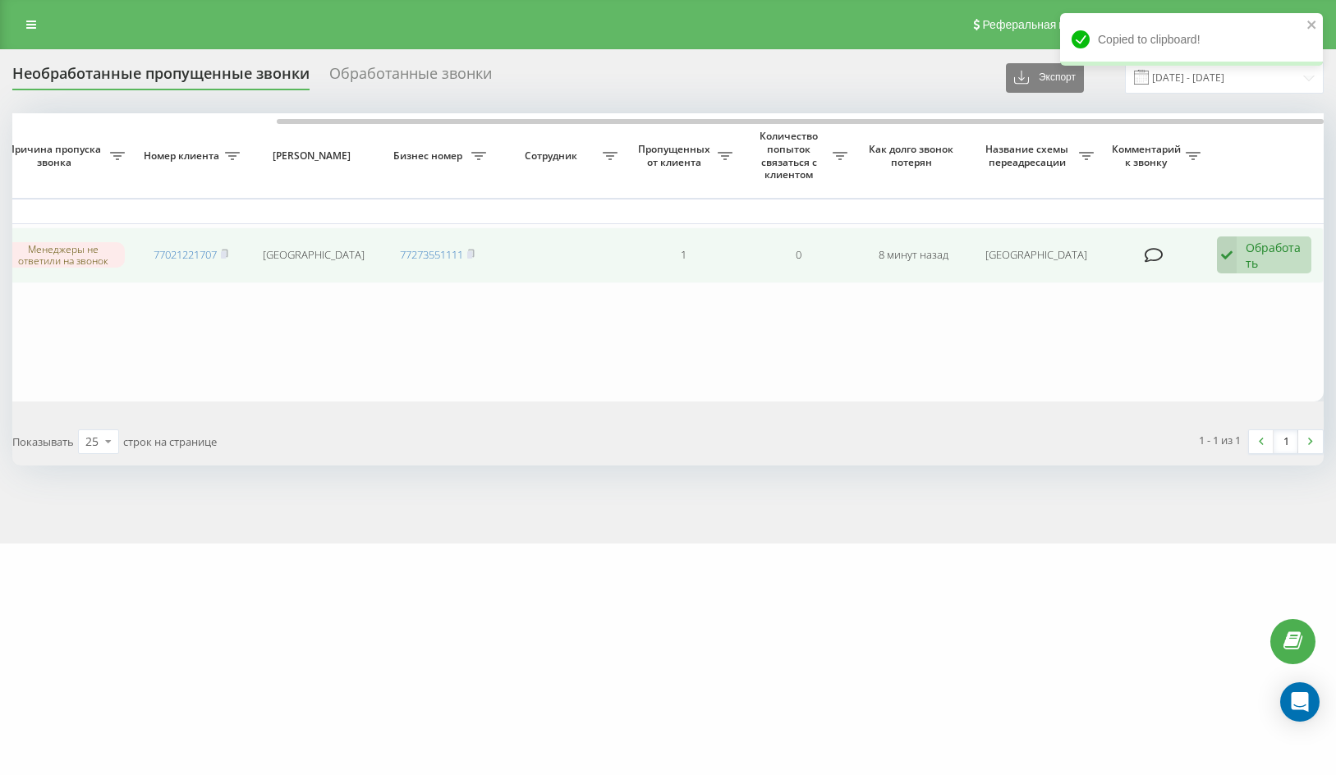
click at [1257, 251] on div "Обработать" at bounding box center [1274, 255] width 57 height 31
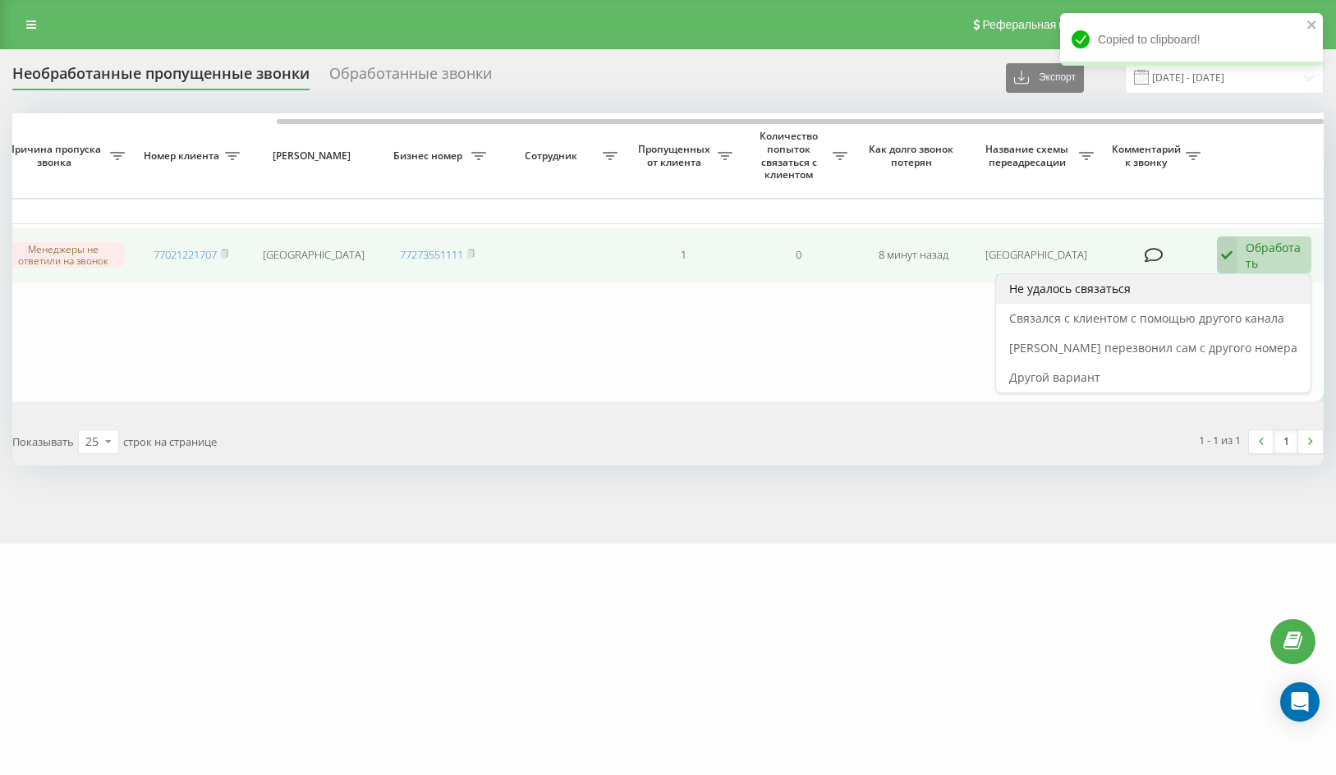
click at [1244, 287] on div "Не удалось связаться" at bounding box center [1153, 289] width 315 height 30
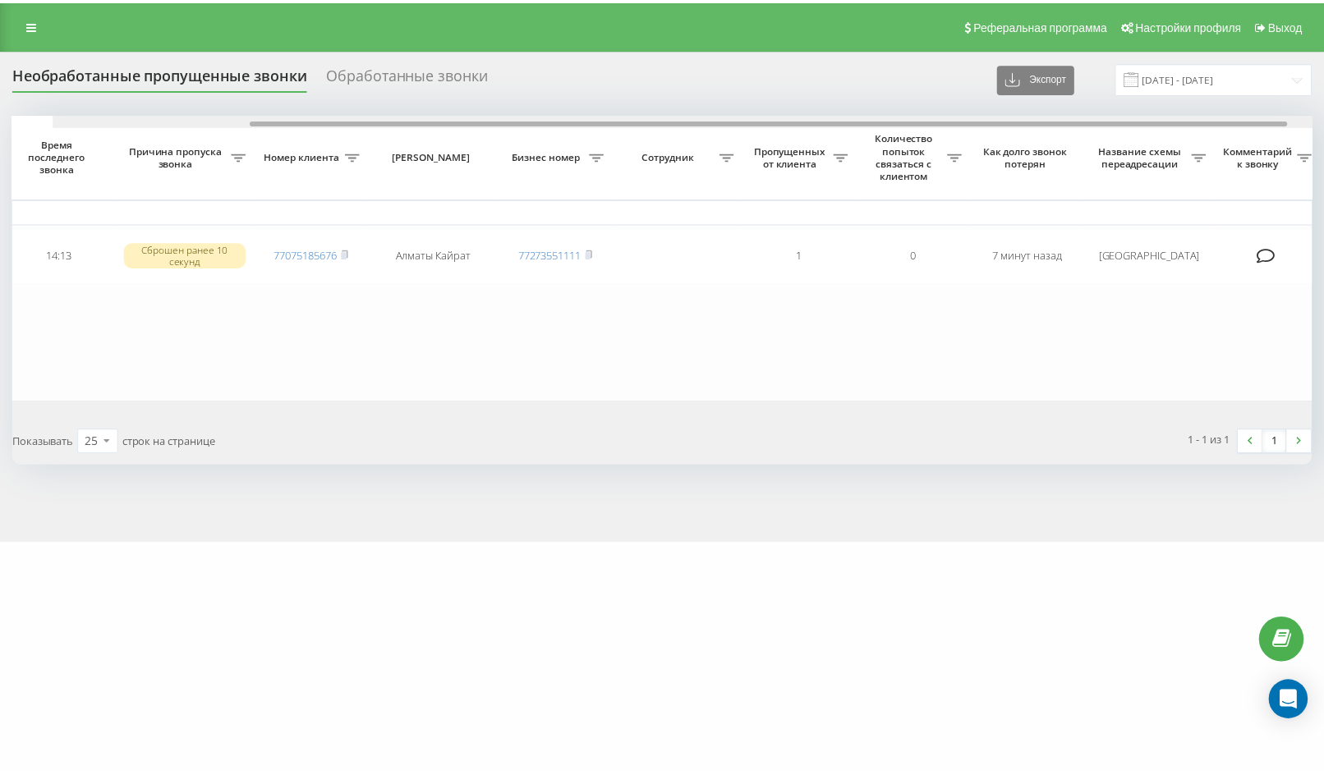
scroll to position [0, 331]
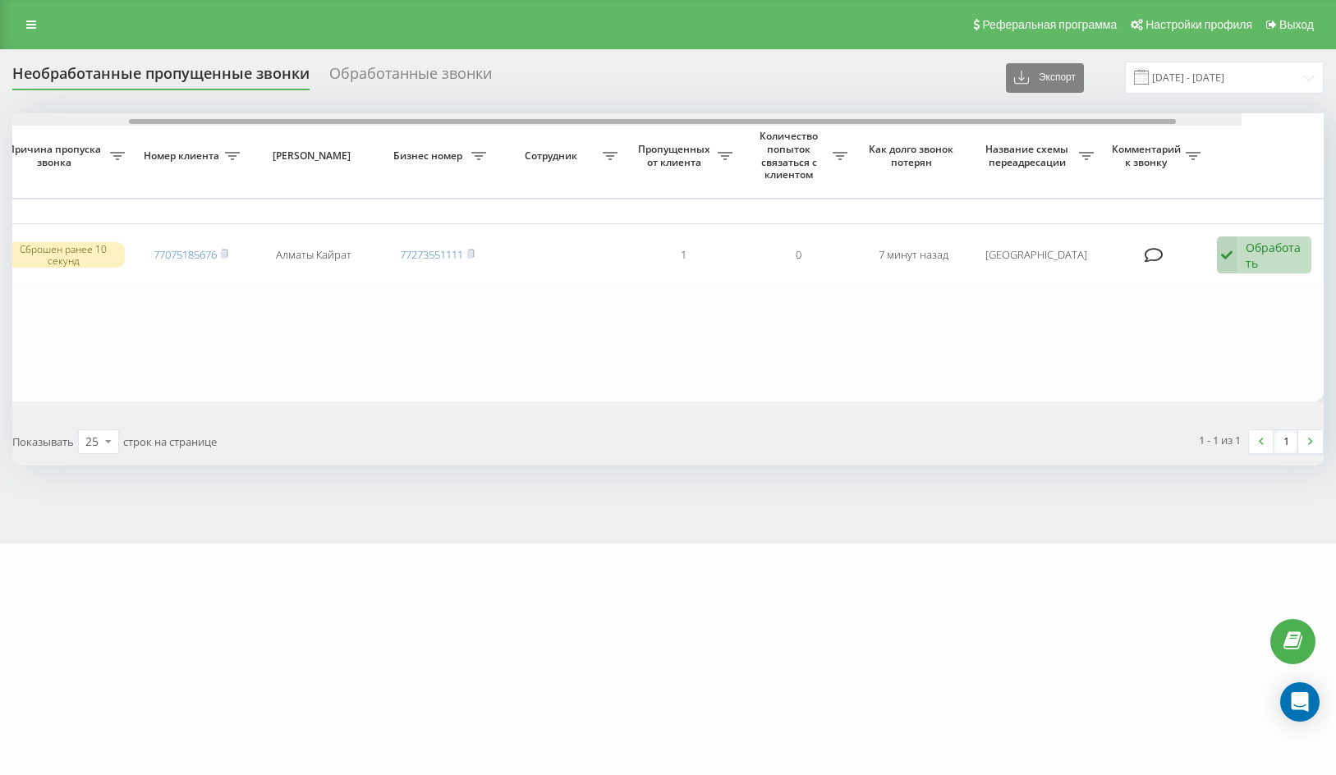
drag, startPoint x: 738, startPoint y: 122, endPoint x: 1227, endPoint y: 168, distance: 490.8
click at [1216, 159] on div "Выбрать все Время первого звонка Время последнего звонка [PERSON_NAME] пропуска…" at bounding box center [668, 256] width 1312 height 287
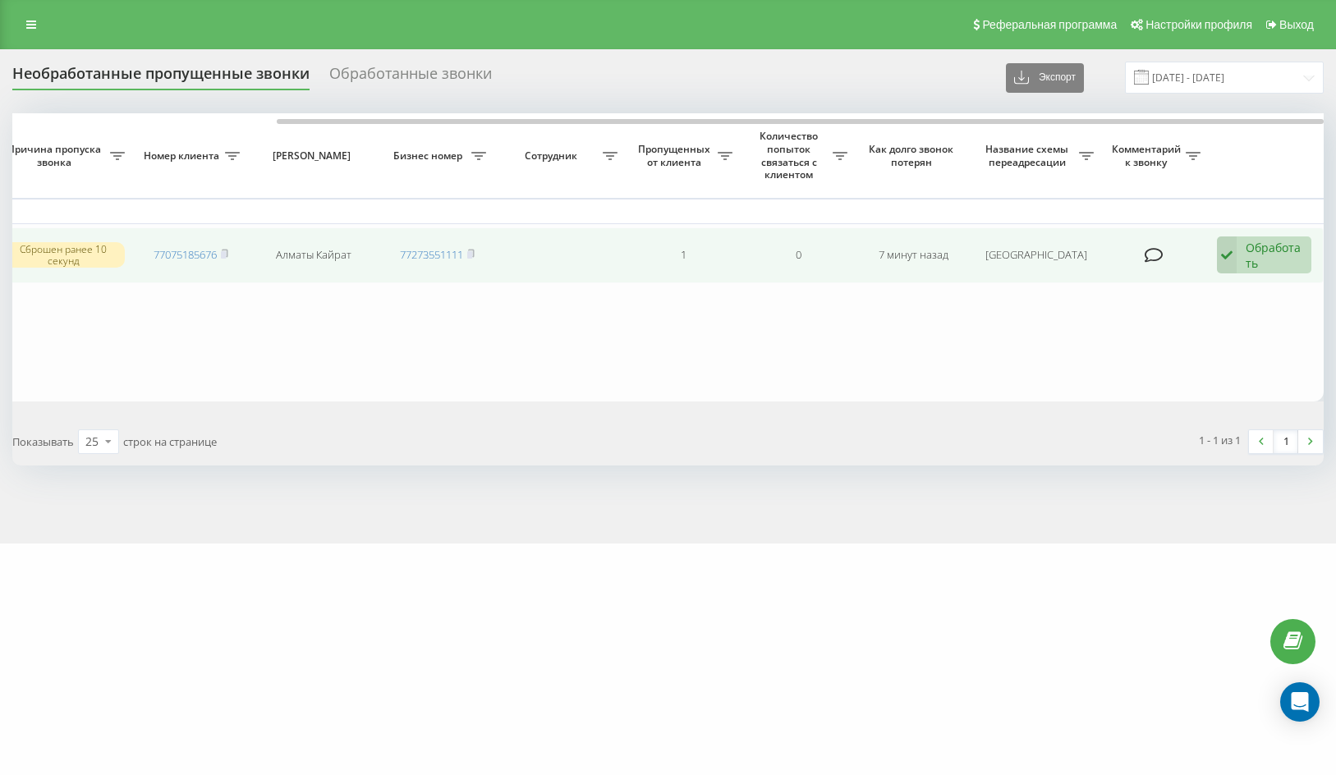
click at [1265, 251] on div "Обработать" at bounding box center [1274, 255] width 57 height 31
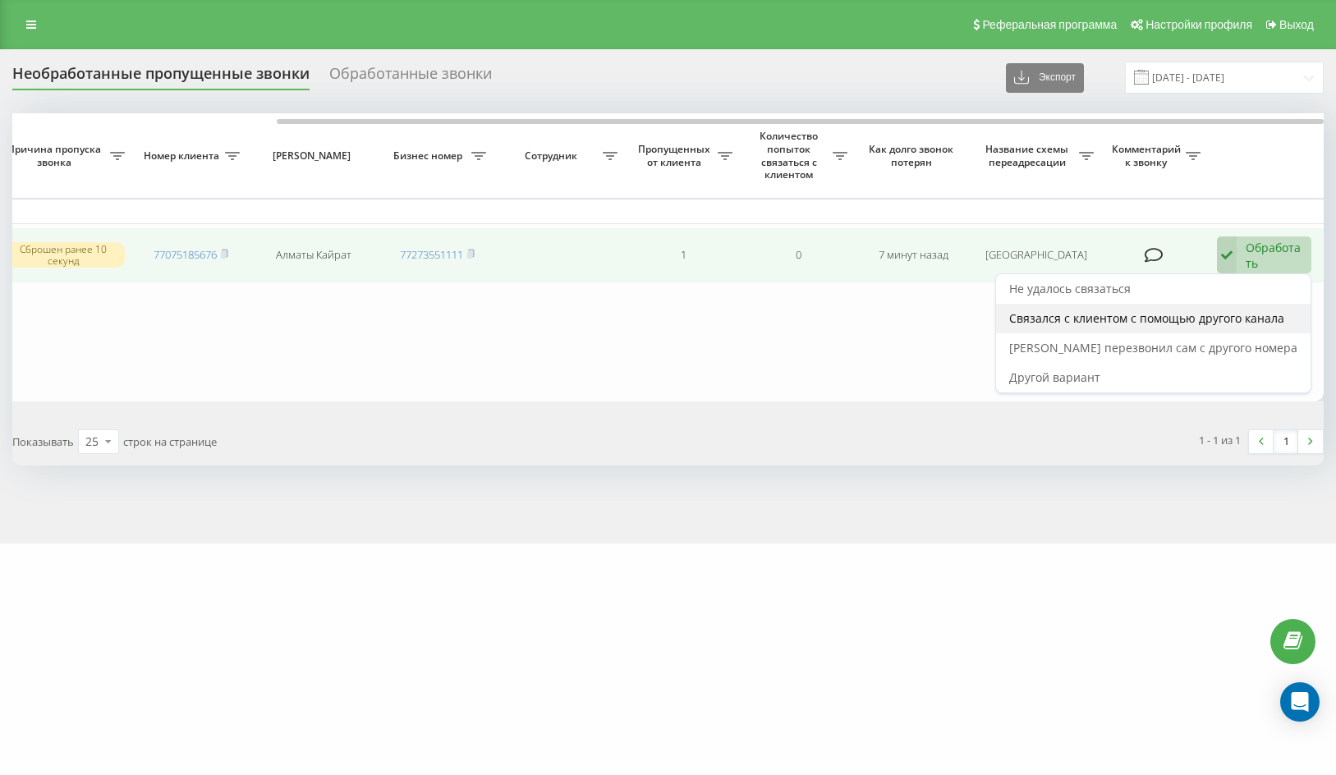
click at [1255, 306] on div "Связался с клиентом с помощью другого канала" at bounding box center [1153, 319] width 315 height 30
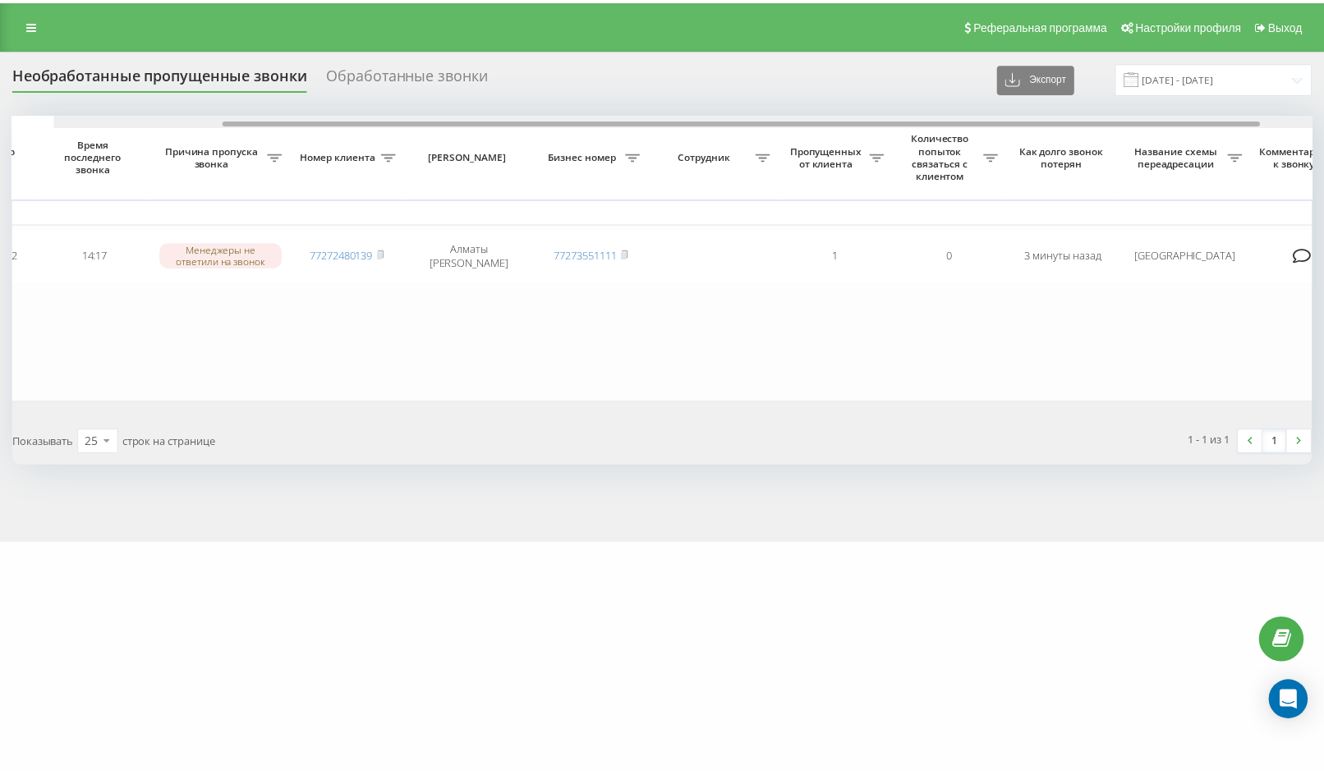
scroll to position [0, 331]
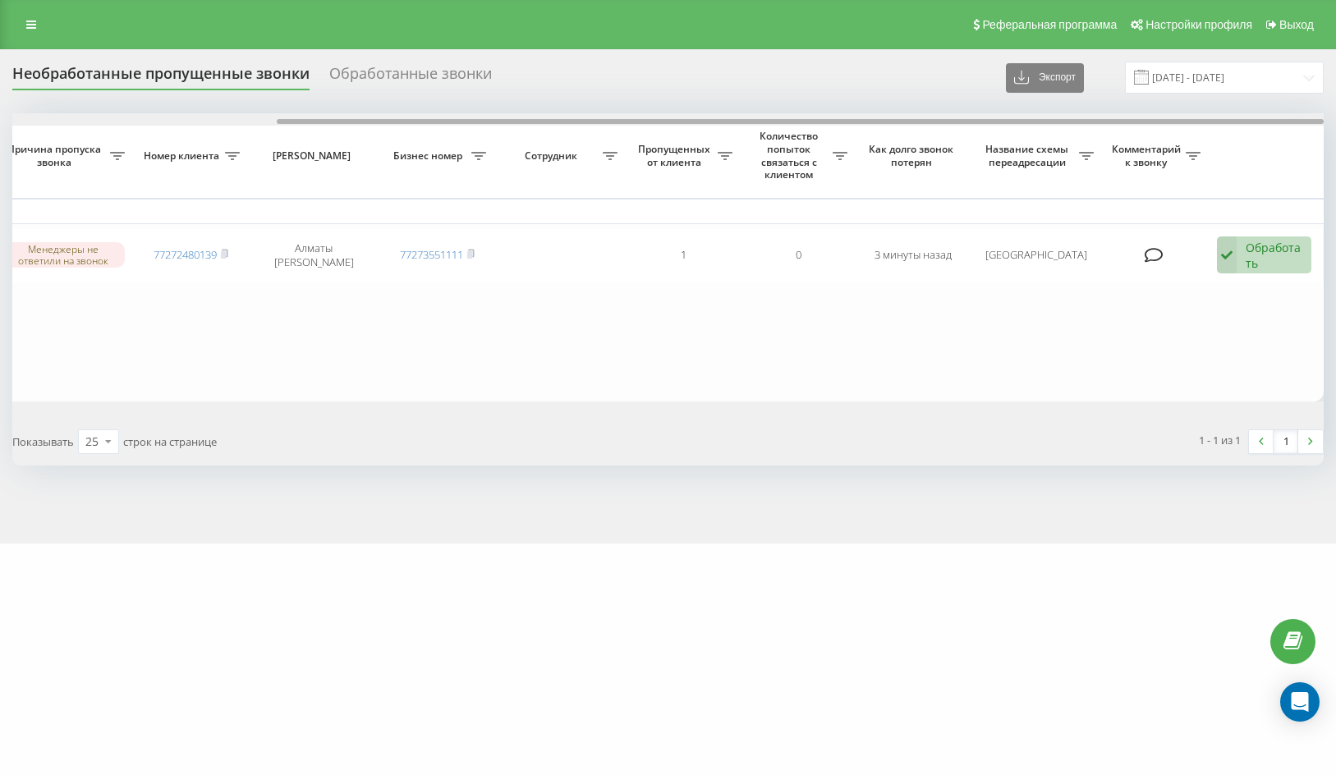
drag, startPoint x: 541, startPoint y: 123, endPoint x: 1171, endPoint y: 197, distance: 634.3
click at [1161, 187] on div "Выбрать все Время первого звонка Время последнего звонка Причина пропуска звонк…" at bounding box center [668, 256] width 1312 height 287
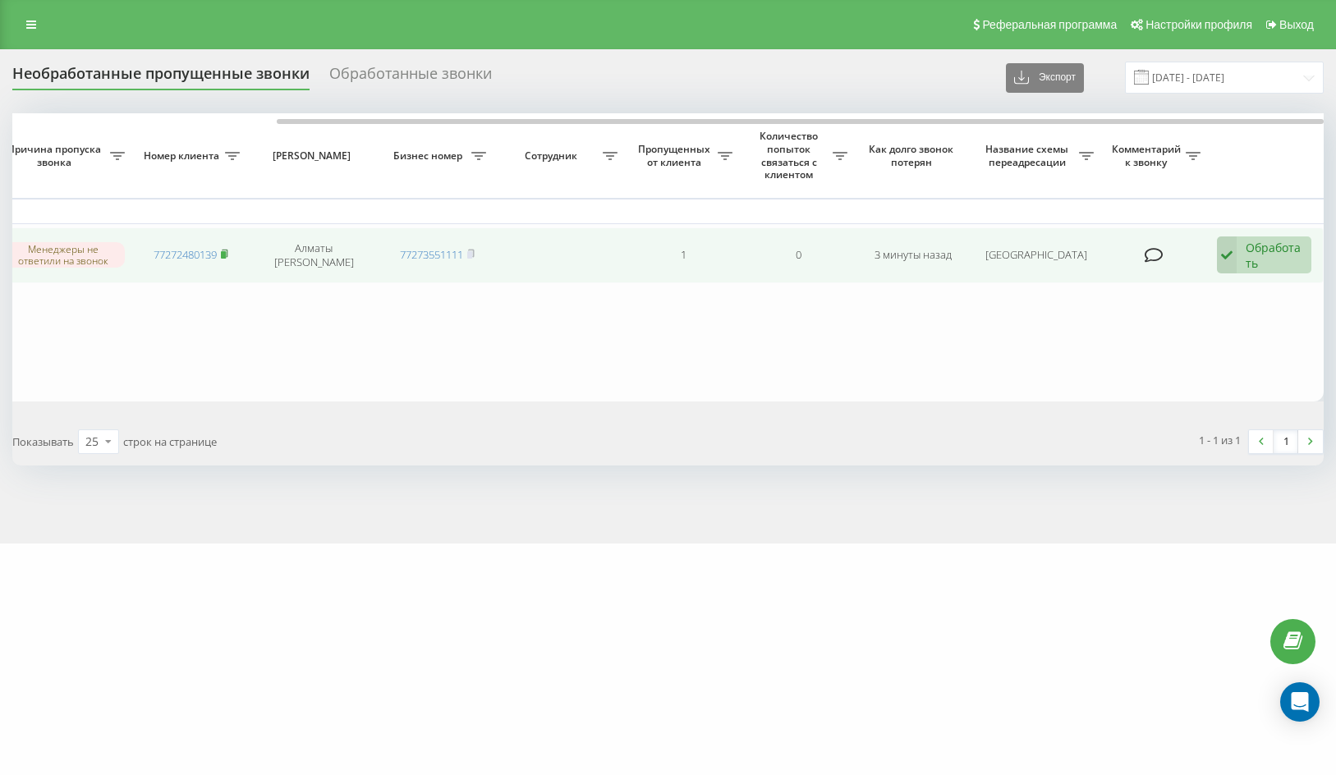
click at [226, 255] on rect at bounding box center [223, 254] width 5 height 7
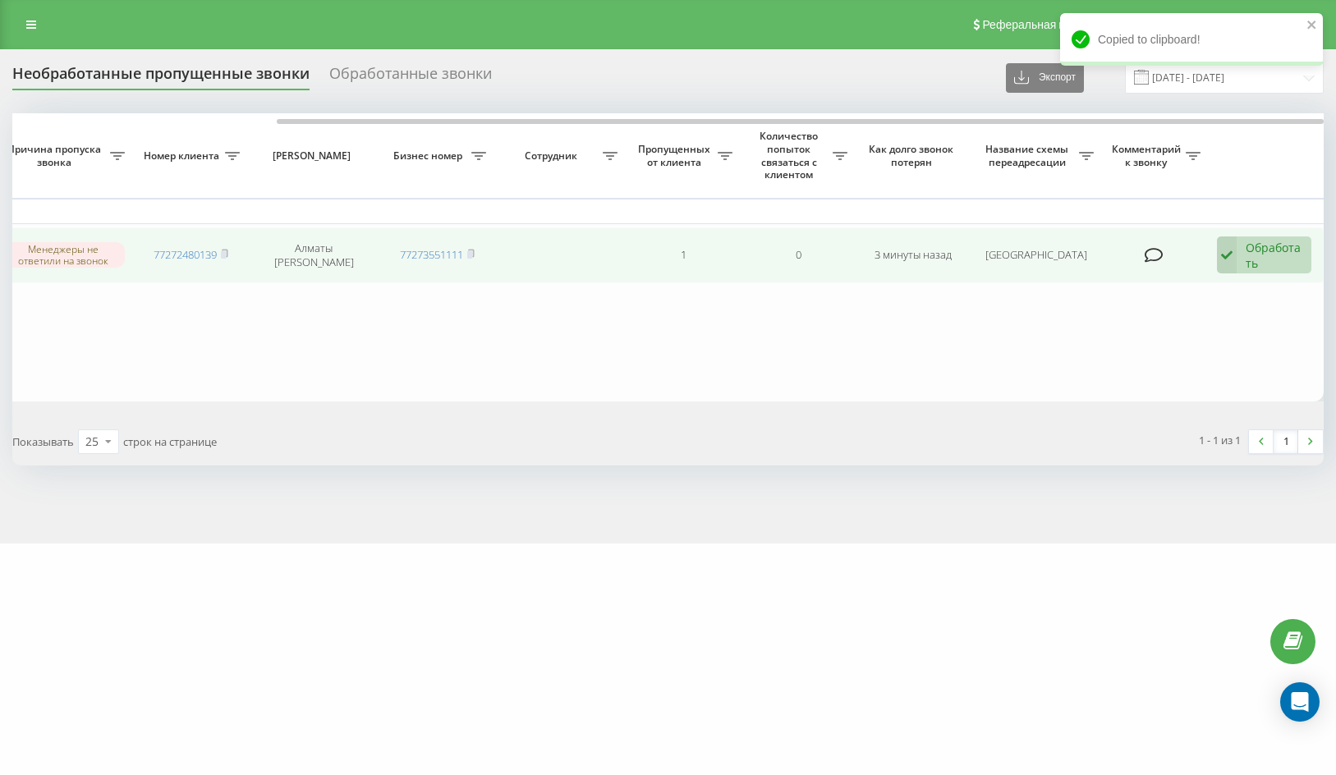
drag, startPoint x: 1267, startPoint y: 254, endPoint x: 1257, endPoint y: 292, distance: 39.0
click at [1267, 254] on div "Обработать" at bounding box center [1274, 255] width 57 height 31
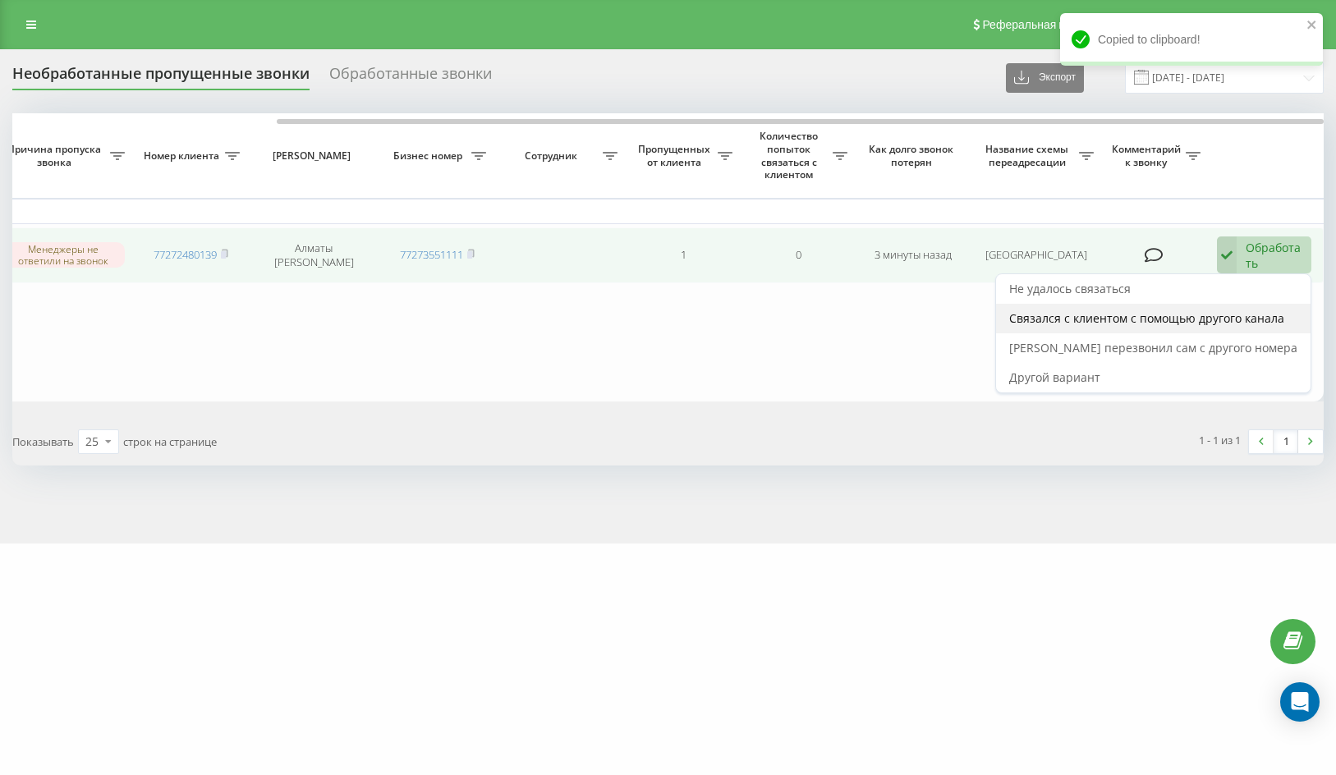
click at [1257, 317] on span "Связался с клиентом с помощью другого канала" at bounding box center [1146, 318] width 275 height 16
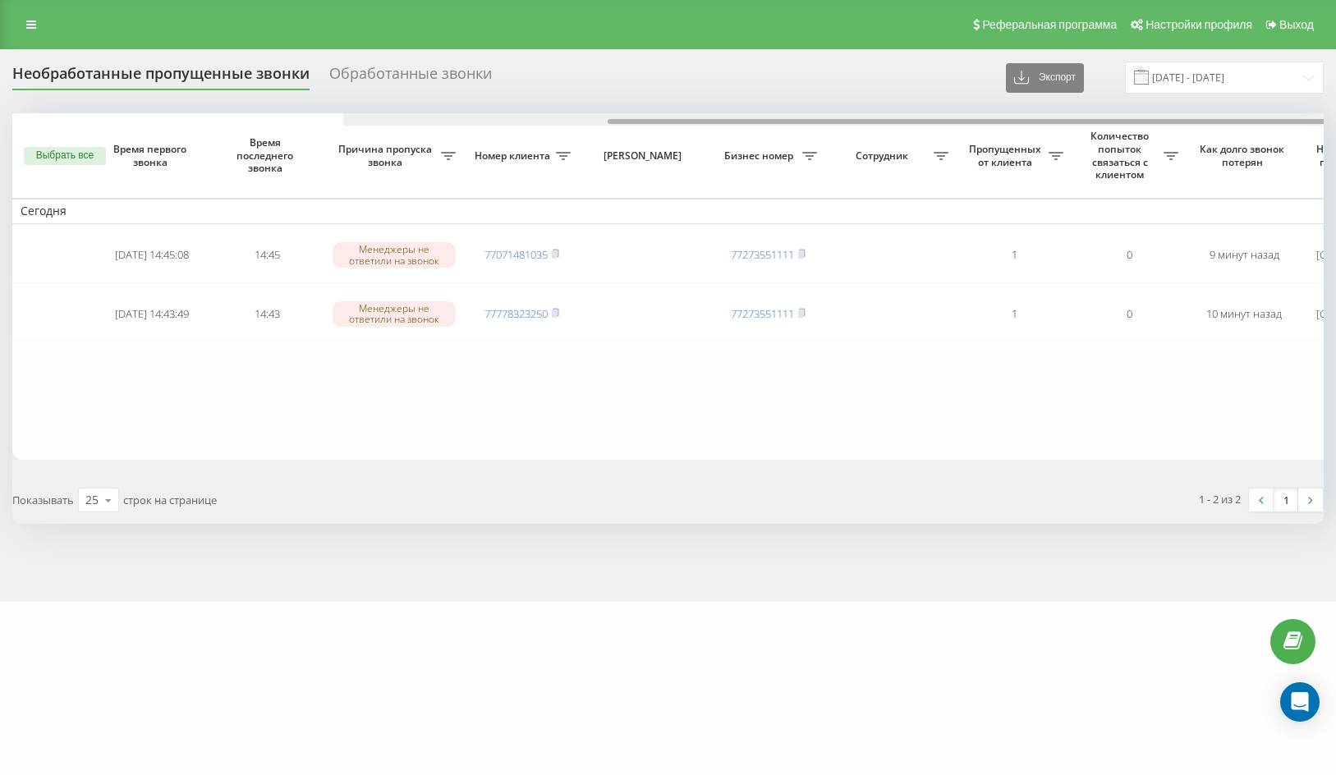
scroll to position [0, 331]
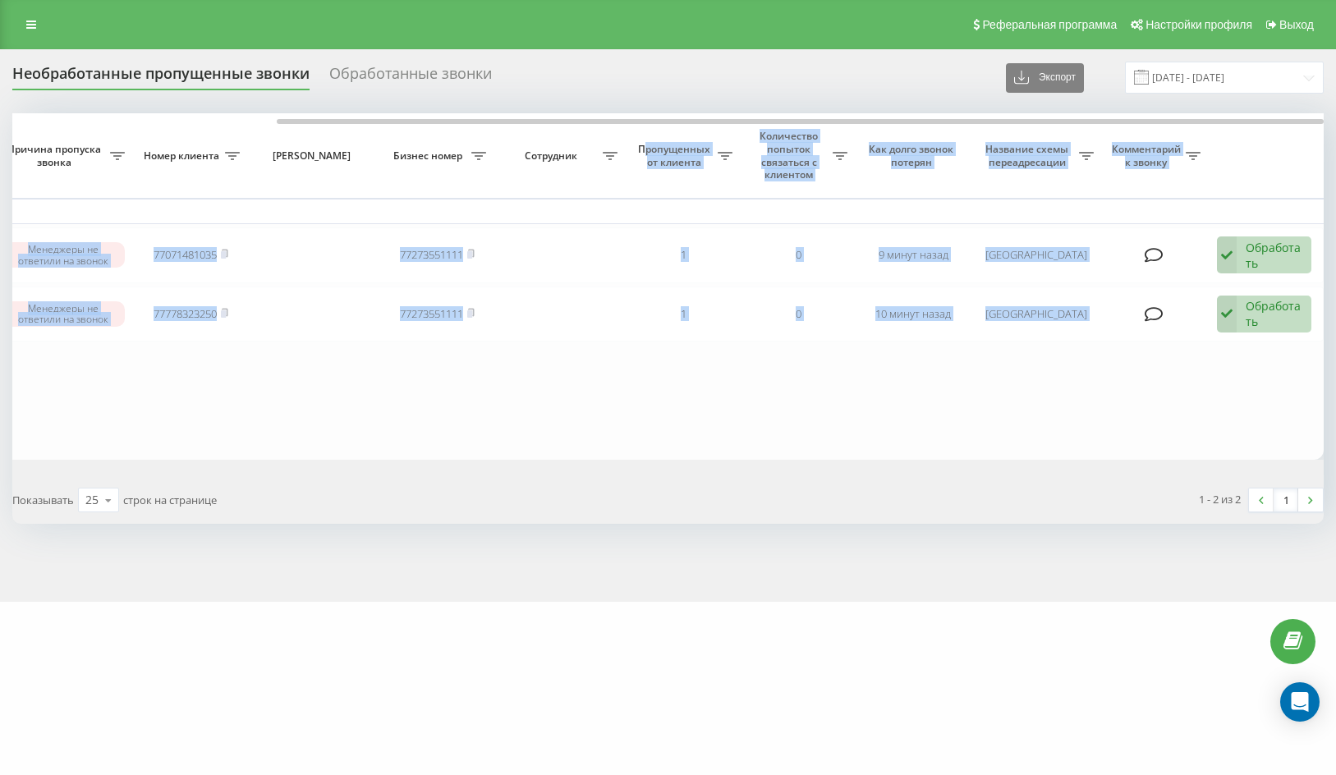
drag, startPoint x: 556, startPoint y: 115, endPoint x: 643, endPoint y: 130, distance: 88.3
click at [643, 130] on div "Выбрать все Время первого звонка Время последнего звонка Причина пропуска звонк…" at bounding box center [668, 286] width 1312 height 347
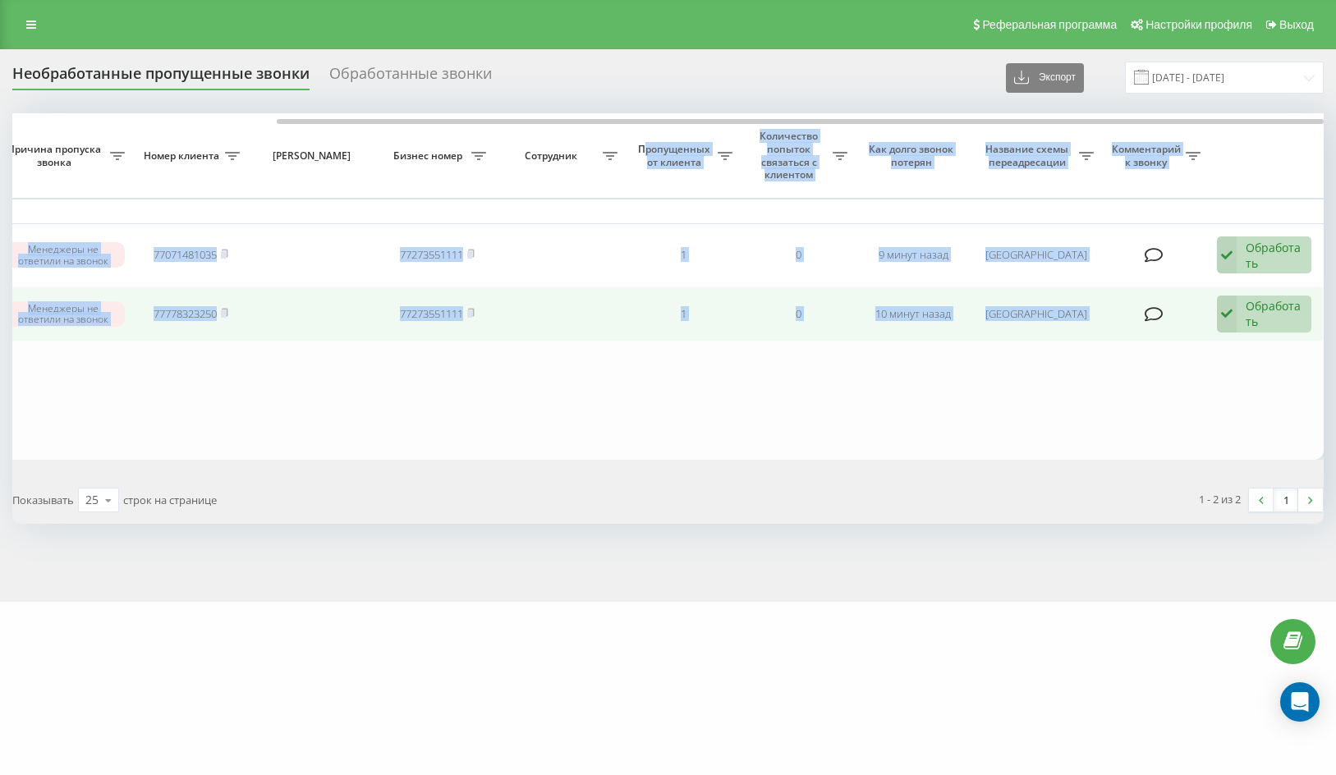
click at [231, 315] on td "77778323250" at bounding box center [190, 315] width 115 height 56
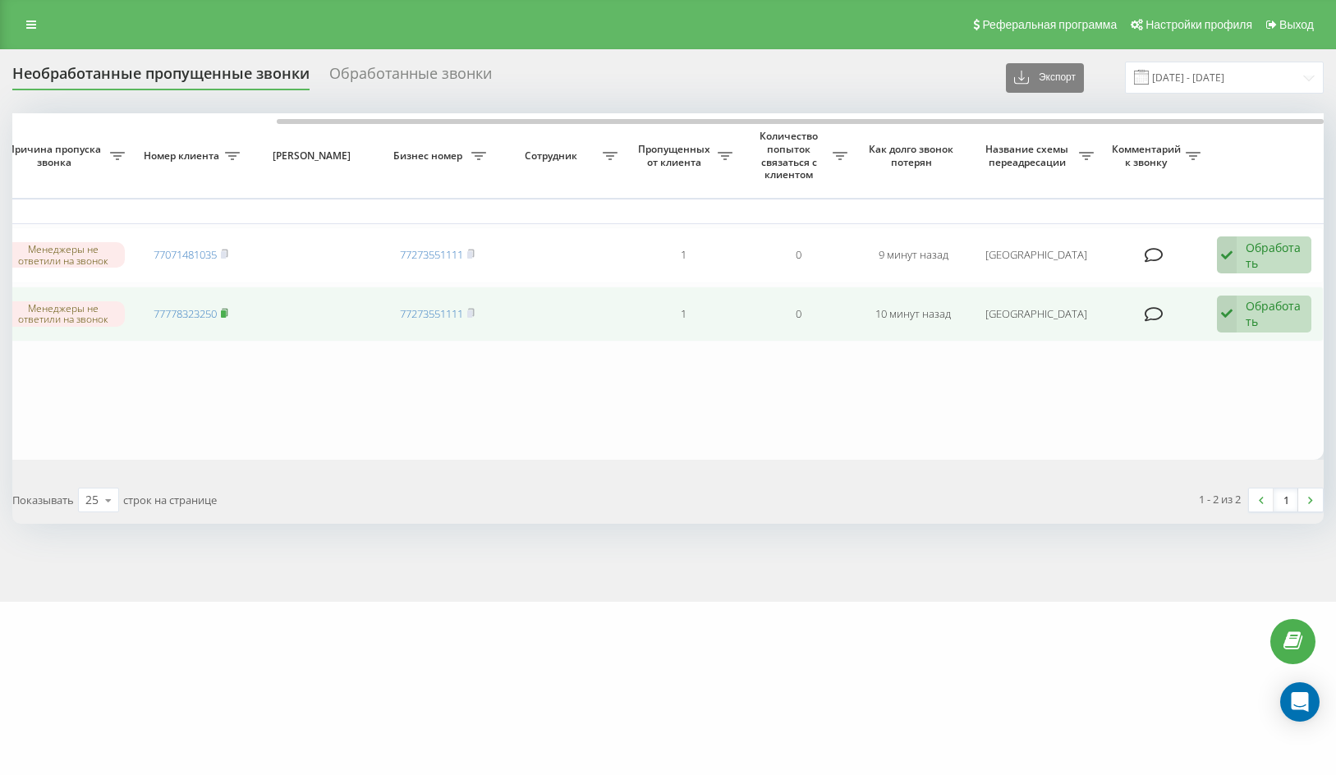
click at [226, 312] on rect at bounding box center [223, 313] width 5 height 7
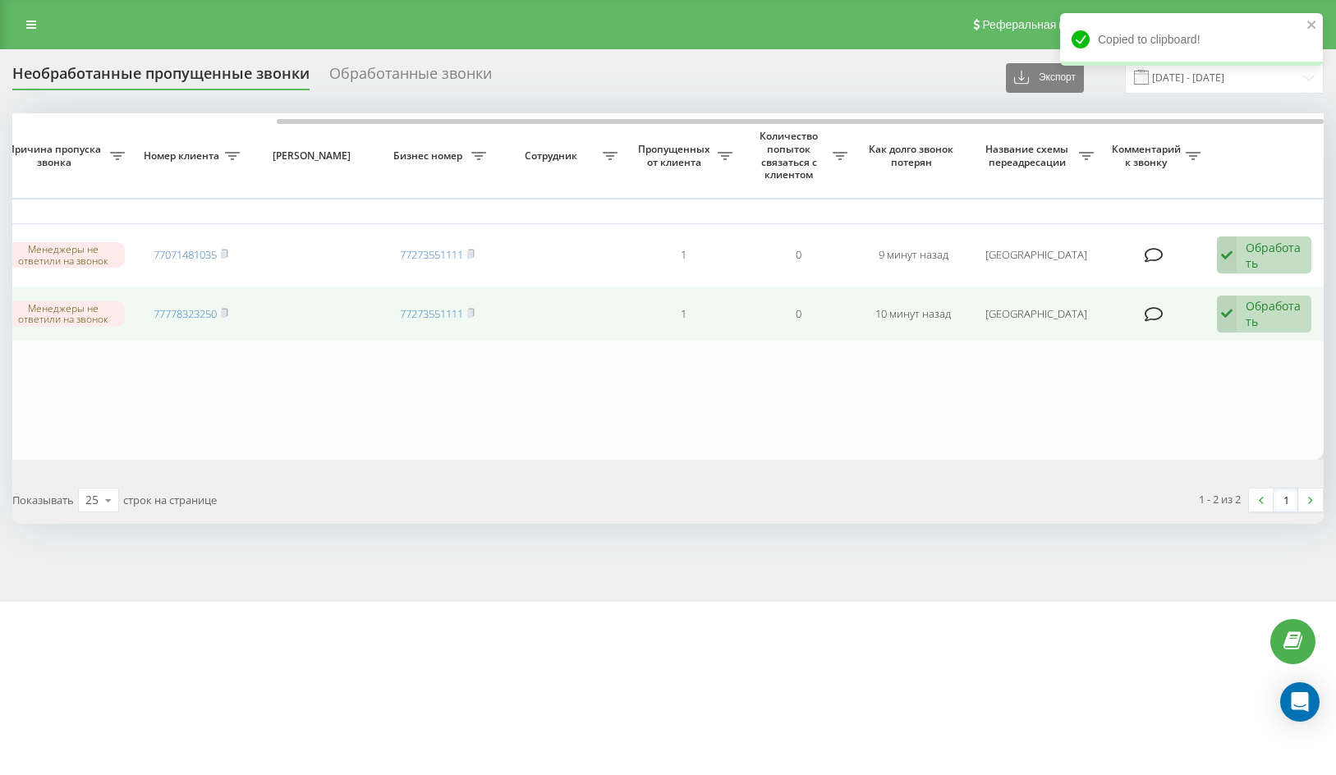
click at [1258, 315] on div "Обработать" at bounding box center [1274, 313] width 57 height 31
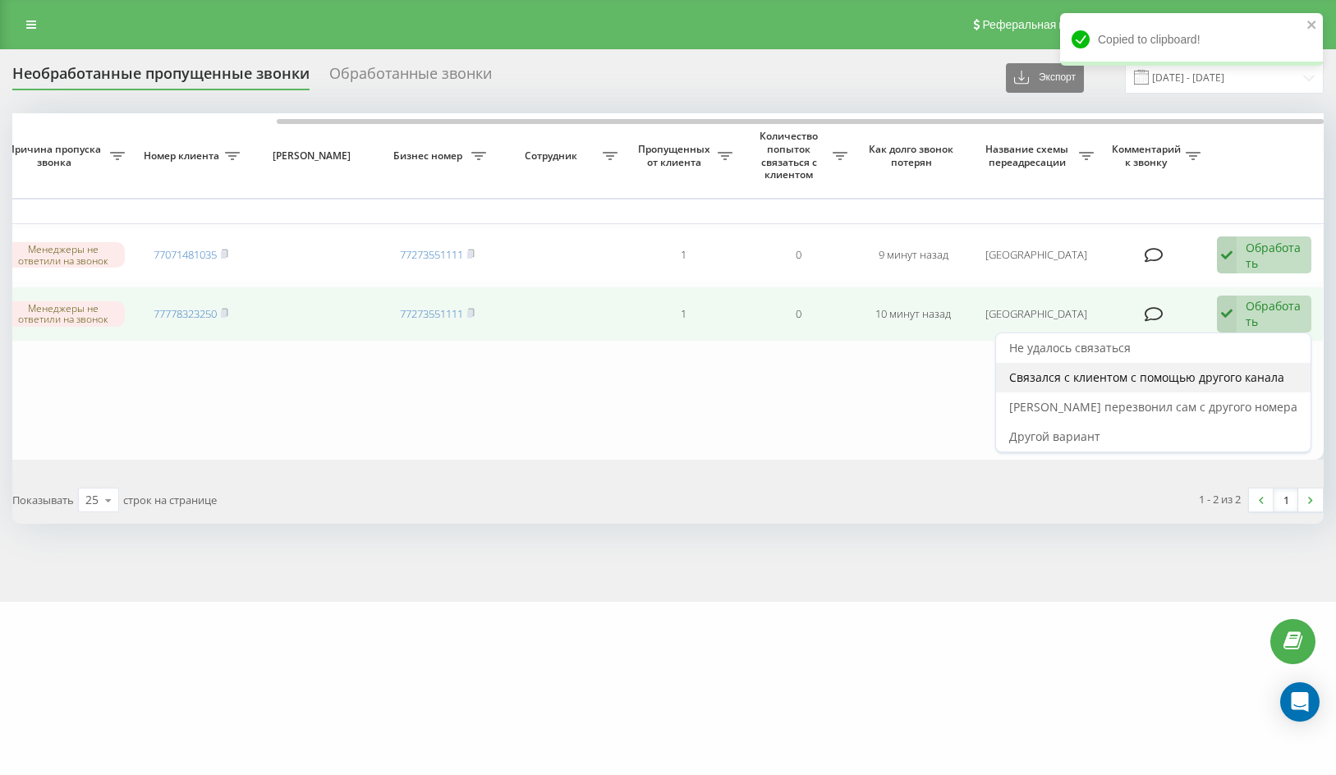
click at [1245, 370] on span "Связался с клиентом с помощью другого канала" at bounding box center [1146, 378] width 275 height 16
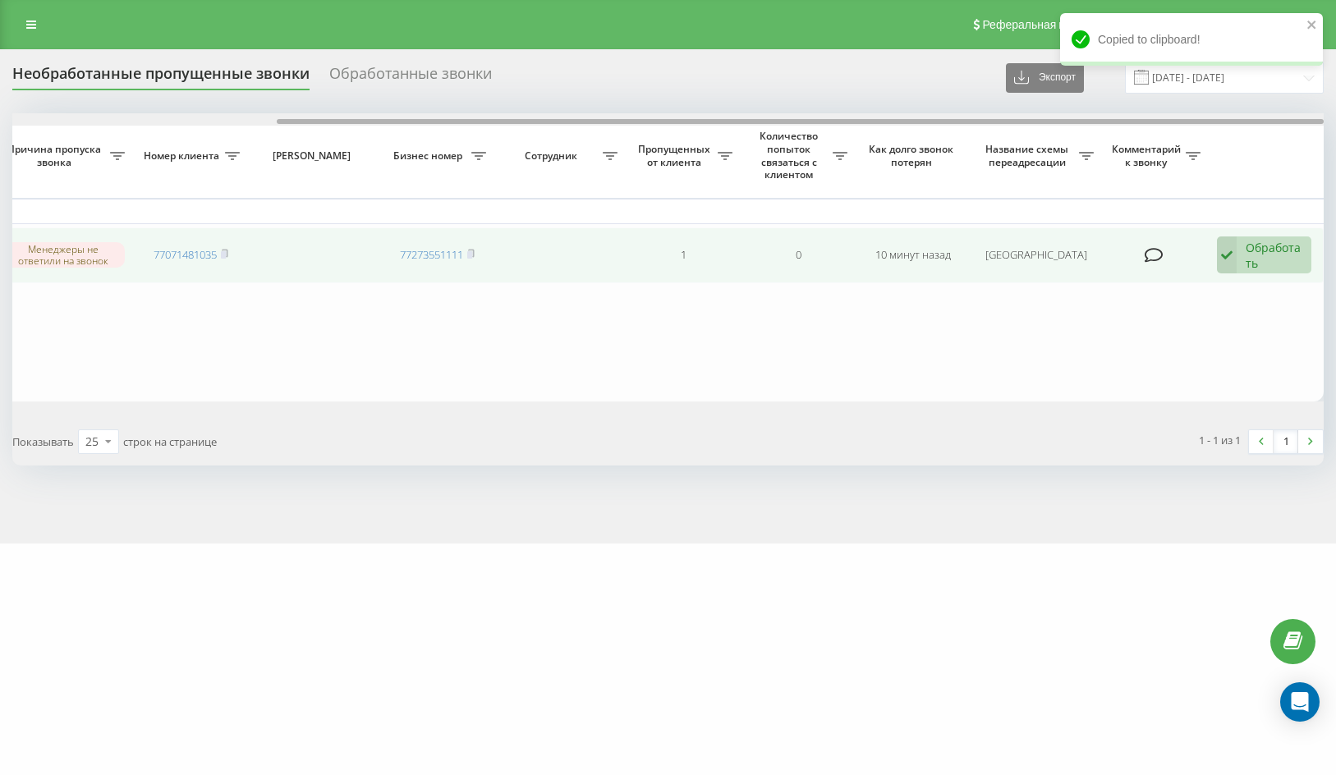
drag, startPoint x: 596, startPoint y: 122, endPoint x: 1256, endPoint y: 227, distance: 667.7
click at [1256, 224] on div "Выбрать все Время первого звонка Время последнего звонка Причина пропуска звонк…" at bounding box center [668, 256] width 1312 height 287
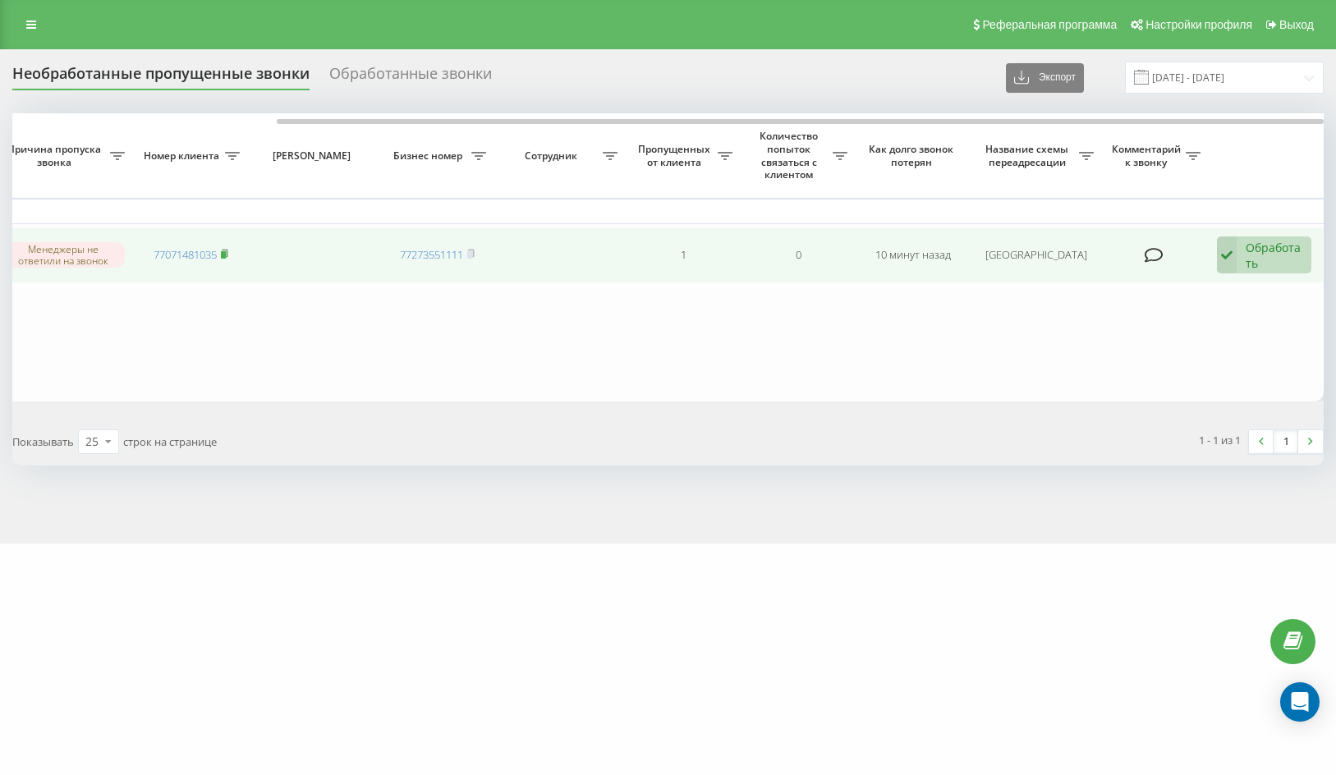
click at [228, 253] on icon at bounding box center [225, 253] width 6 height 7
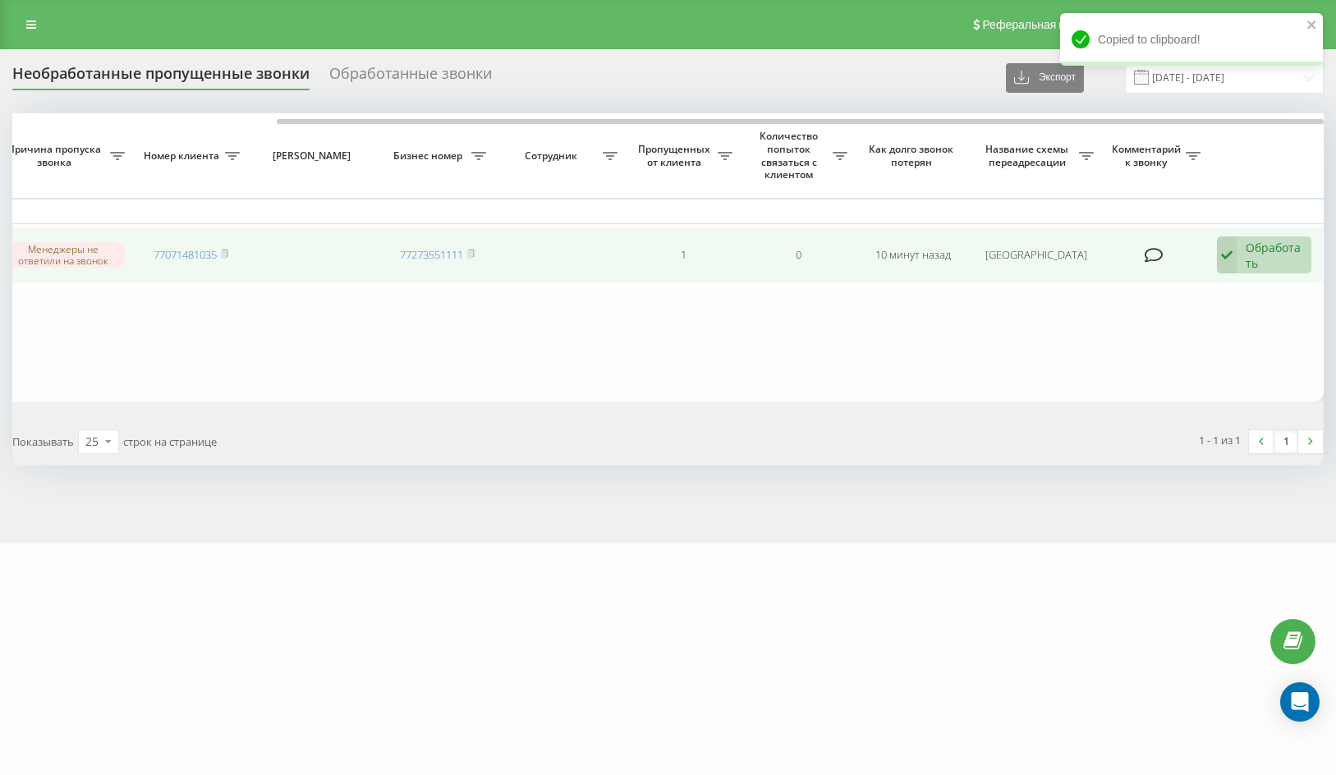
click at [1251, 250] on div "Обработать" at bounding box center [1274, 255] width 57 height 31
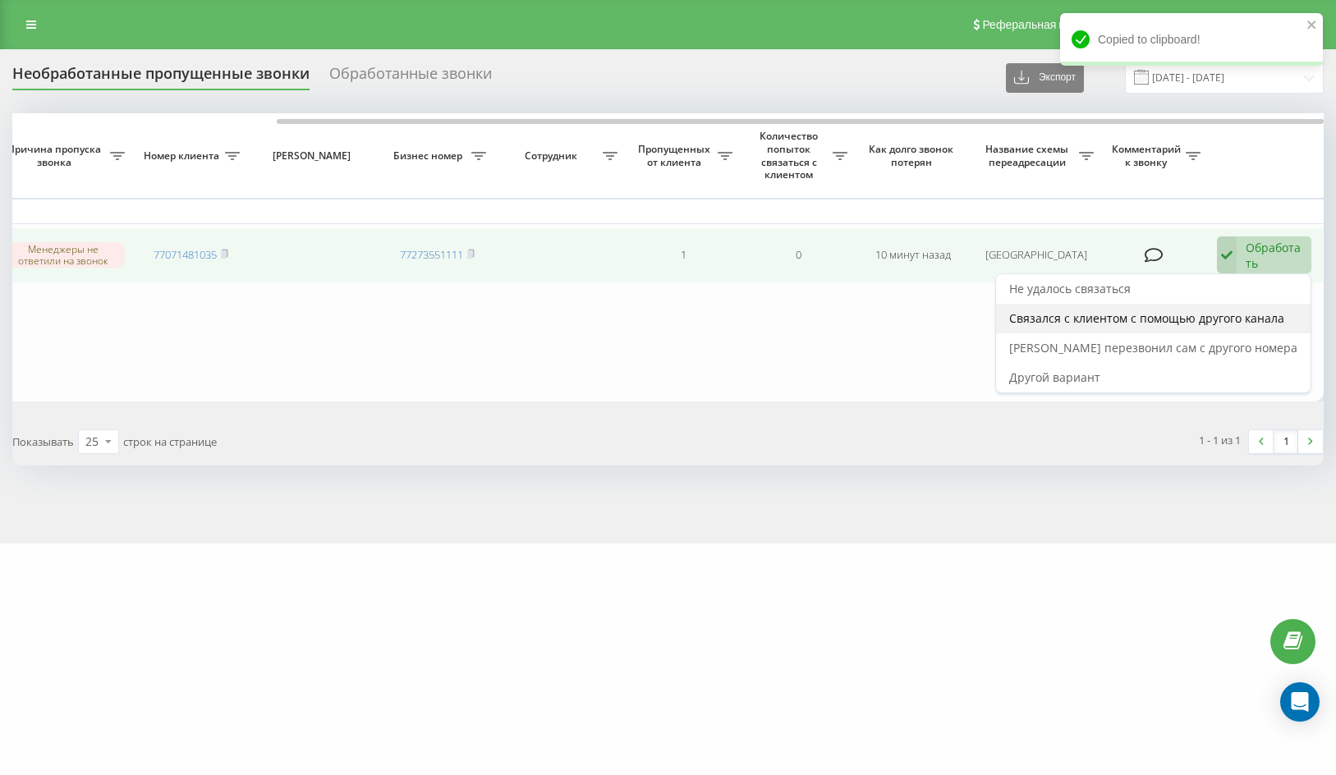
click at [1266, 307] on div "Связался с клиентом с помощью другого канала" at bounding box center [1153, 319] width 315 height 30
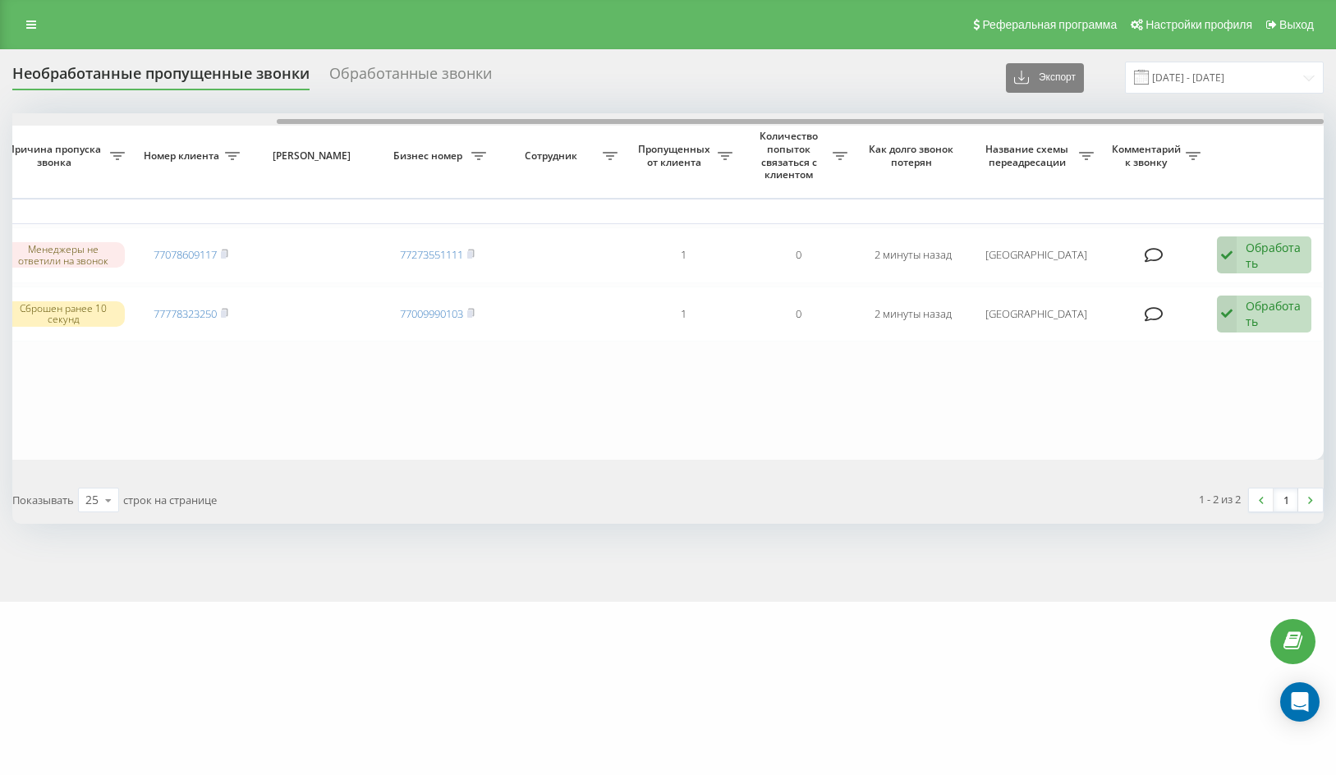
drag, startPoint x: 645, startPoint y: 122, endPoint x: 1166, endPoint y: 195, distance: 526.5
click at [1166, 195] on div "Выбрать все Время первого звонка Время последнего звонка Причина пропуска звонк…" at bounding box center [668, 286] width 1312 height 347
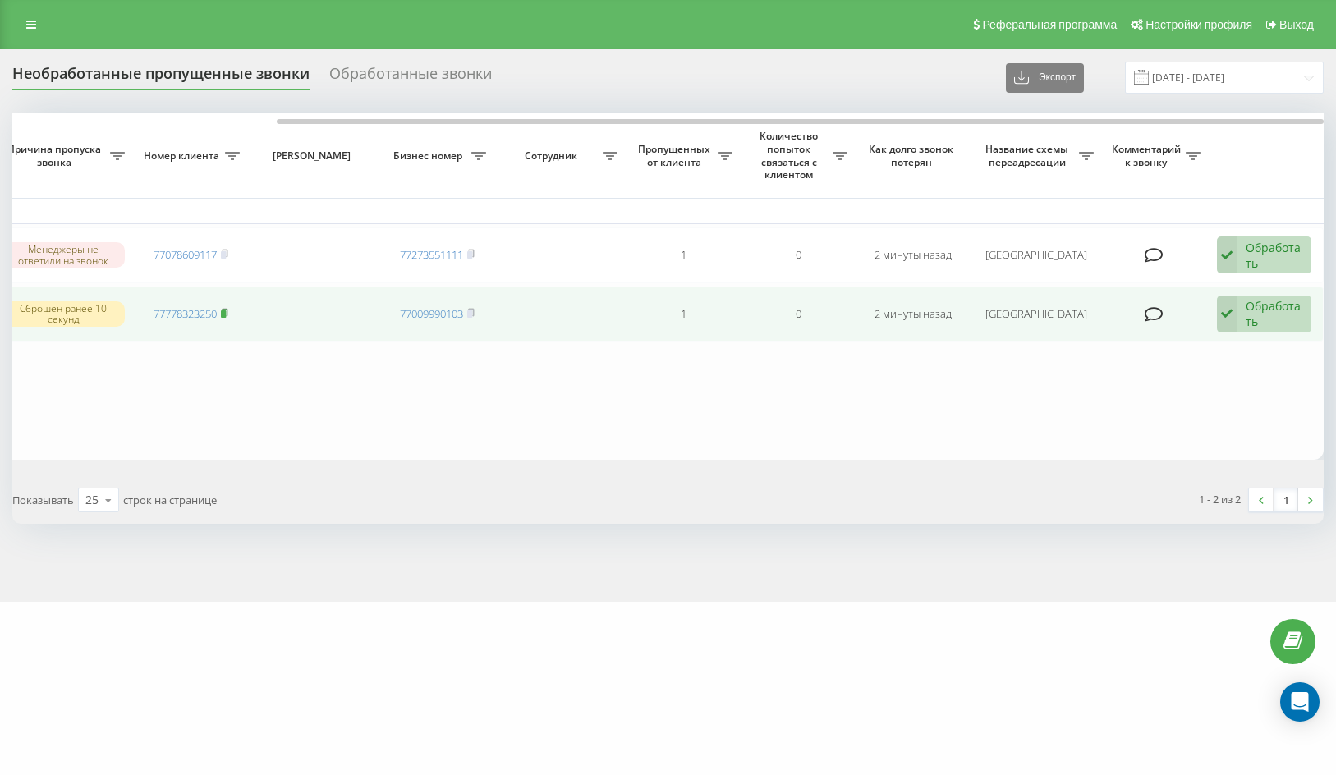
click at [222, 311] on icon at bounding box center [224, 313] width 7 height 10
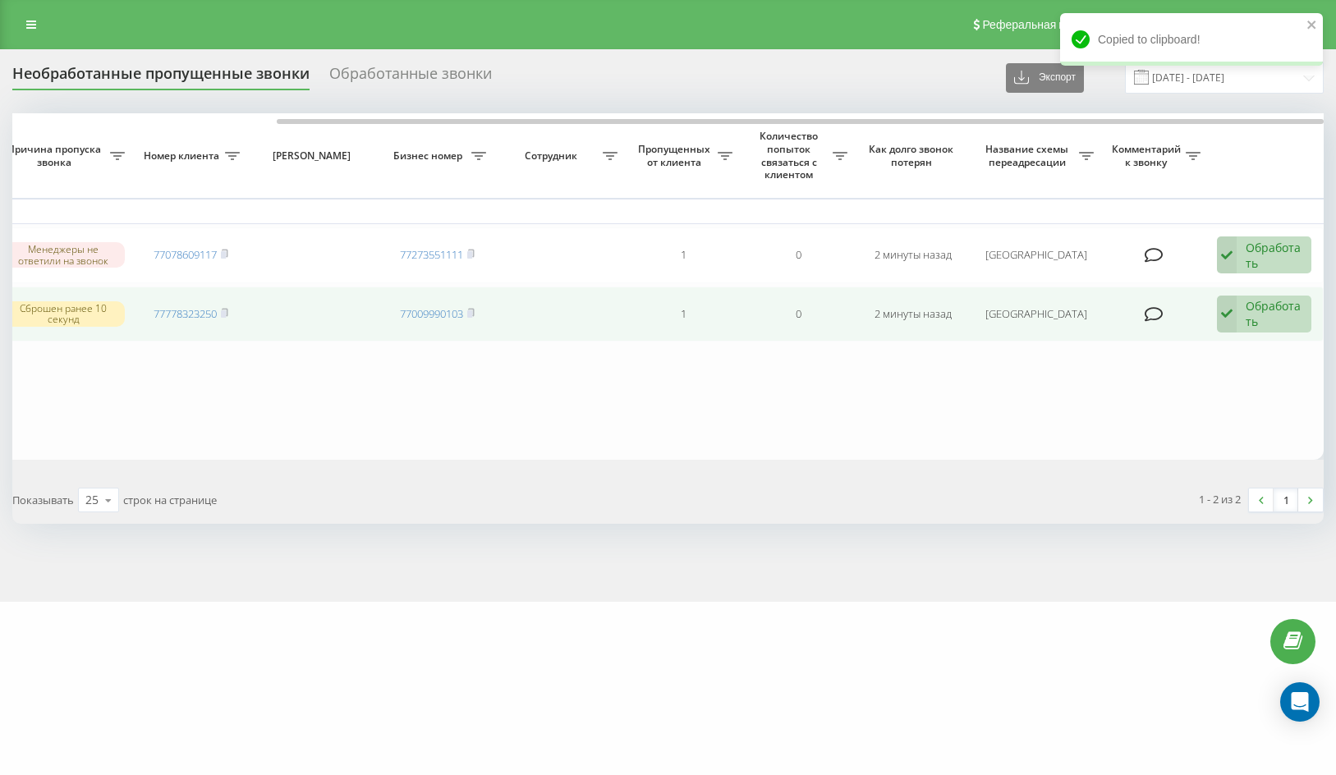
click at [1253, 308] on div "Обработать" at bounding box center [1274, 313] width 57 height 31
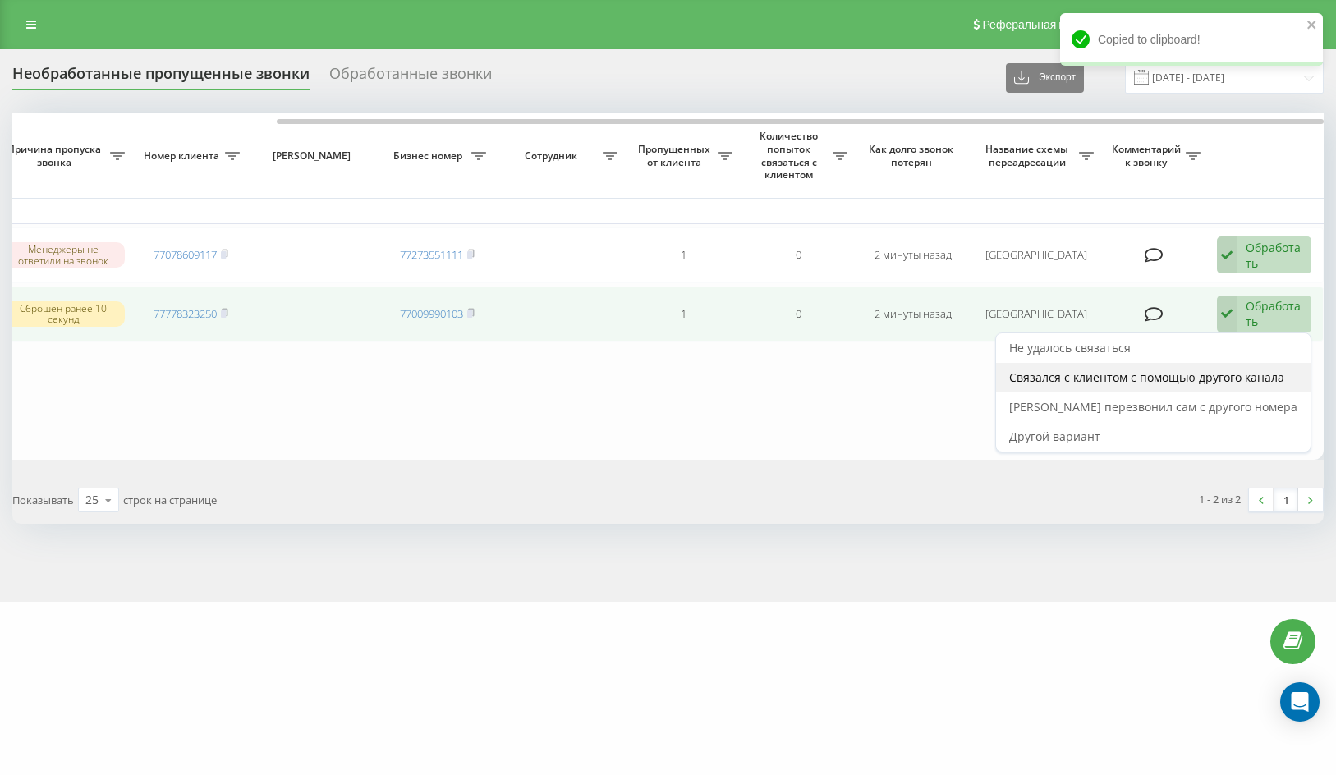
click at [1265, 366] on div "Связался с клиентом с помощью другого канала" at bounding box center [1153, 378] width 315 height 30
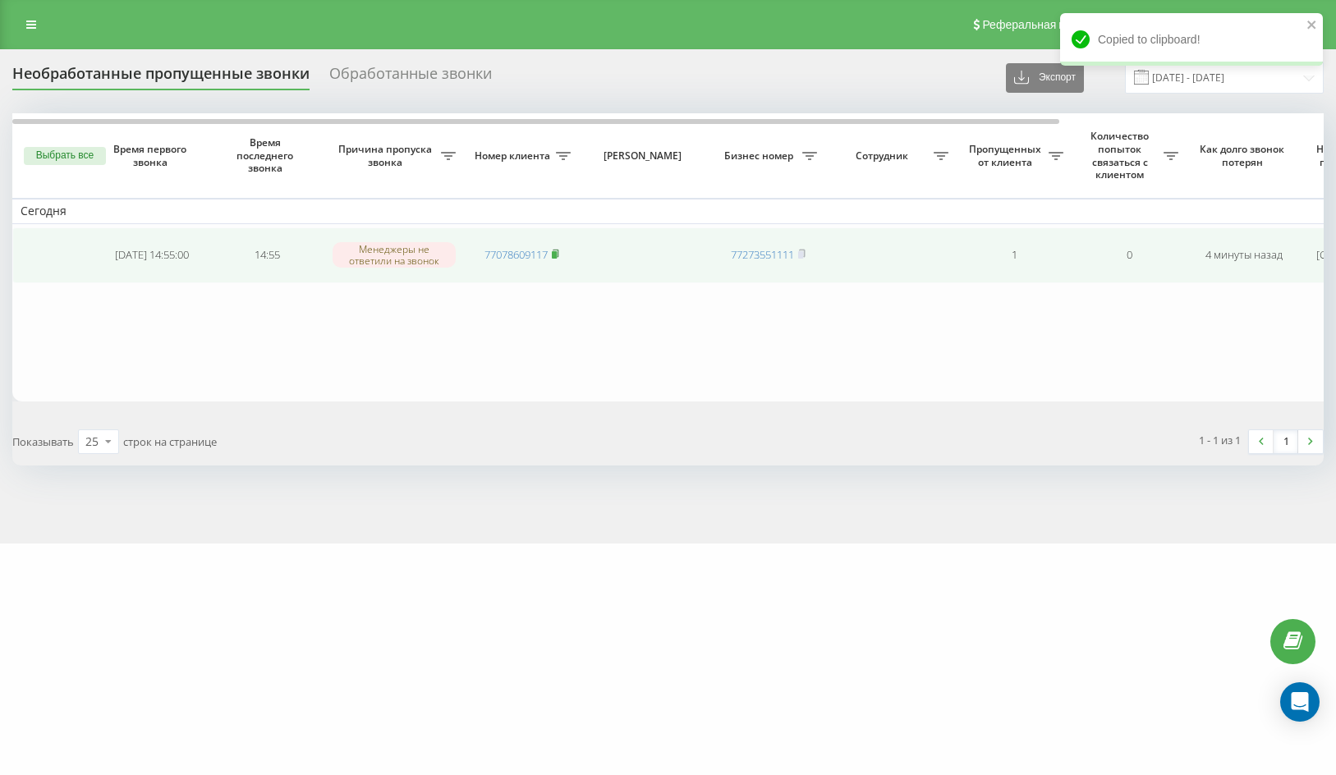
click at [557, 255] on rect at bounding box center [554, 254] width 5 height 7
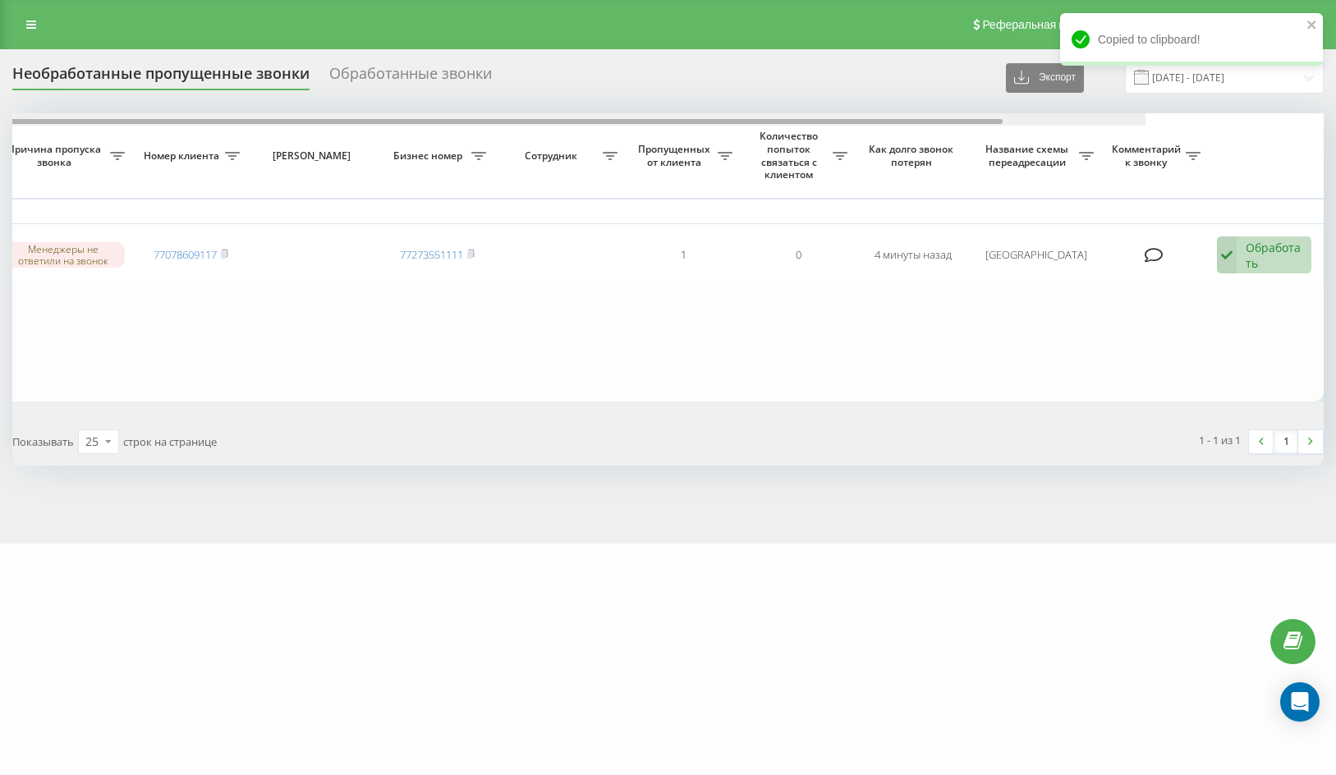
drag, startPoint x: 1058, startPoint y: 121, endPoint x: 1369, endPoint y: 149, distance: 312.5
click at [1336, 149] on html "emirmed.kz Проекты emirmed.kz Дашборд Центр обращений Журнал звонков Журнал соо…" at bounding box center [668, 387] width 1336 height 775
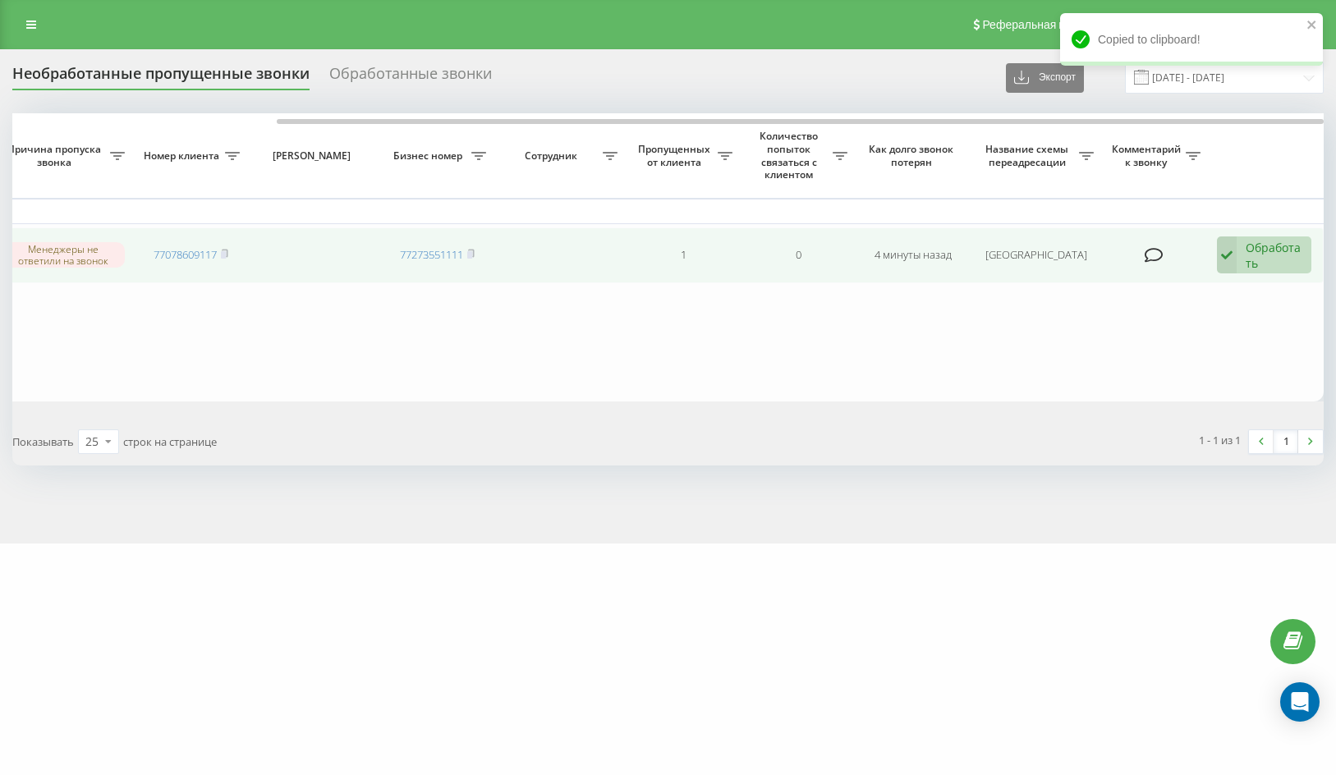
click at [1254, 237] on div "Обработать Не удалось связаться Связался с клиентом с помощью другого канала Кл…" at bounding box center [1264, 256] width 94 height 38
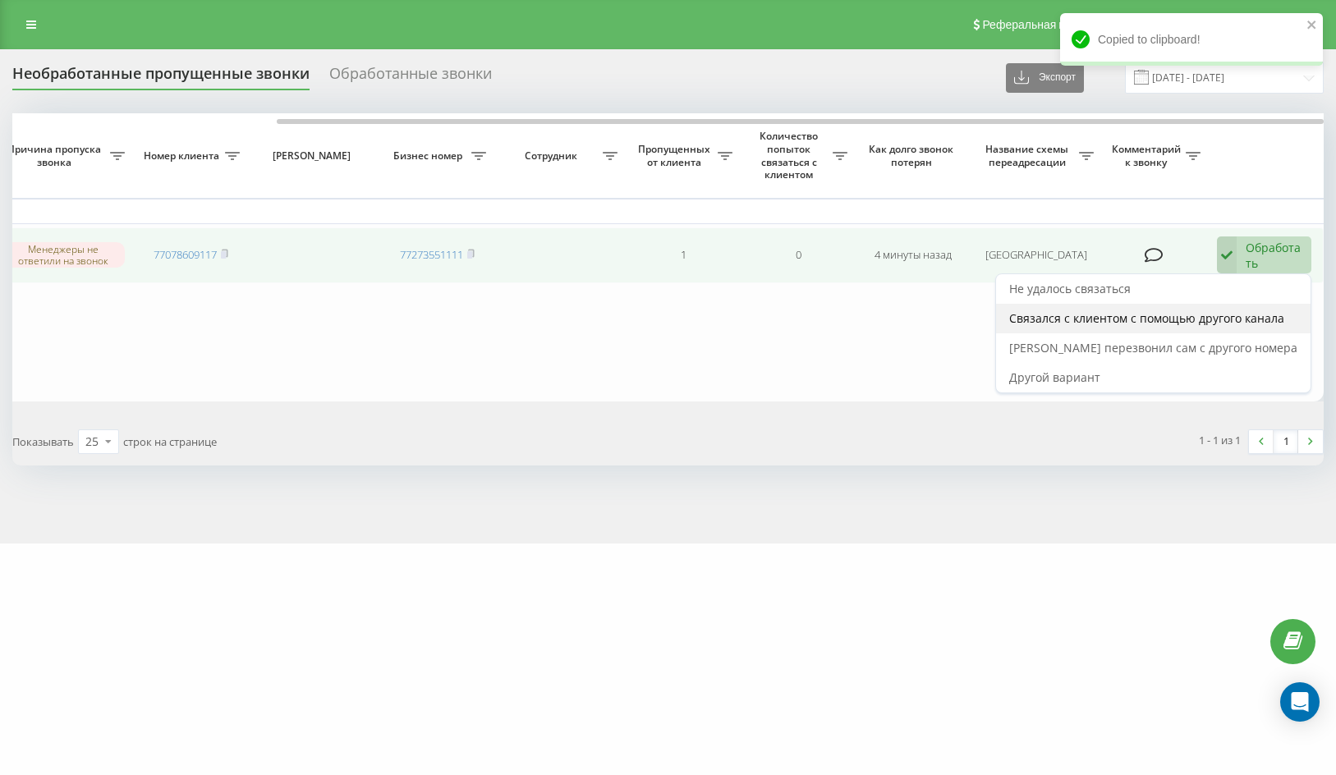
click at [1257, 316] on span "Связался с клиентом с помощью другого канала" at bounding box center [1146, 318] width 275 height 16
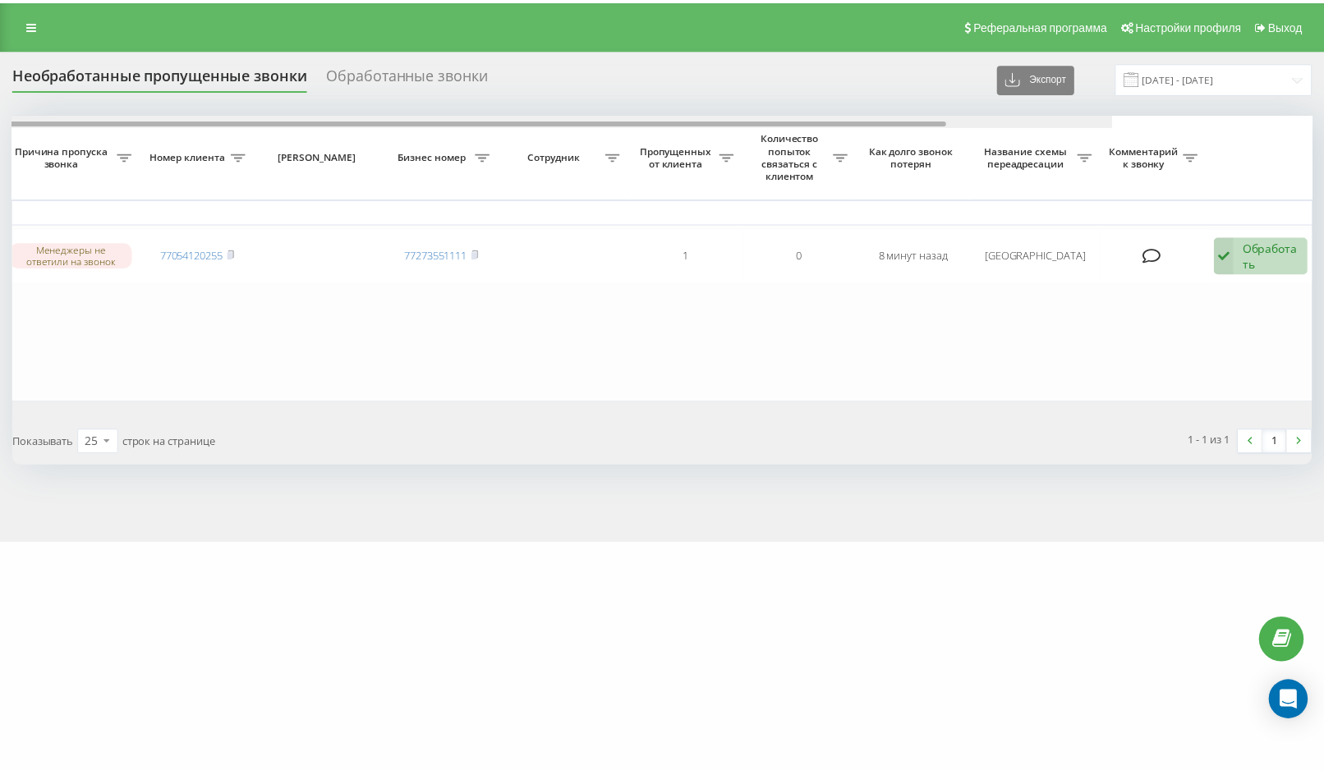
scroll to position [0, 331]
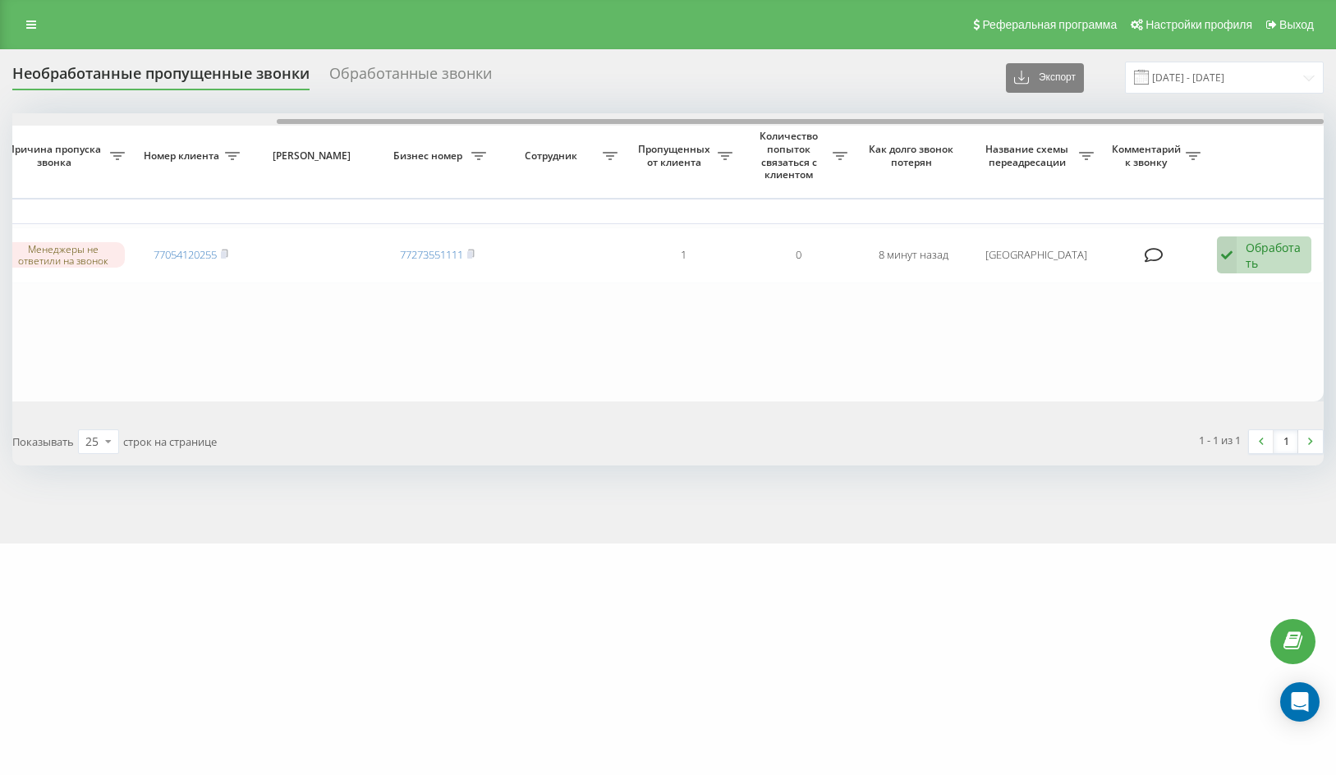
drag, startPoint x: 645, startPoint y: 120, endPoint x: 1308, endPoint y: 161, distance: 664.1
click at [1306, 161] on div "Выбрать все Время первого звонка Время последнего звонка [PERSON_NAME] пропуска…" at bounding box center [668, 256] width 1312 height 287
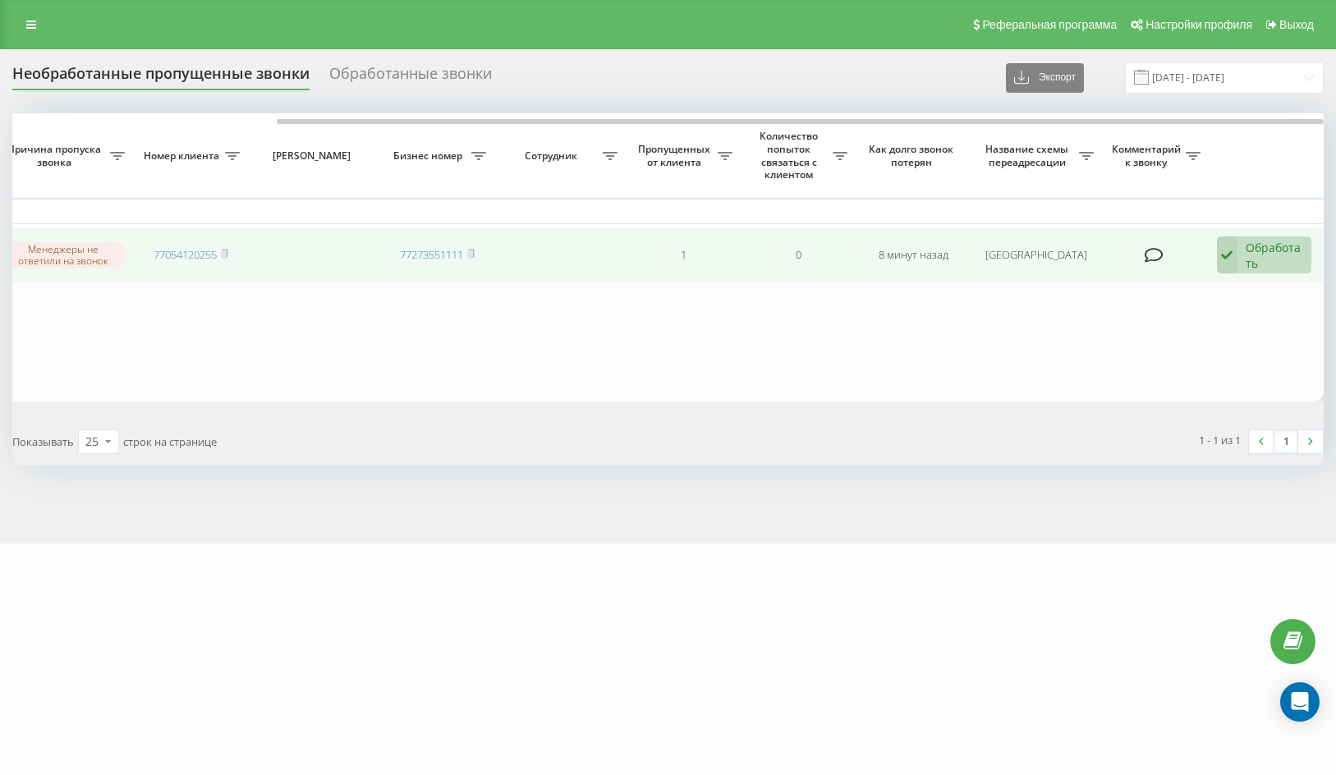
click at [1248, 269] on div "Обработать" at bounding box center [1274, 255] width 57 height 31
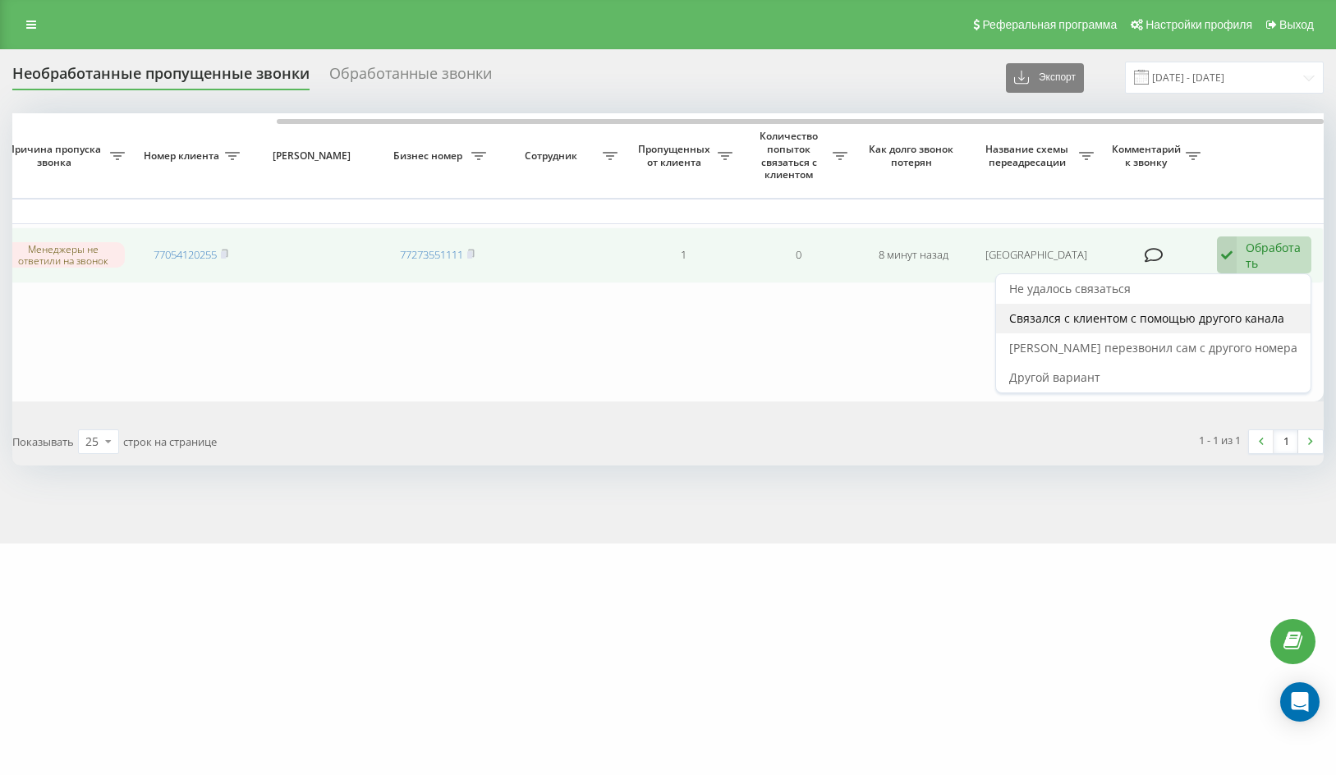
click at [1238, 315] on span "Связался с клиентом с помощью другого канала" at bounding box center [1146, 318] width 275 height 16
